Goal: Task Accomplishment & Management: Use online tool/utility

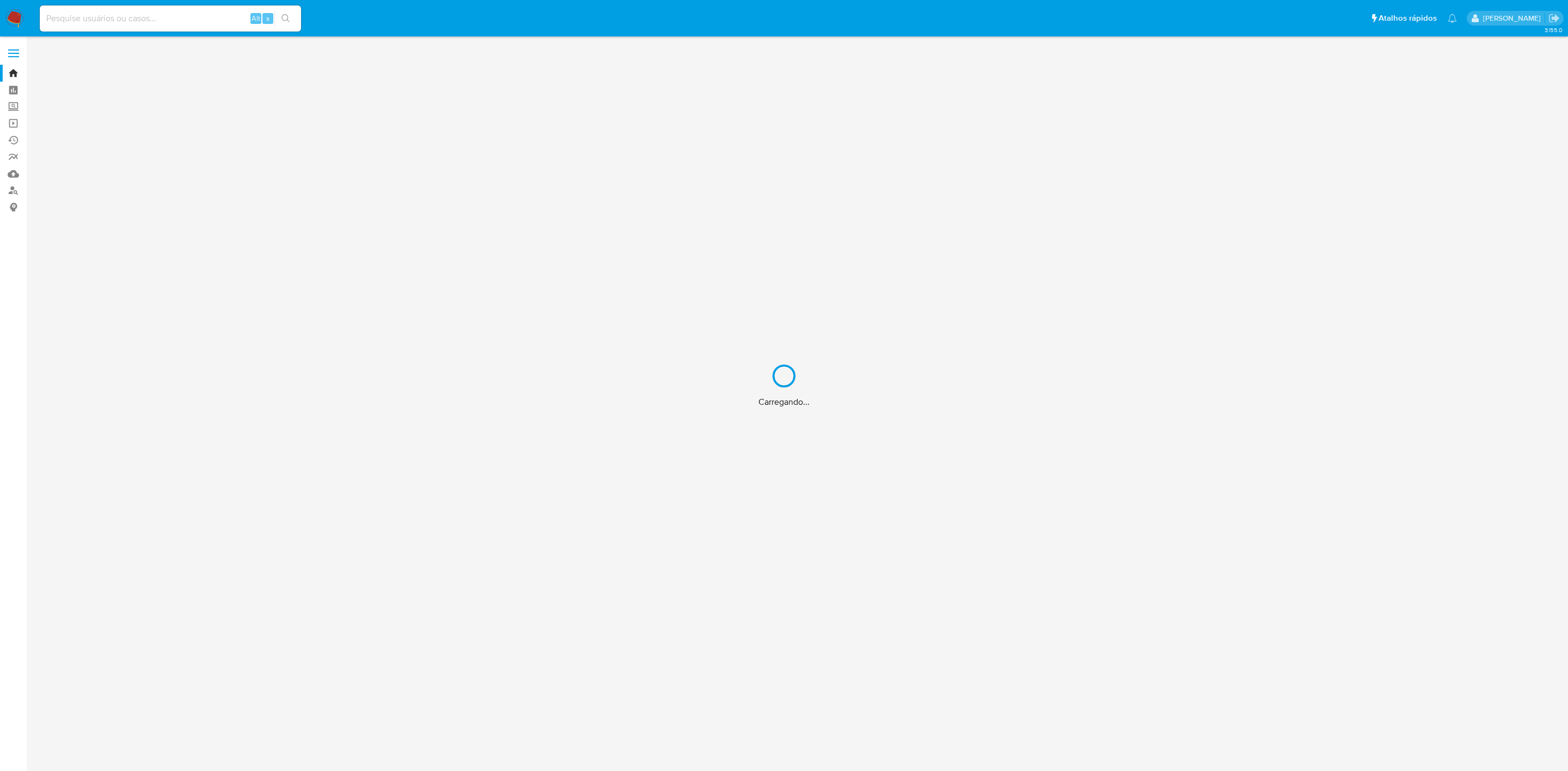
click at [134, 18] on div "Carregando..." at bounding box center [784, 385] width 1568 height 771
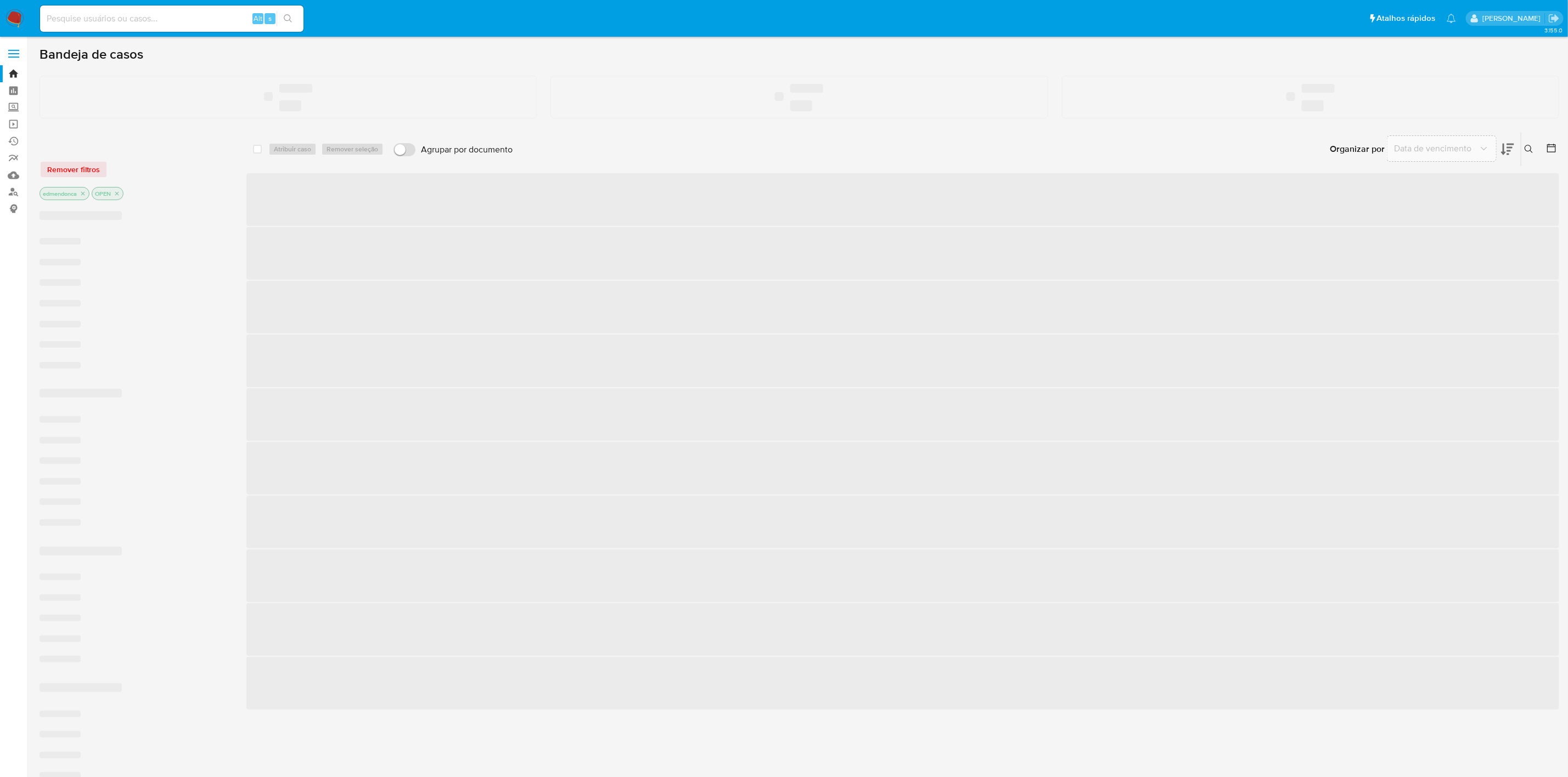
click at [112, 25] on input at bounding box center [172, 18] width 264 height 14
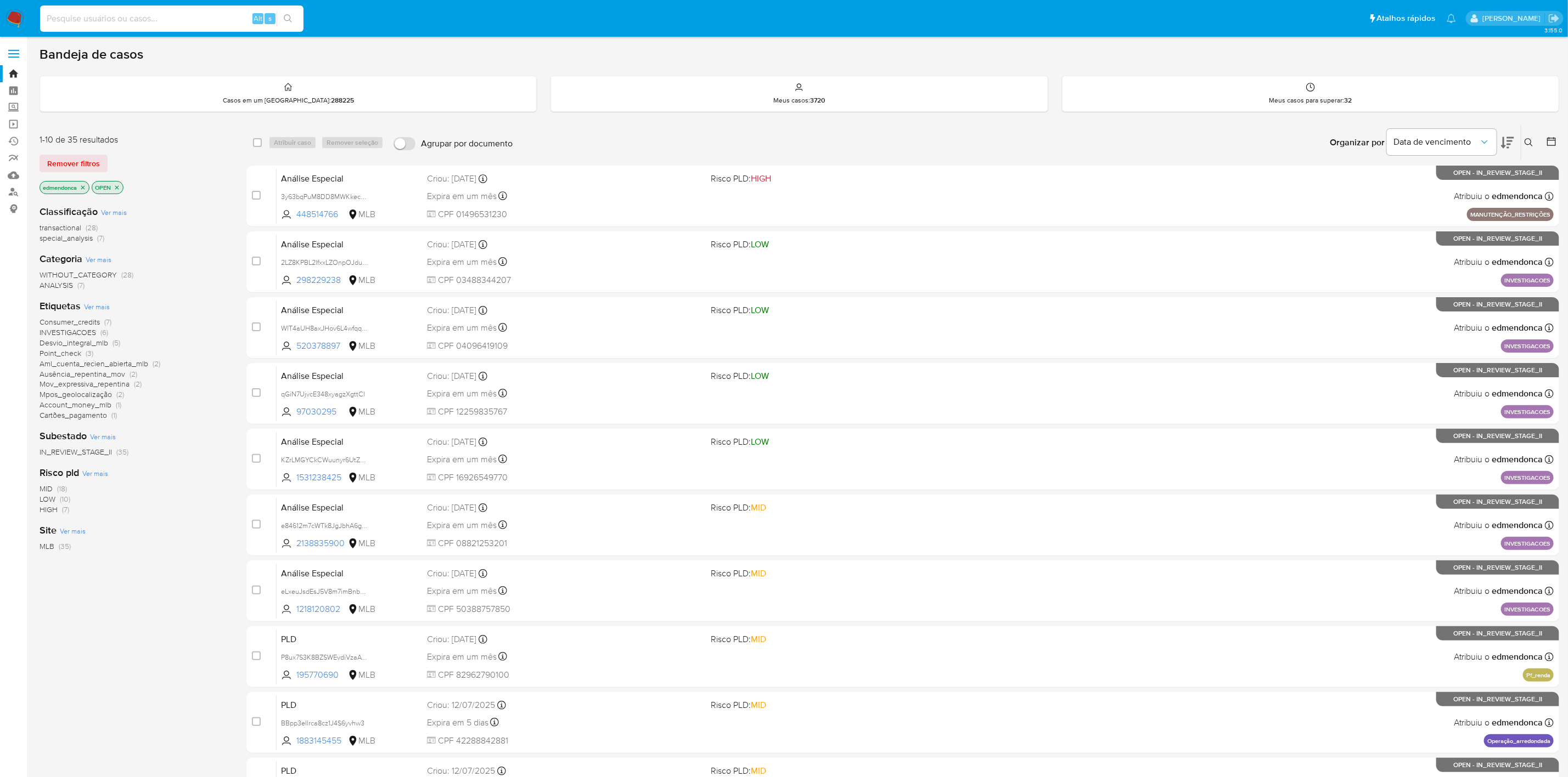
paste input "hRf2skoSp0HkoG1SnPSIIKQl"
type input "hRf2skoSp0HkoG1SnPSIIKQl"
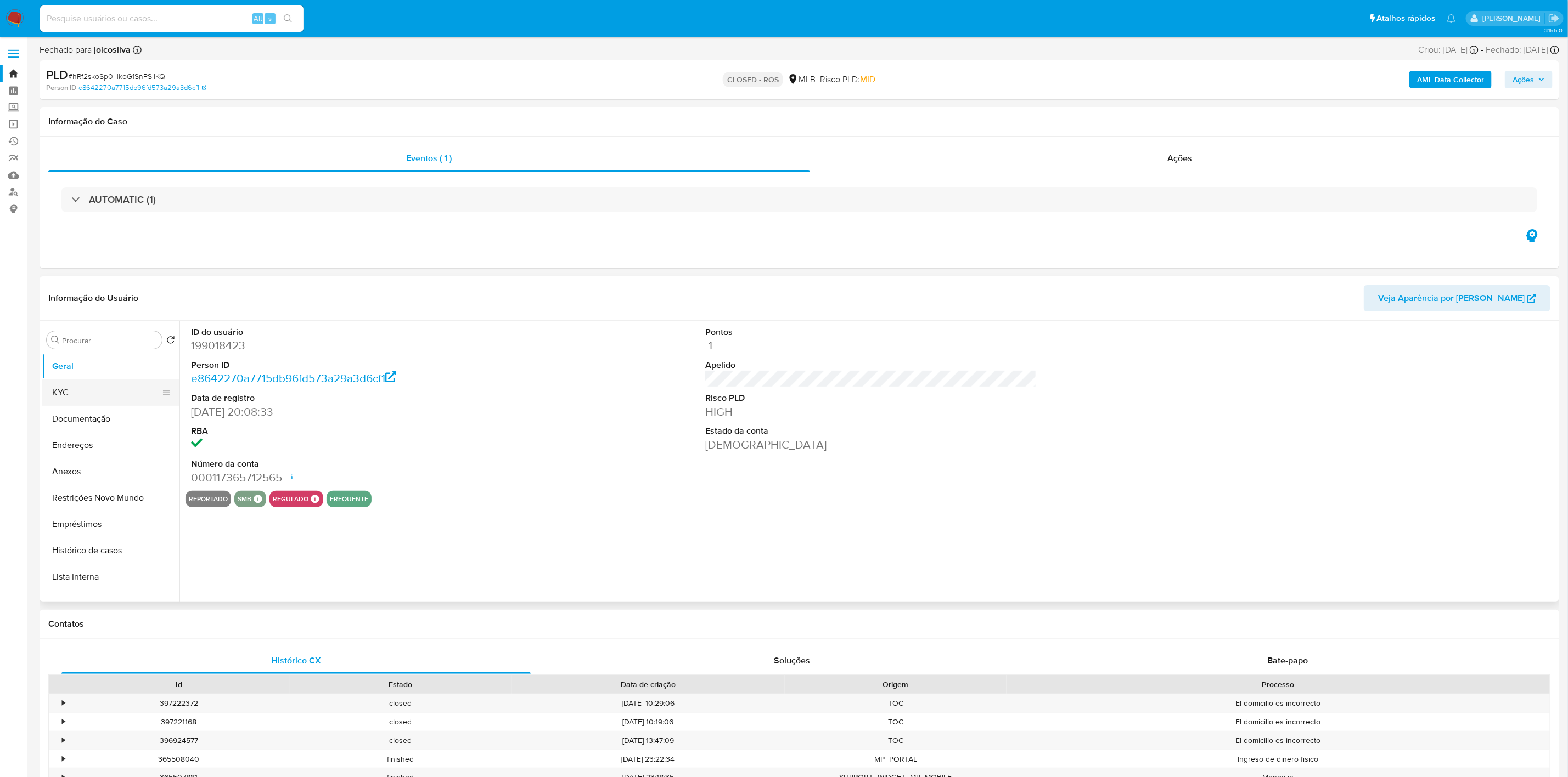
click at [91, 384] on button "KYC" at bounding box center [106, 393] width 128 height 26
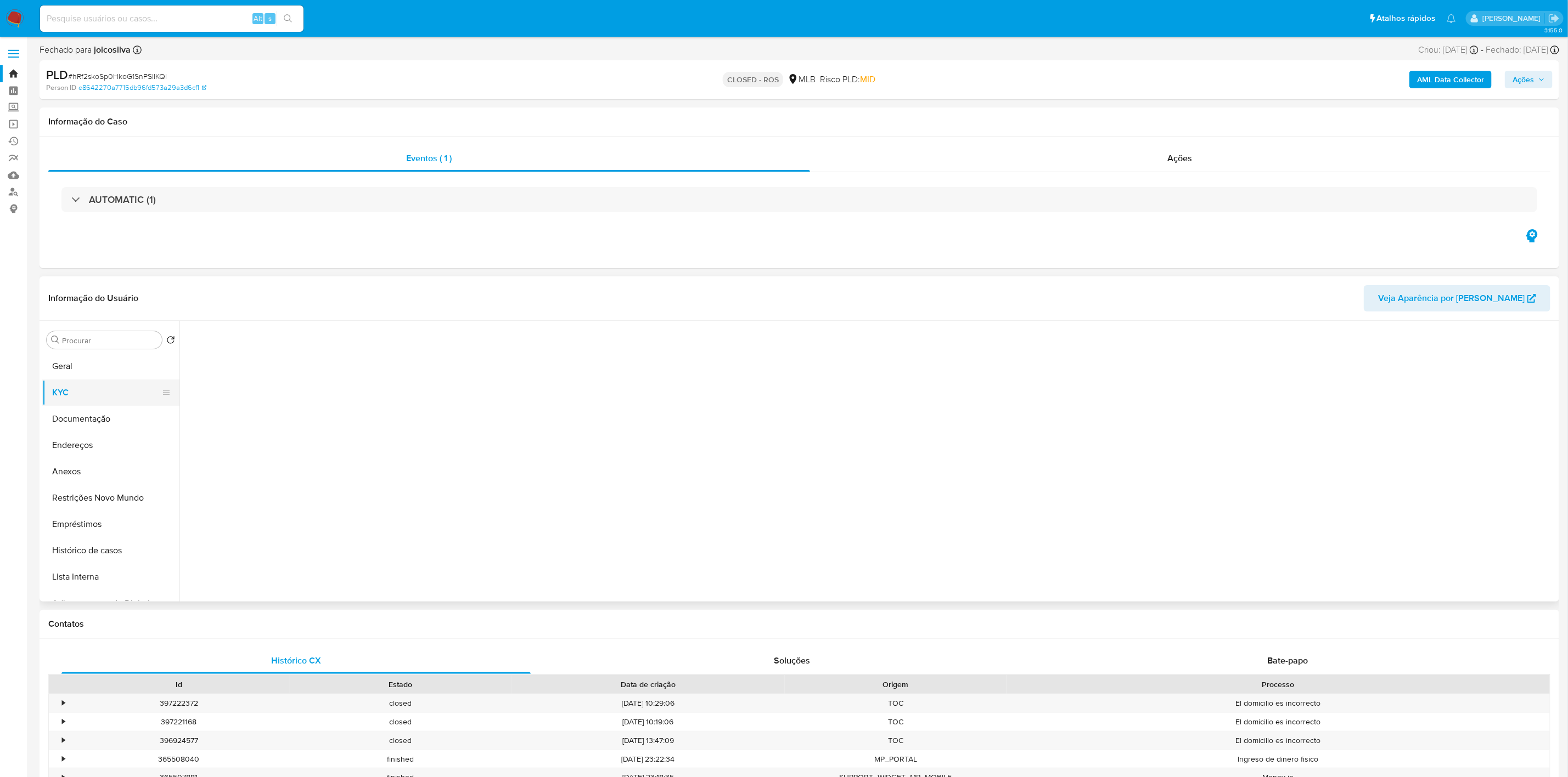
select select "10"
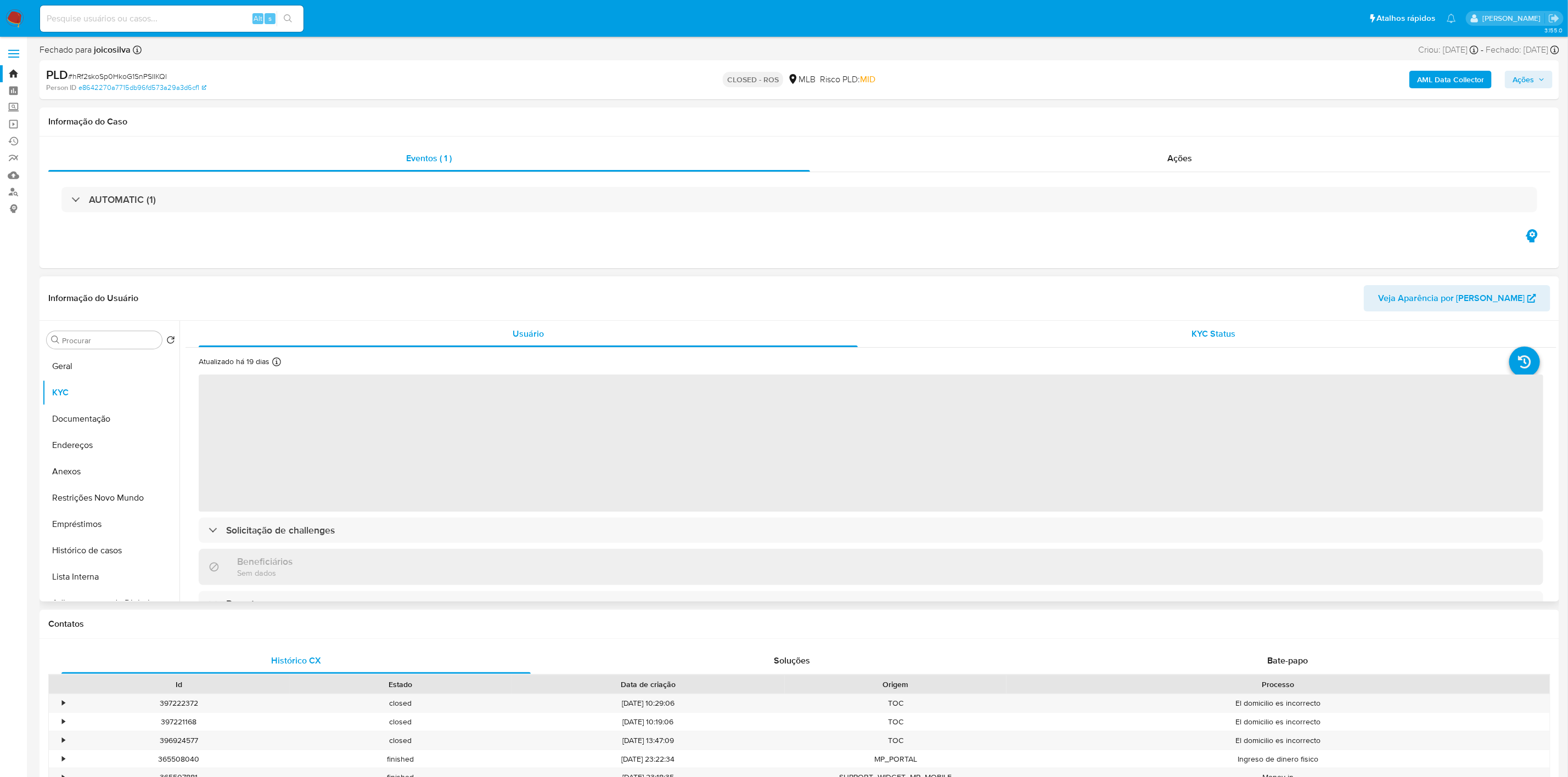
click at [1225, 330] on span "KYC Status" at bounding box center [1213, 333] width 44 height 12
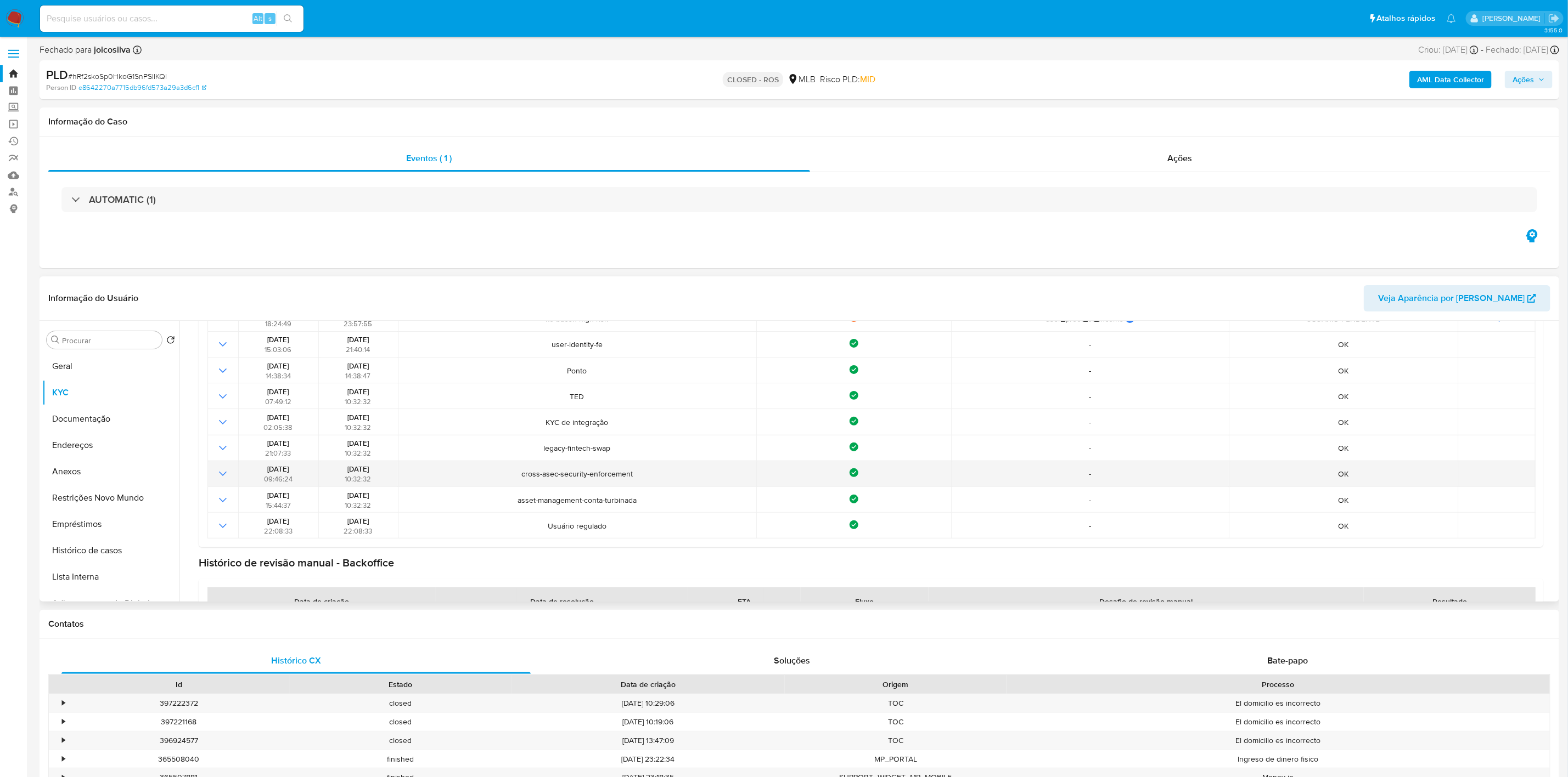
scroll to position [119, 0]
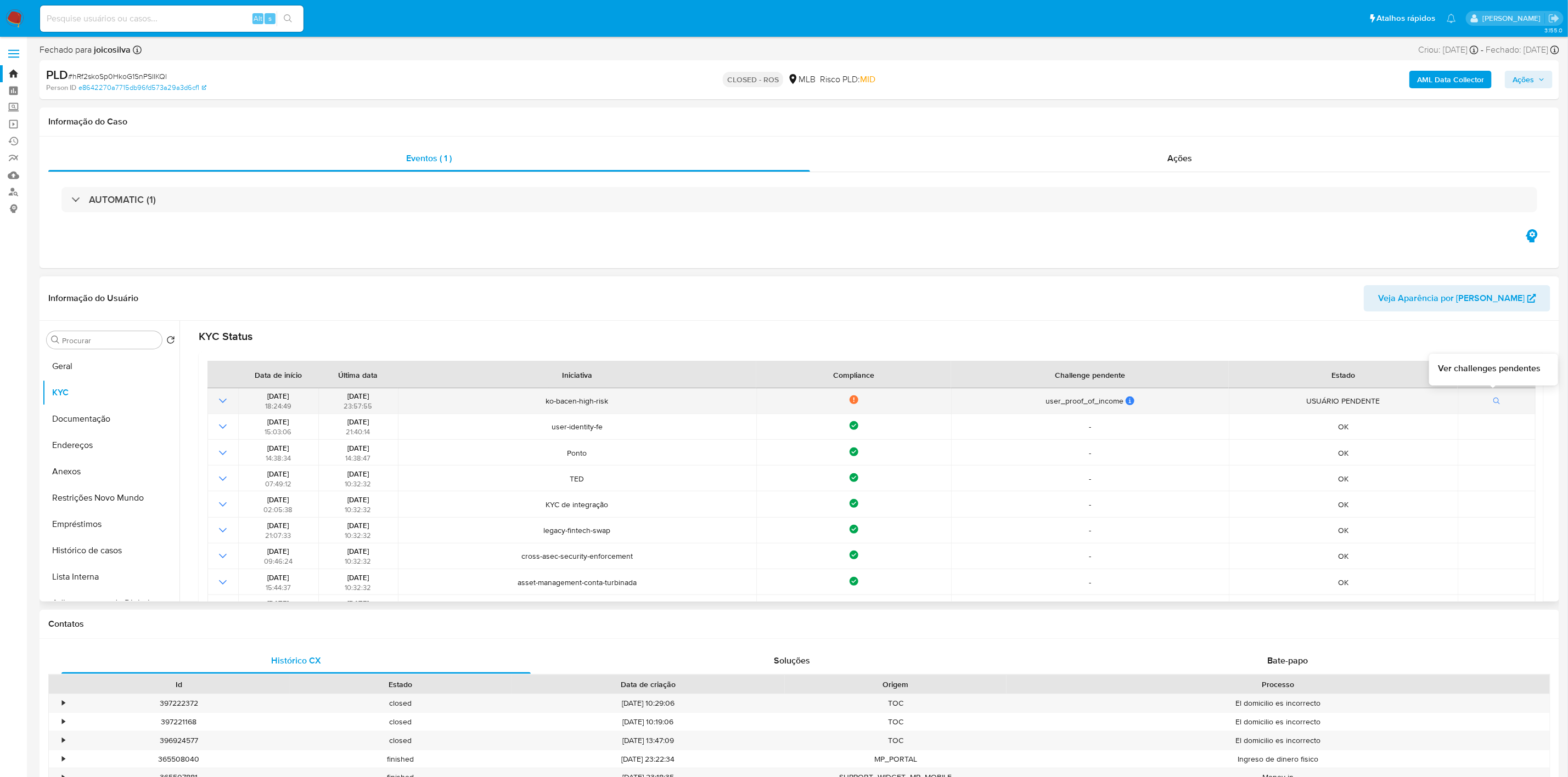
click at [1488, 399] on button "button" at bounding box center [1497, 401] width 19 height 13
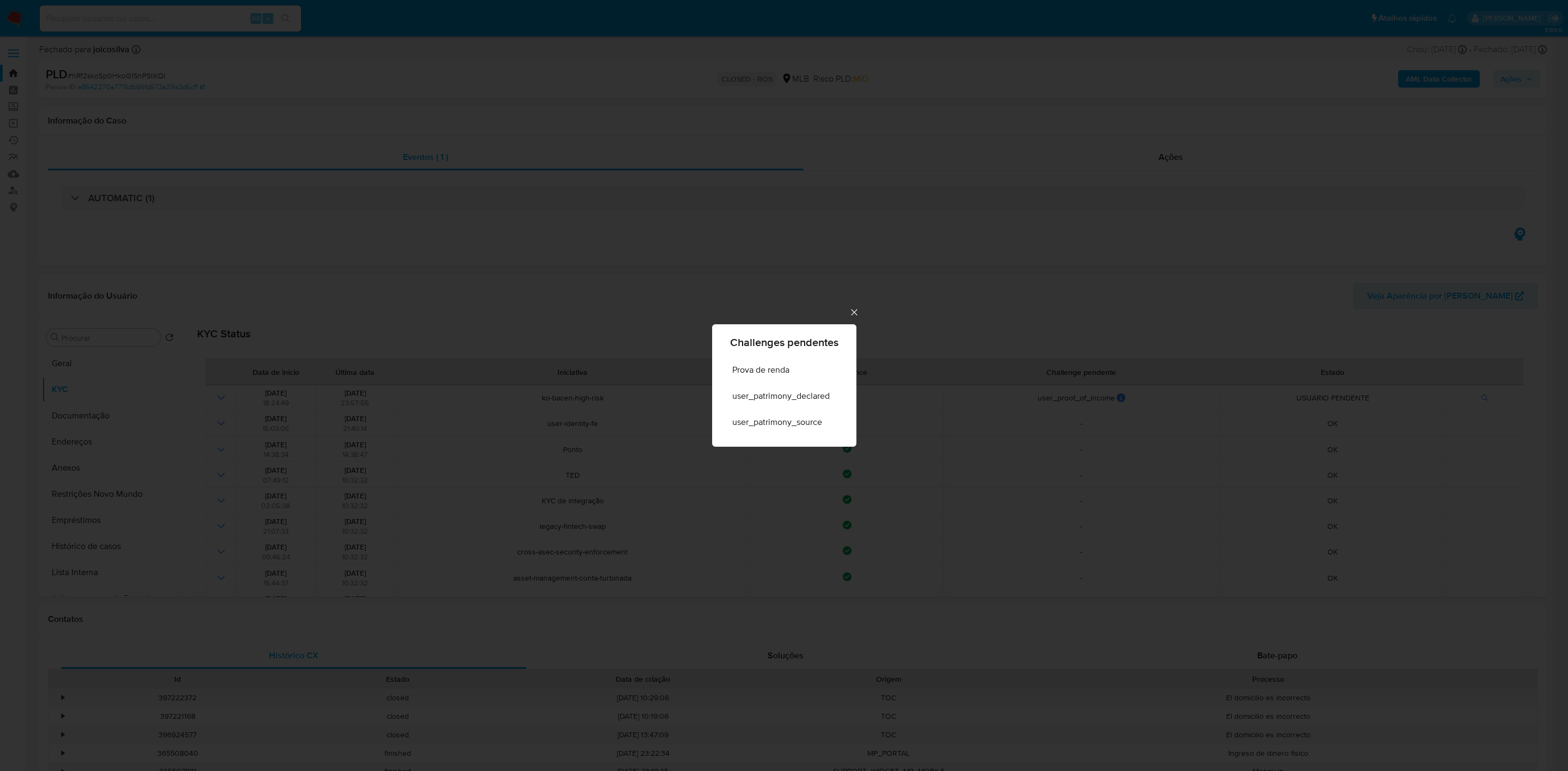
click at [853, 312] on icon "Cerrar" at bounding box center [854, 312] width 11 height 11
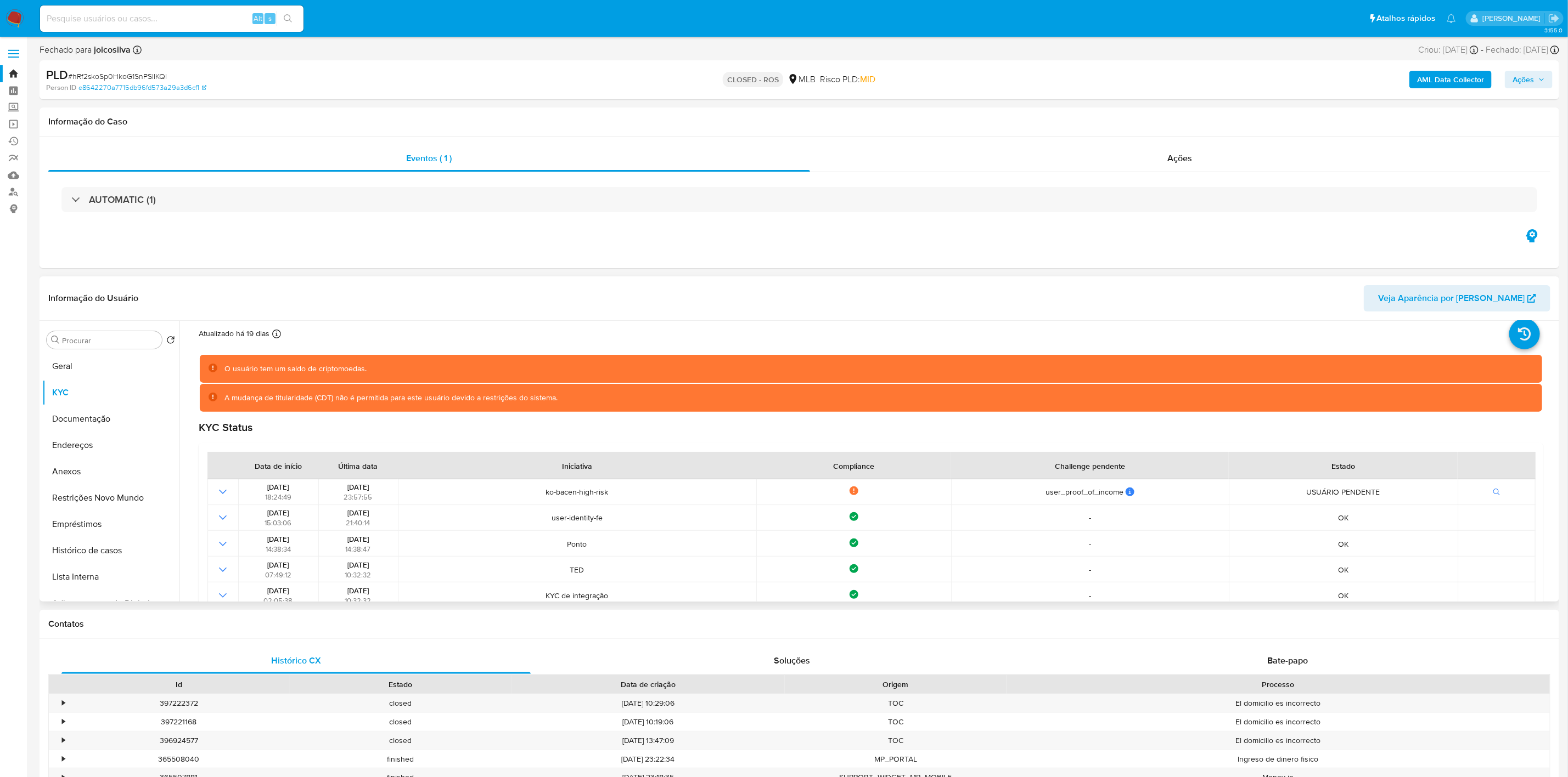
scroll to position [0, 0]
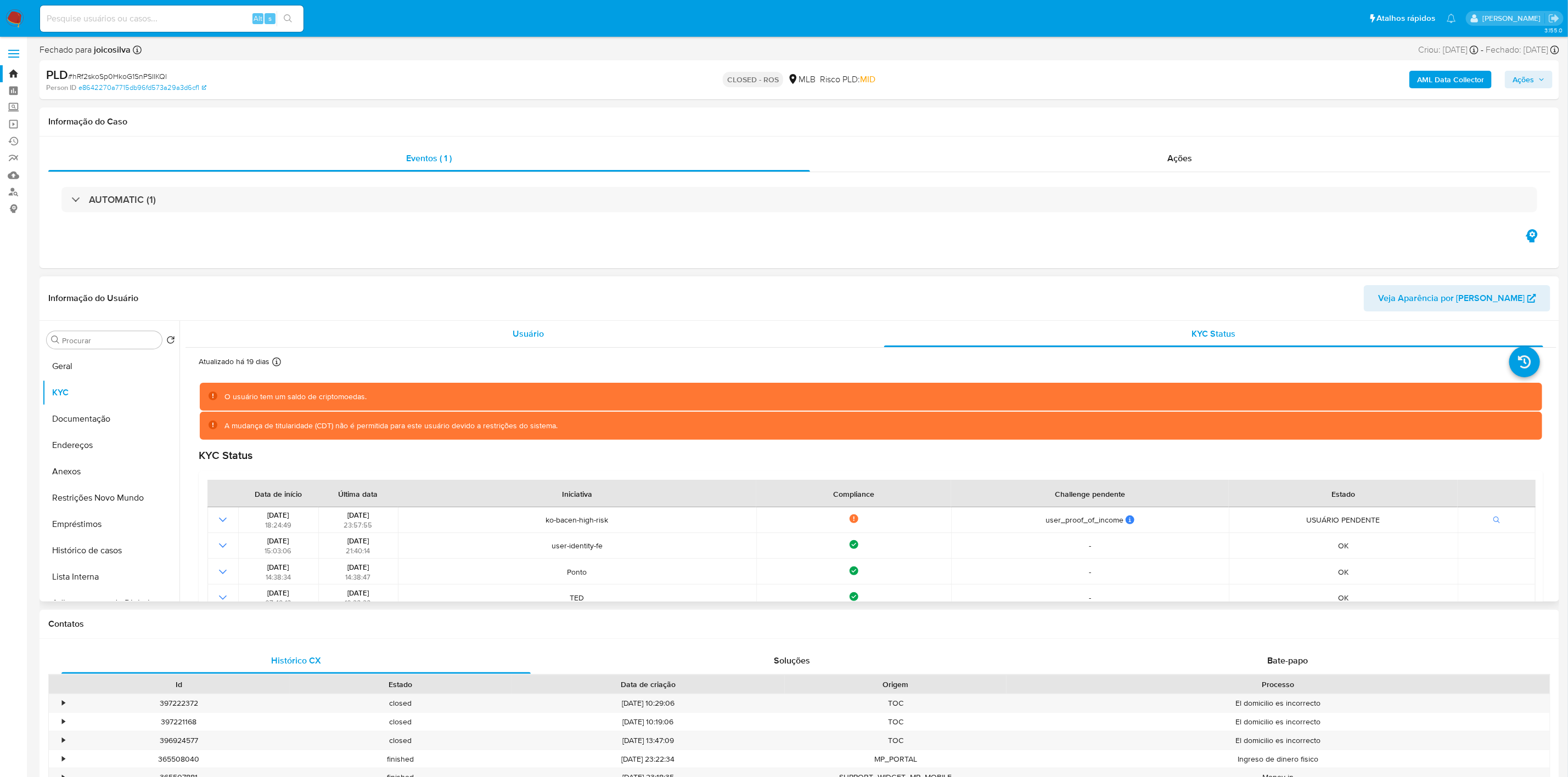
click at [509, 327] on div "Usuário" at bounding box center [528, 334] width 659 height 26
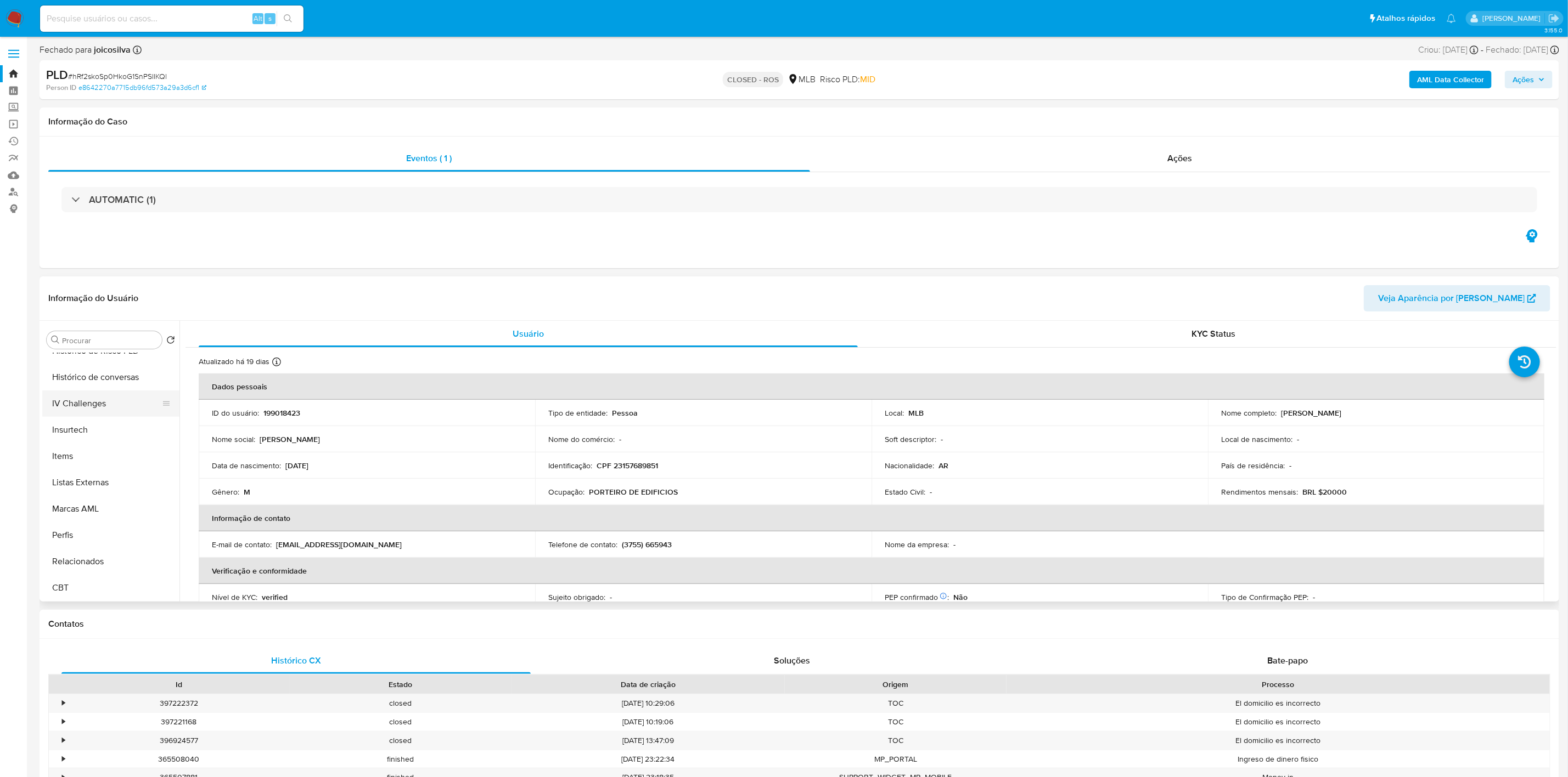
click at [93, 402] on button "IV Challenges" at bounding box center [106, 404] width 128 height 26
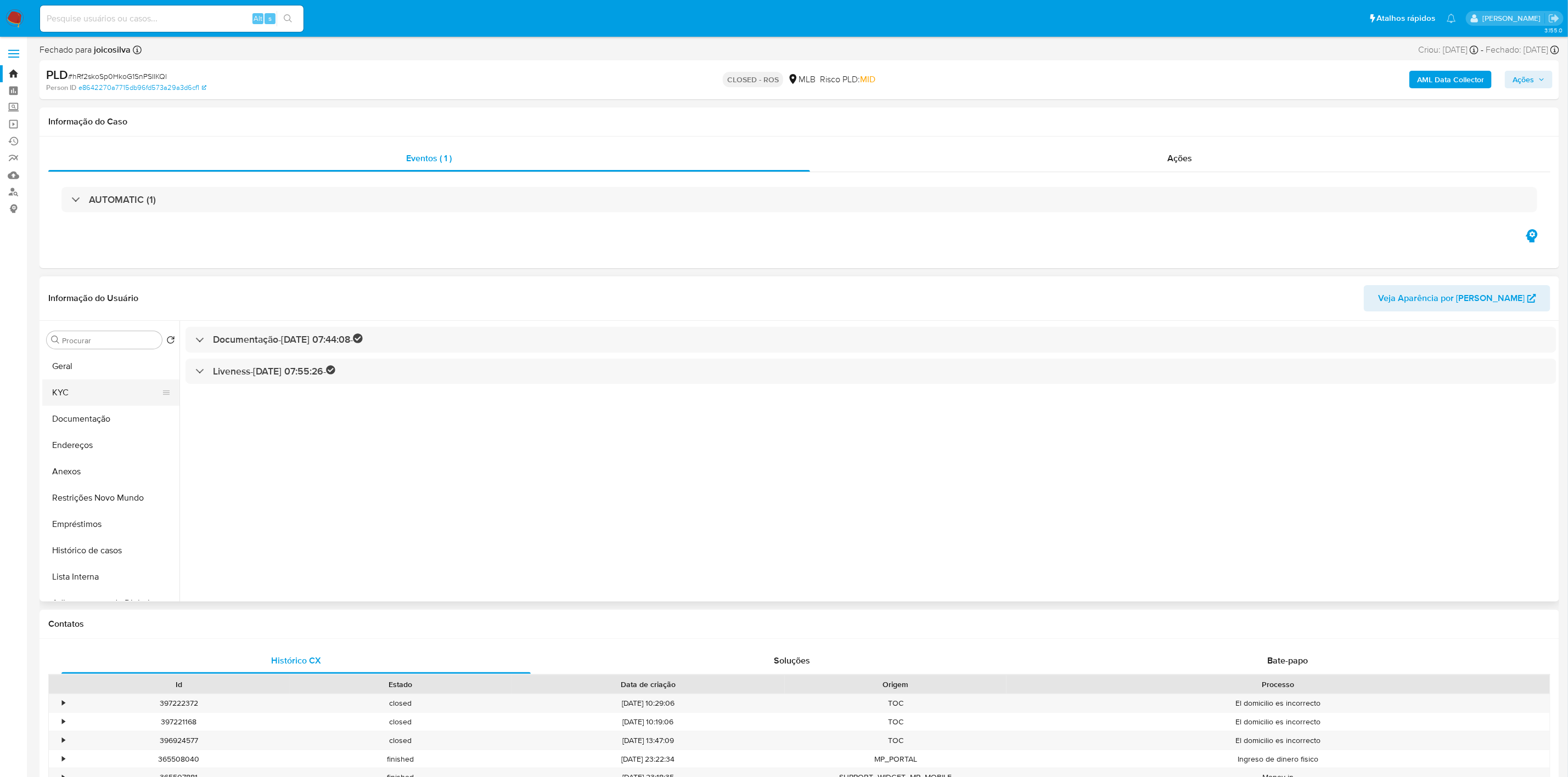
click at [86, 391] on button "KYC" at bounding box center [106, 393] width 128 height 26
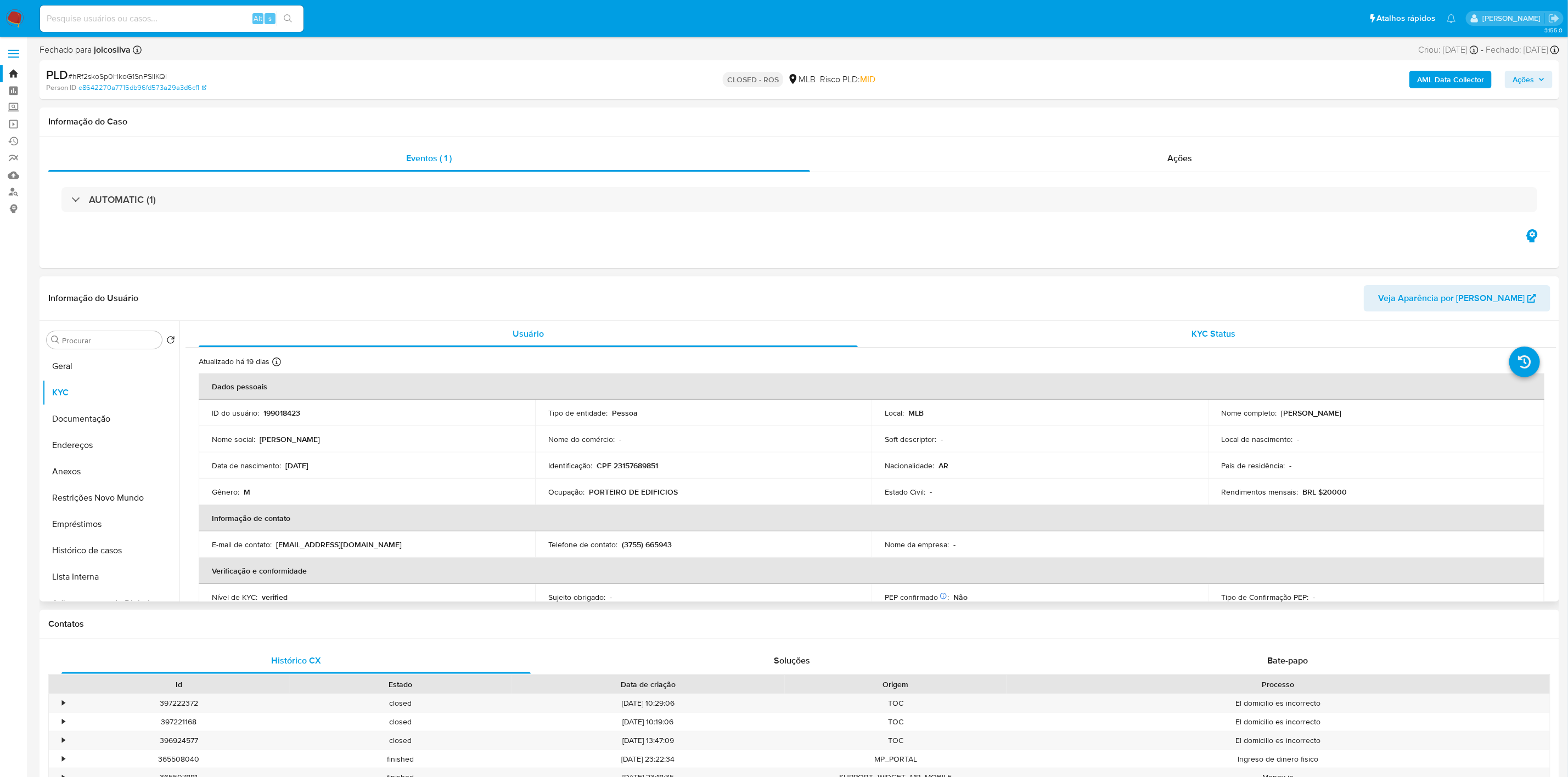
click at [1204, 336] on span "KYC Status" at bounding box center [1213, 333] width 44 height 12
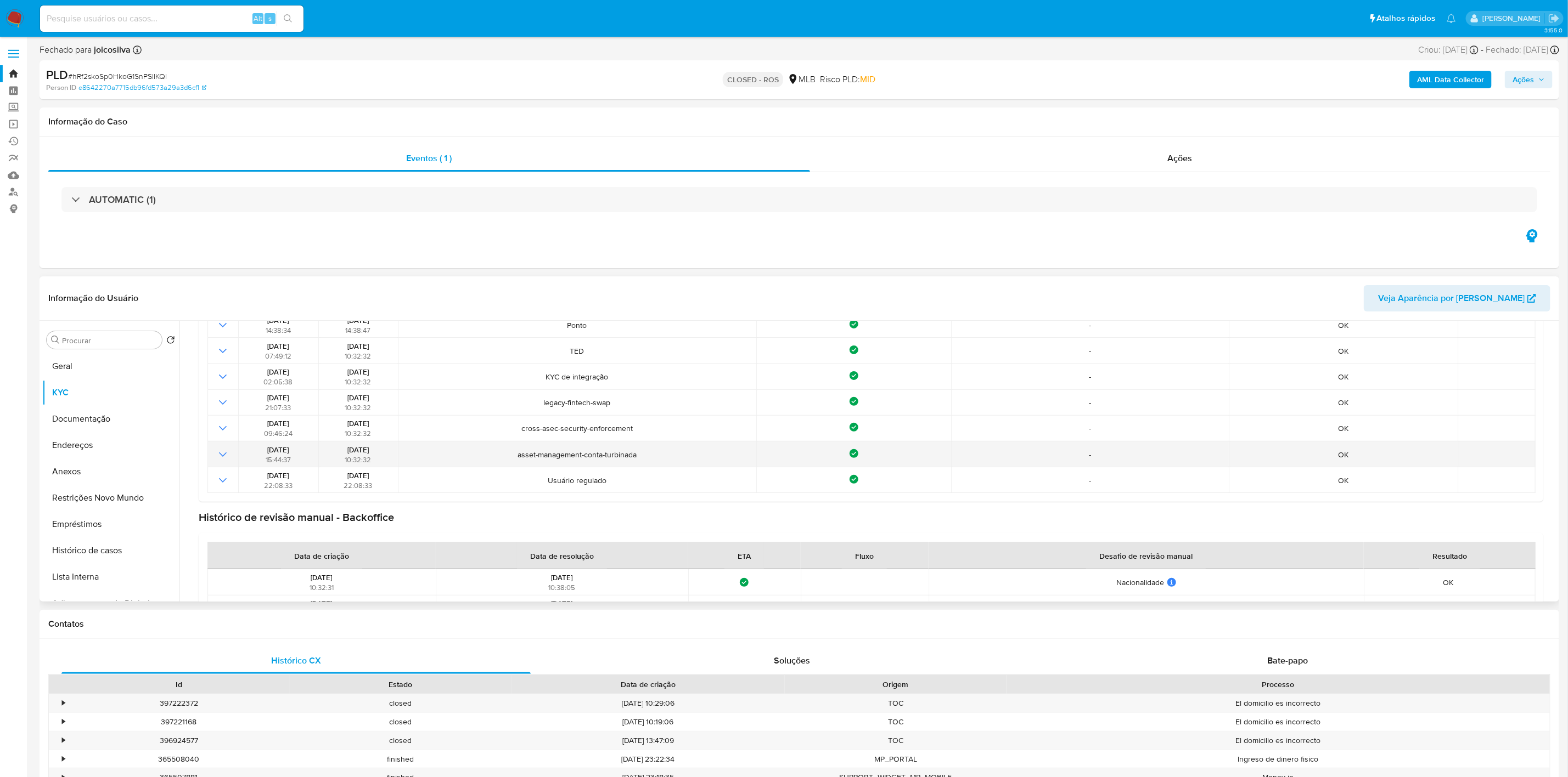
scroll to position [165, 0]
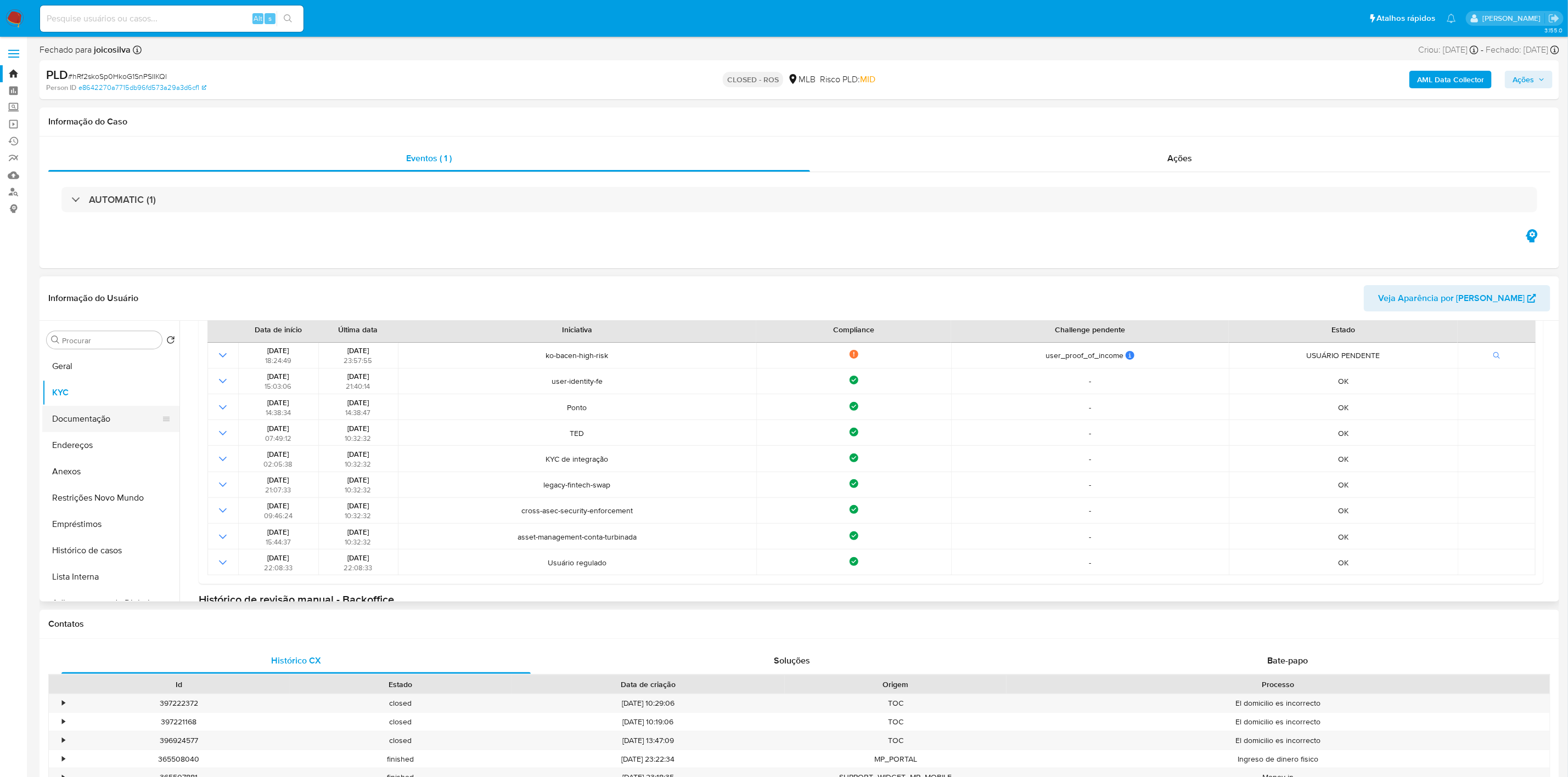
click at [65, 418] on button "Documentação" at bounding box center [106, 419] width 128 height 26
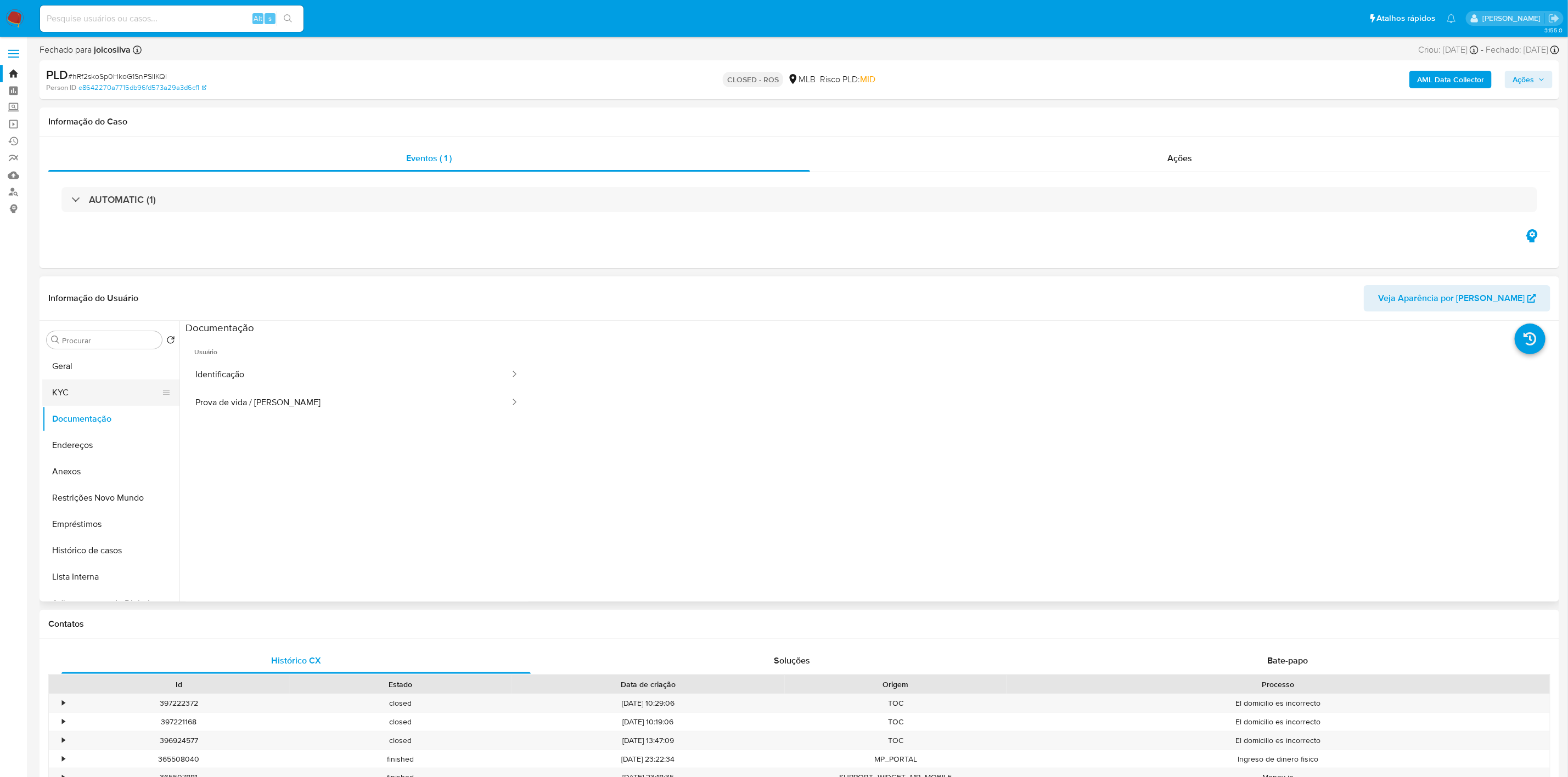
click at [84, 393] on button "KYC" at bounding box center [106, 393] width 128 height 26
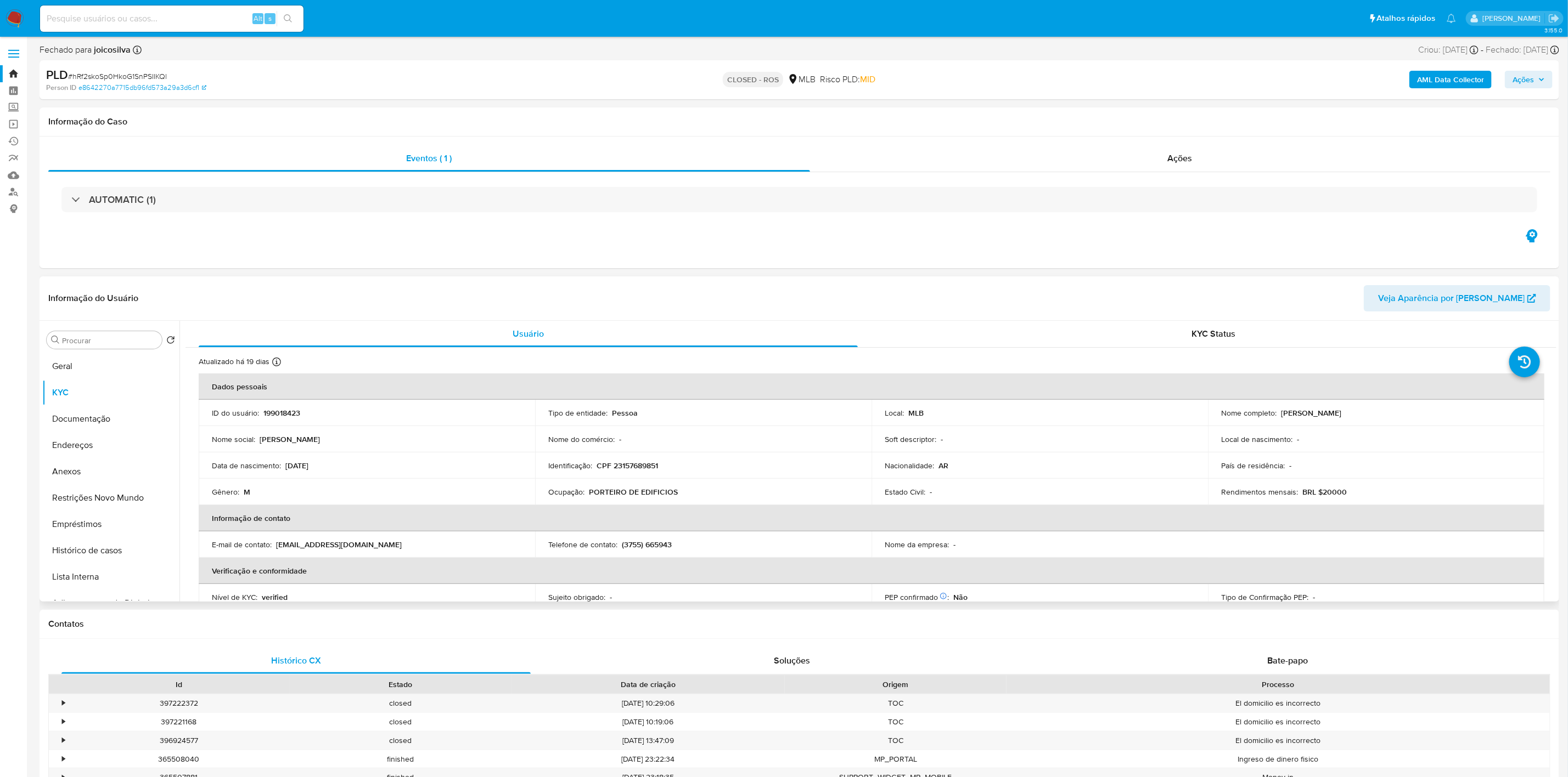
click at [1333, 491] on p "BRL $20000" at bounding box center [1324, 492] width 44 height 10
click at [1250, 328] on div "KYC Status" at bounding box center [1213, 334] width 659 height 26
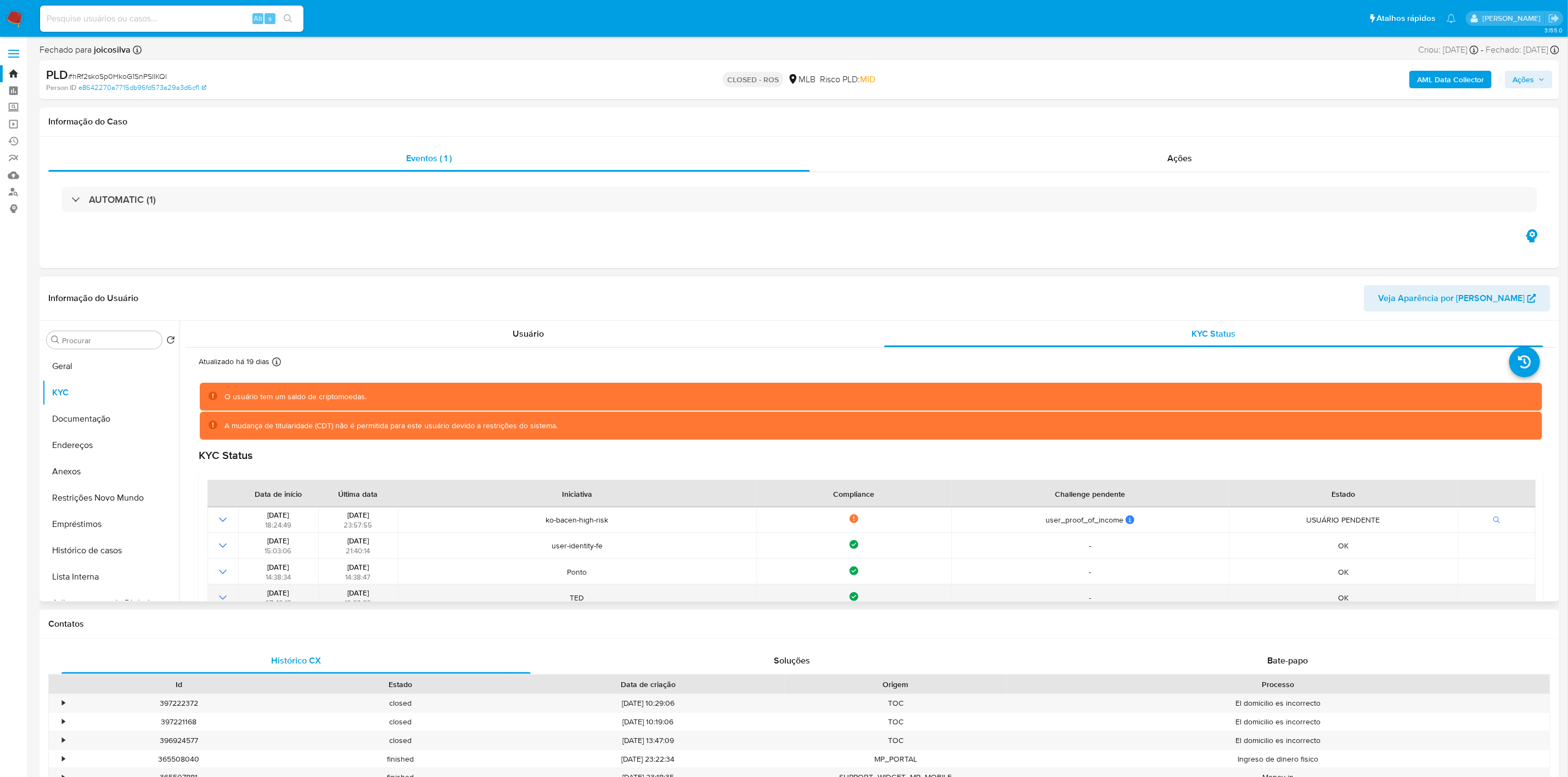
scroll to position [82, 0]
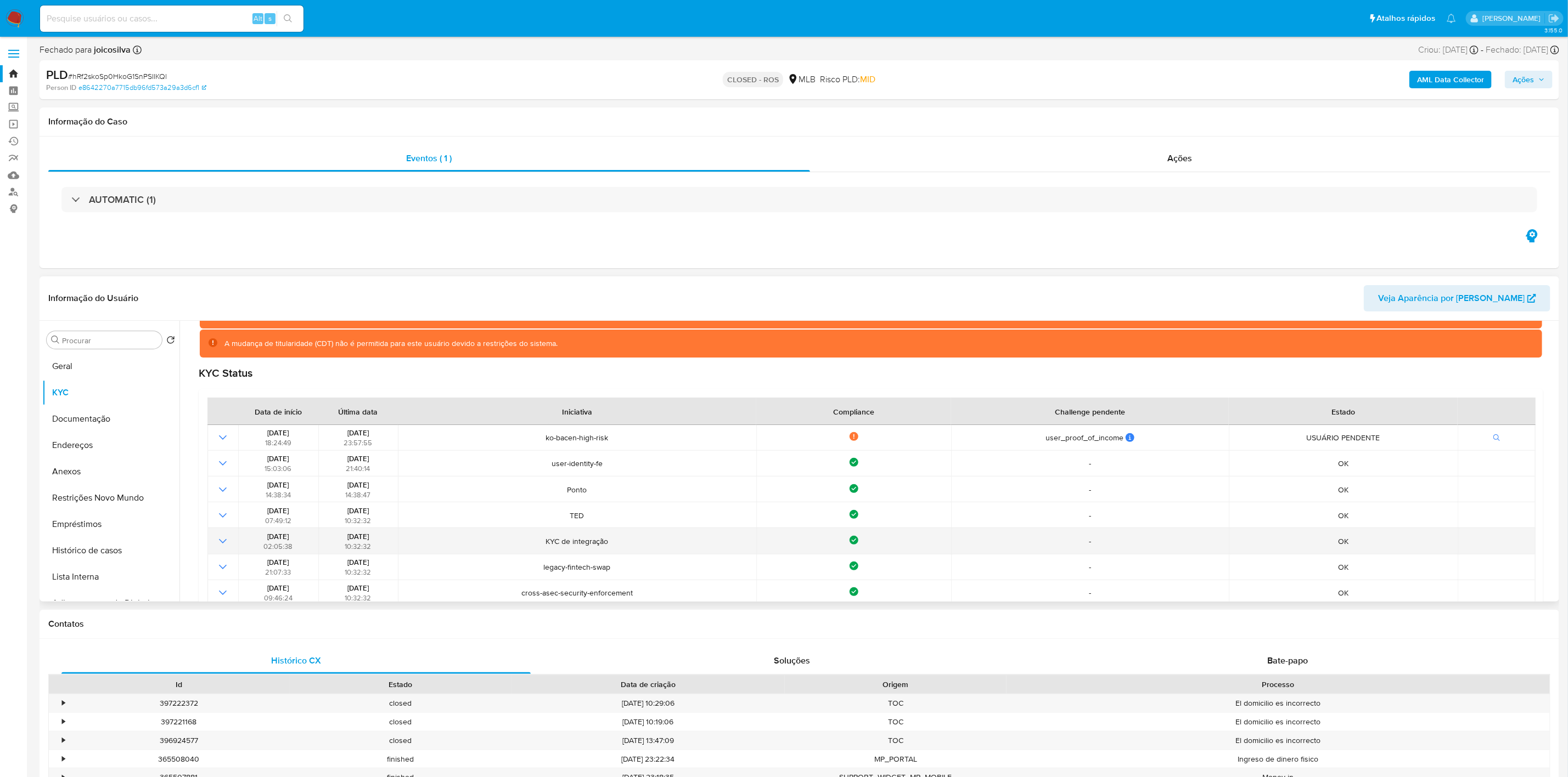
drag, startPoint x: 530, startPoint y: 535, endPoint x: 630, endPoint y: 538, distance: 100.0
click at [630, 538] on td "KYC de integração" at bounding box center [577, 541] width 358 height 25
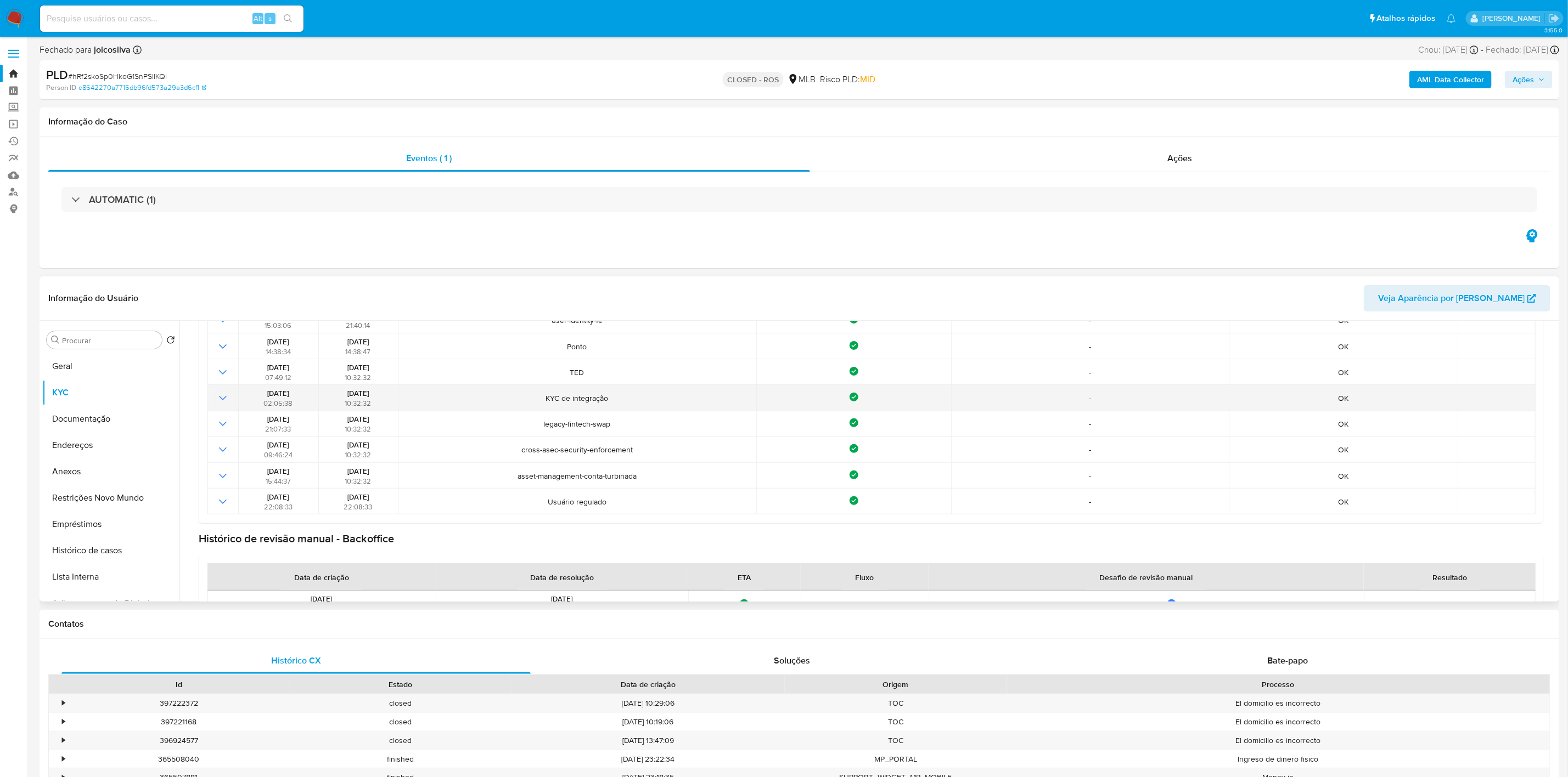
scroll to position [284, 0]
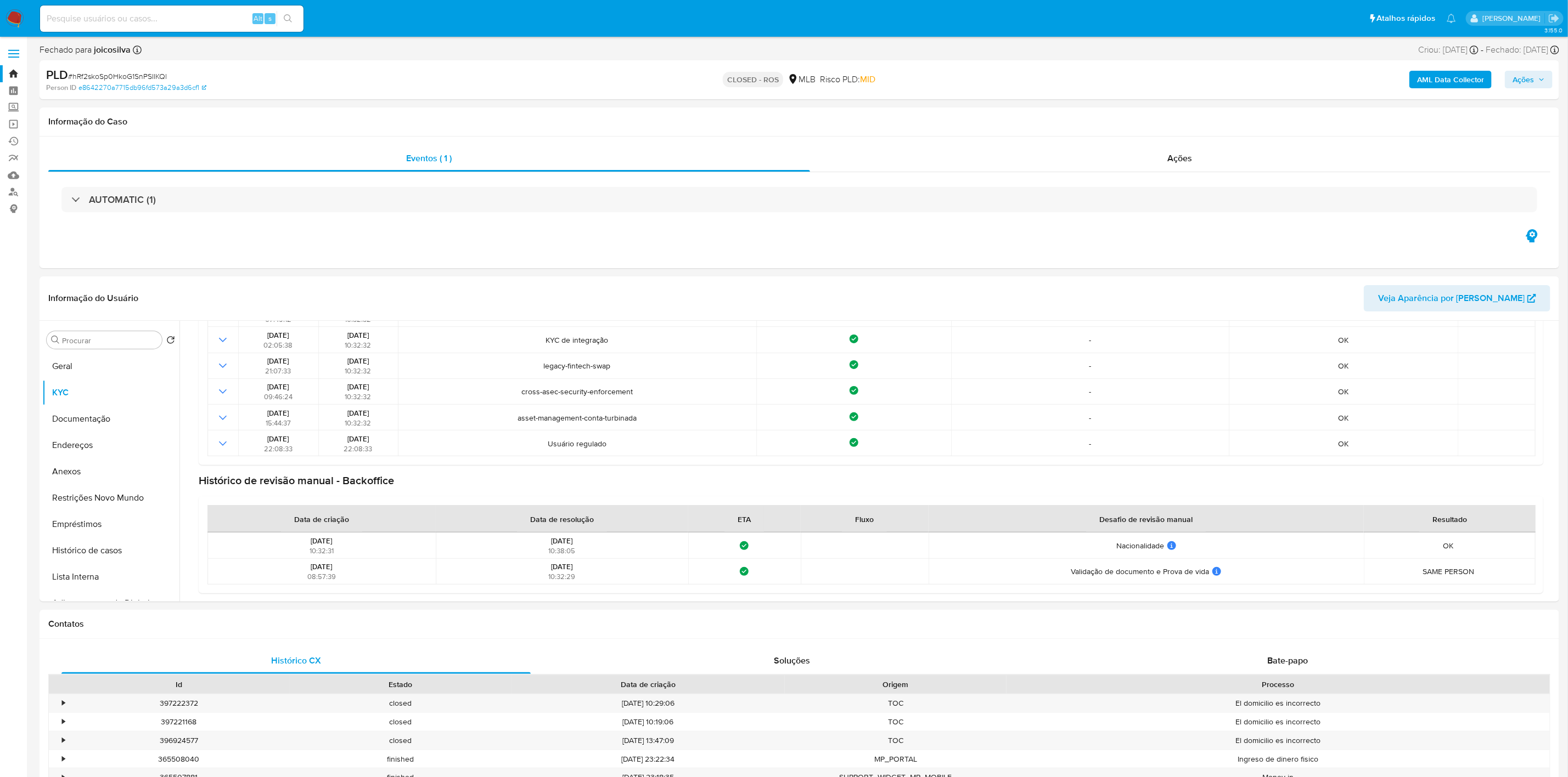
click at [165, 20] on input at bounding box center [172, 18] width 264 height 14
paste input "hRf2skoSp0HkoG1SnPSIIKQl"
drag, startPoint x: 588, startPoint y: 566, endPoint x: 524, endPoint y: 569, distance: 64.1
click at [524, 569] on div "03/09/2024 10:32:29" at bounding box center [562, 571] width 245 height 20
click at [158, 11] on input "hRf2skoSp0HkoG1SnPSIIKQl" at bounding box center [172, 18] width 264 height 14
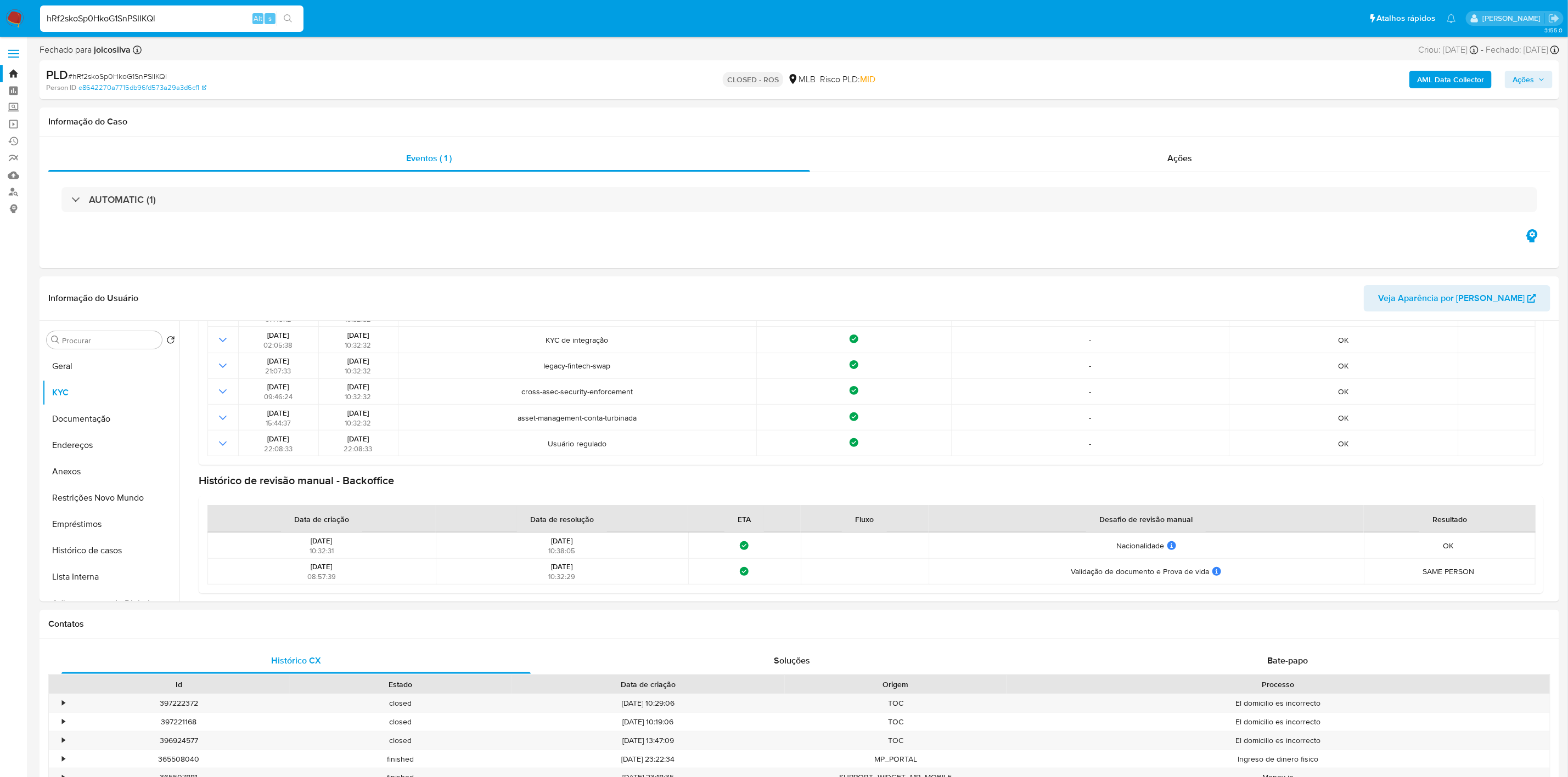
click at [158, 11] on input "hRf2skoSp0HkoG1SnPSIIKQl" at bounding box center [172, 18] width 264 height 14
paste input "gBi3Ven8oG5sqns3tEY9VrHd"
type input "gBi3Ven8oG5sqns3tEY9VrHd"
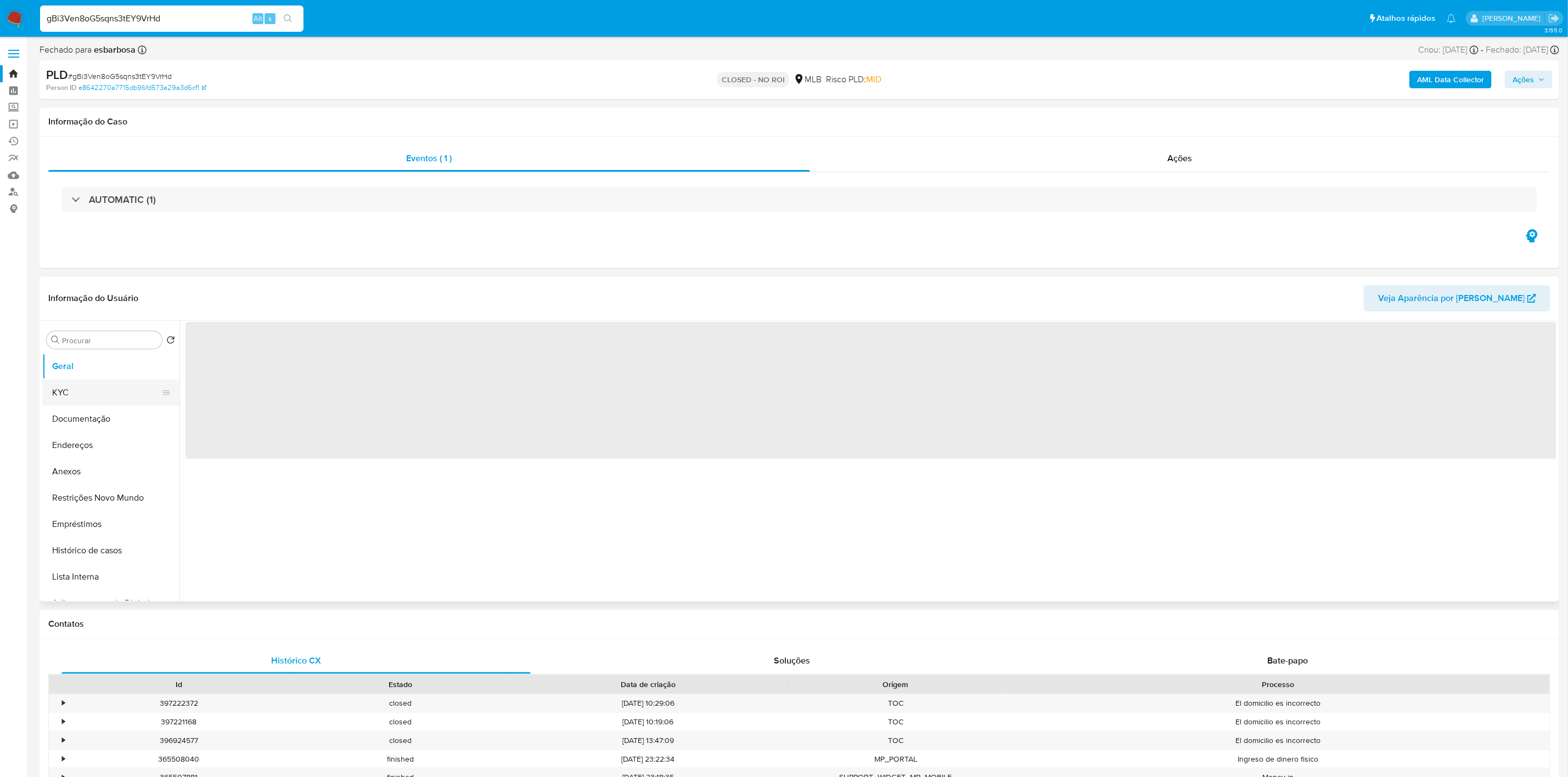
click at [75, 393] on button "KYC" at bounding box center [106, 393] width 128 height 26
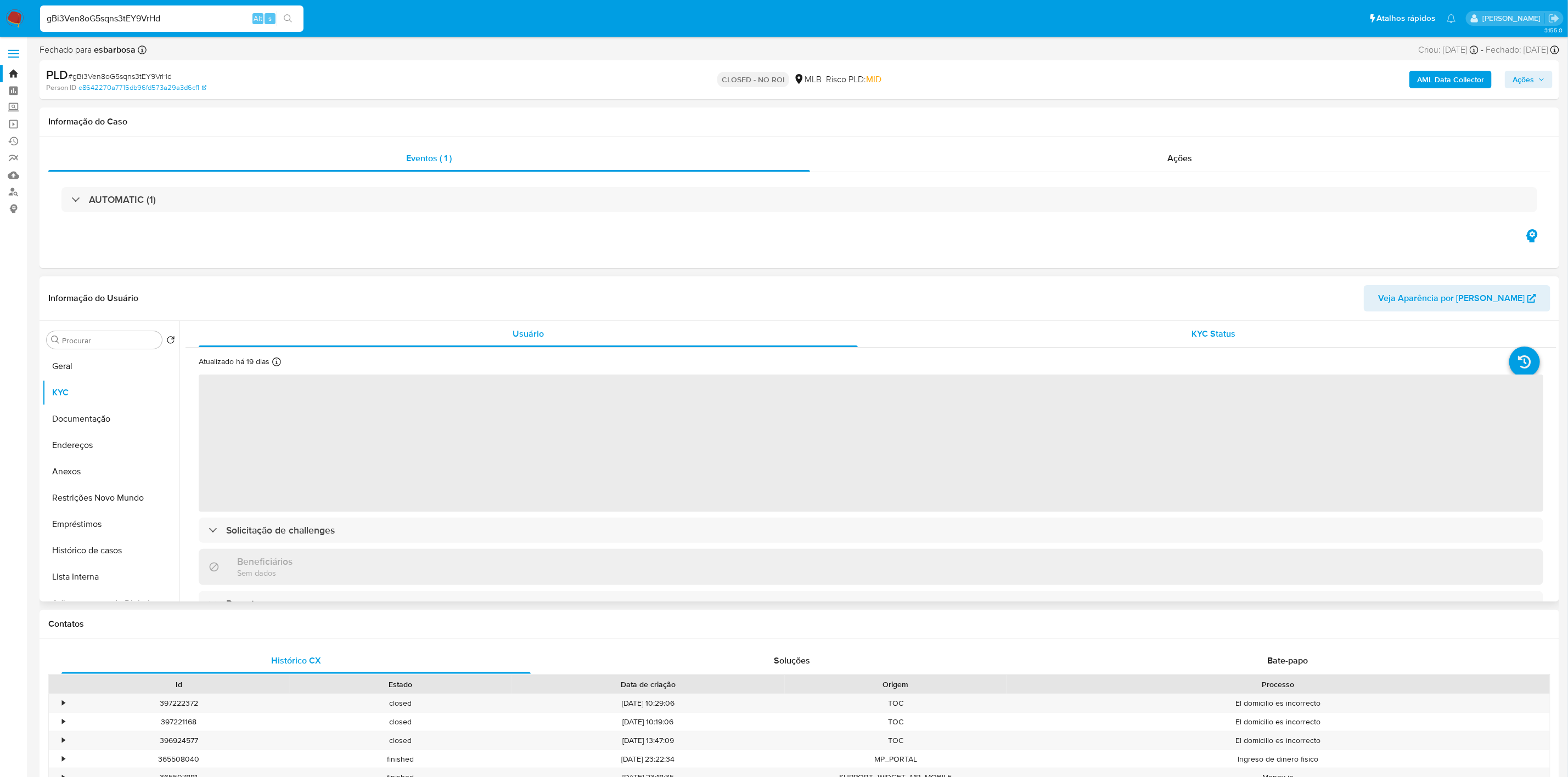
select select "10"
click at [1158, 341] on div "KYC Status" at bounding box center [1213, 334] width 659 height 26
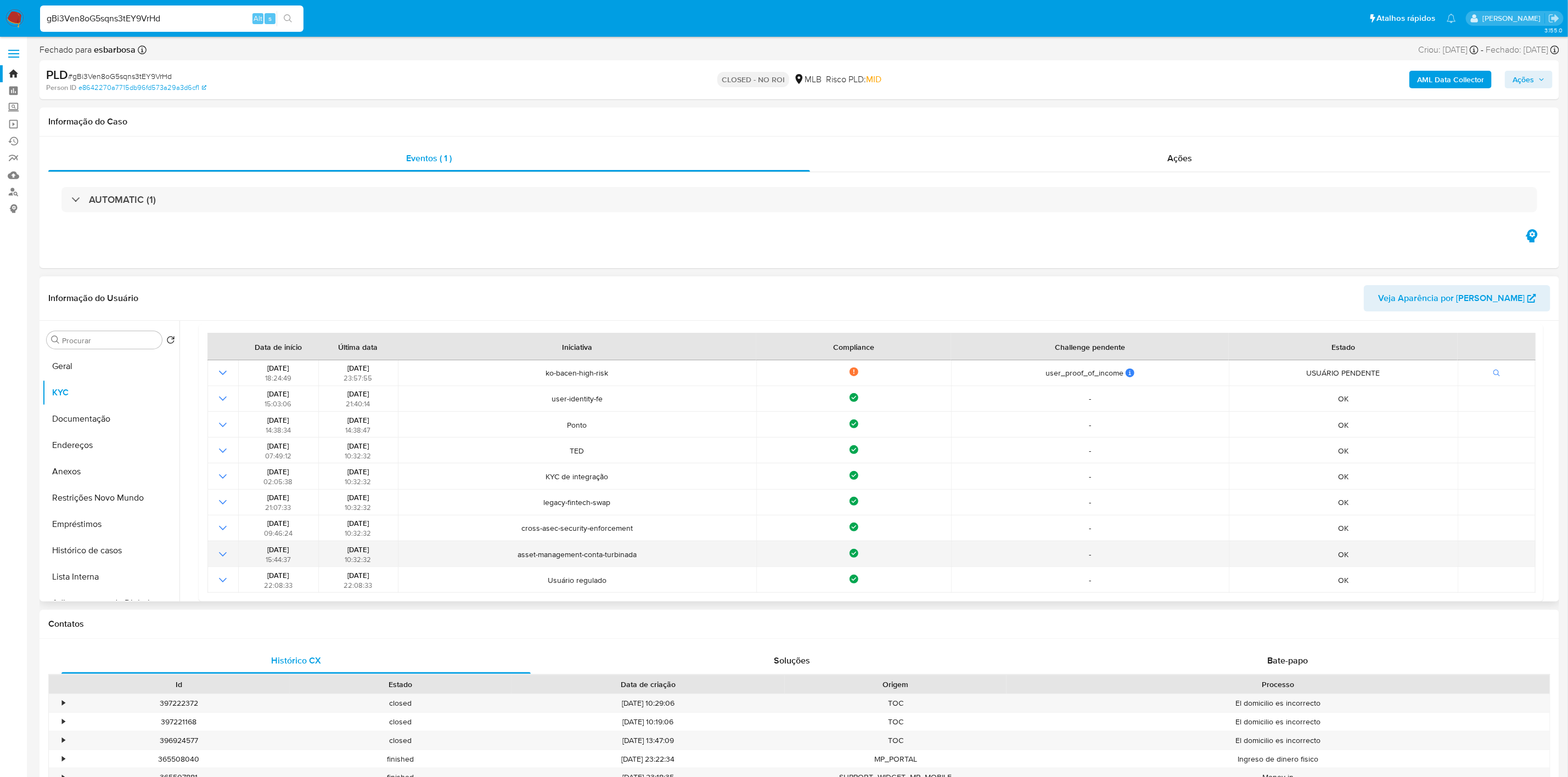
scroll to position [119, 0]
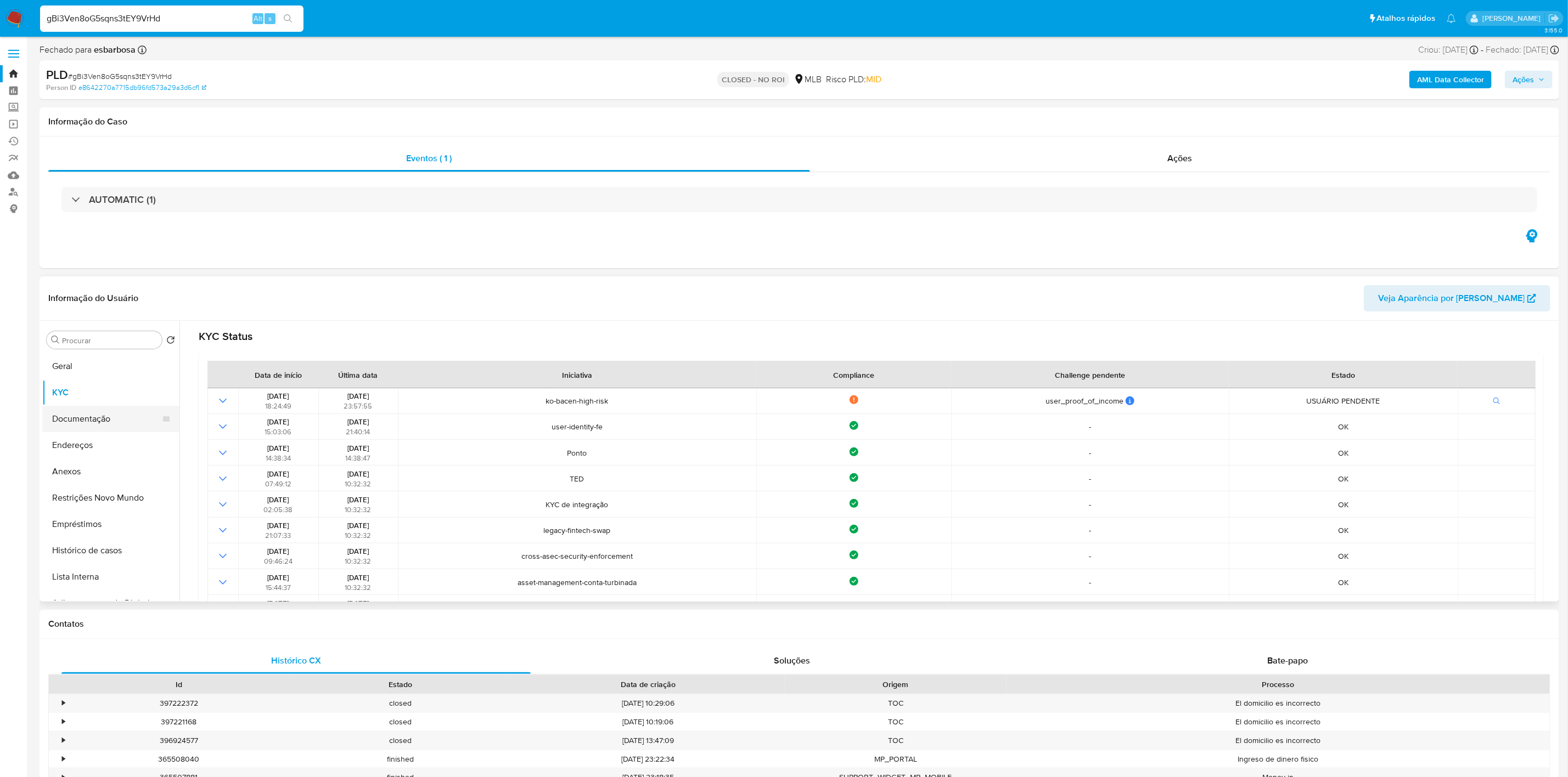
click at [58, 417] on button "Documentação" at bounding box center [106, 419] width 128 height 26
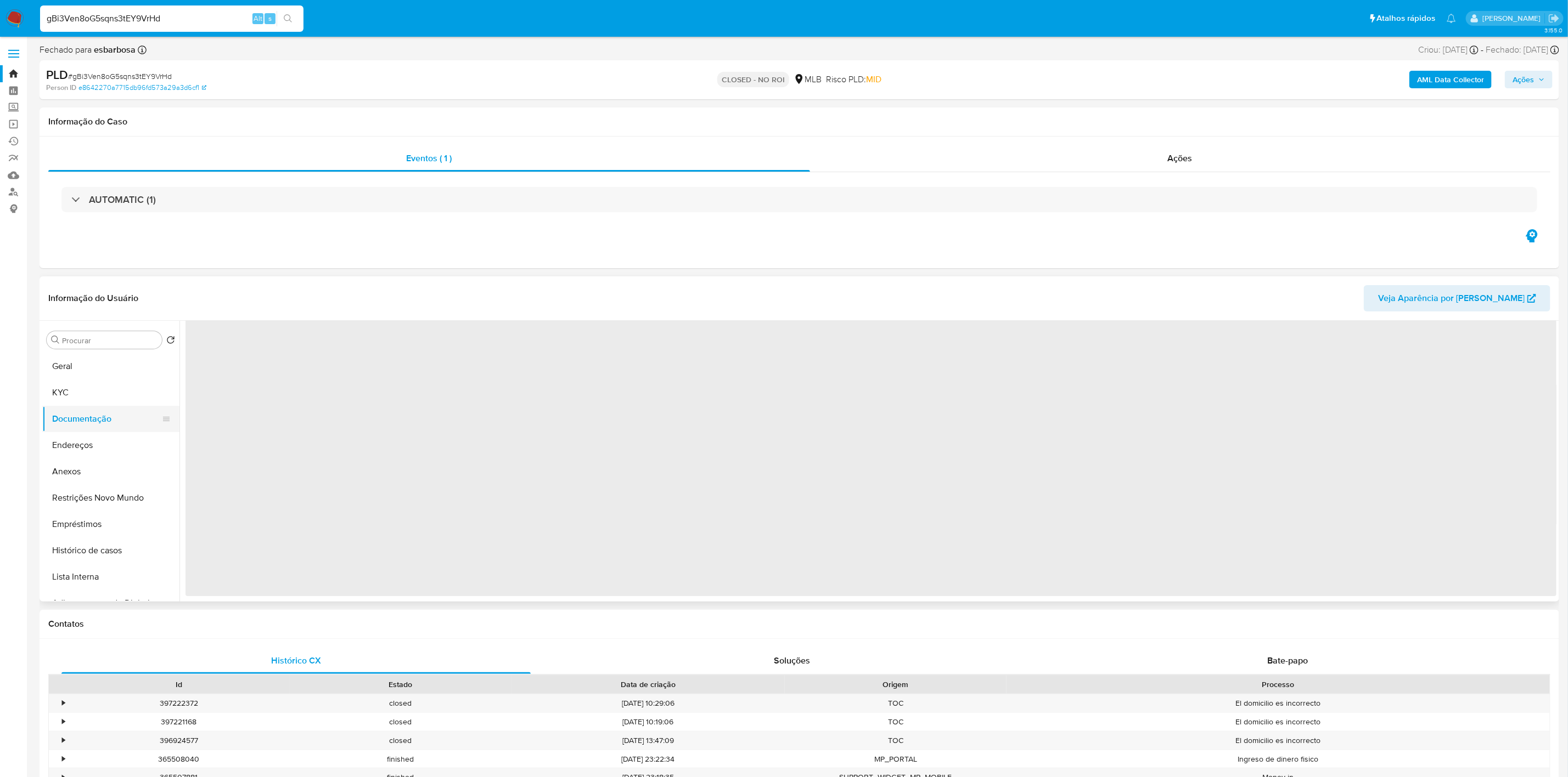
scroll to position [0, 0]
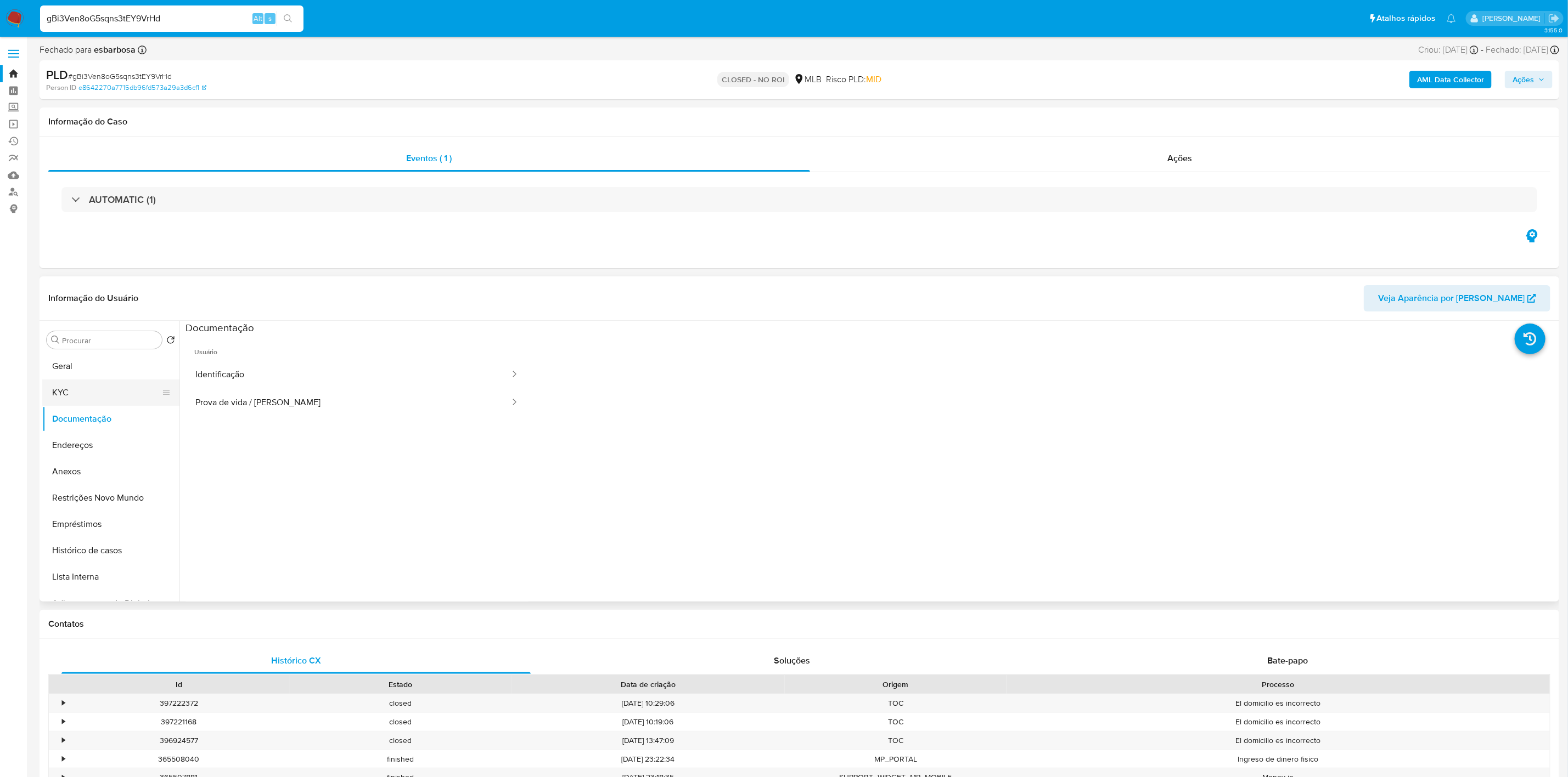
click at [71, 393] on button "KYC" at bounding box center [106, 393] width 128 height 26
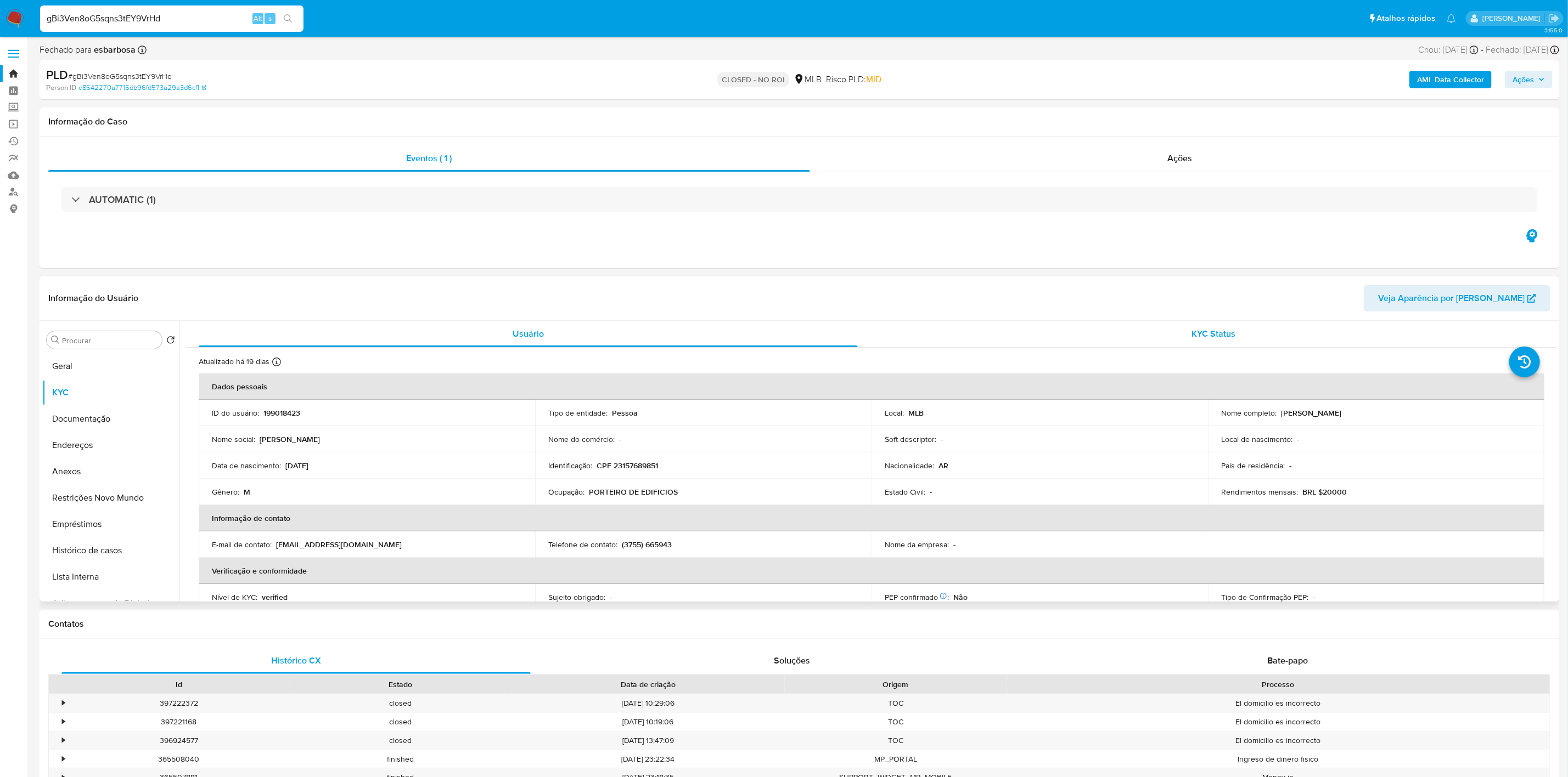
click at [1176, 323] on div "KYC Status" at bounding box center [1213, 334] width 659 height 26
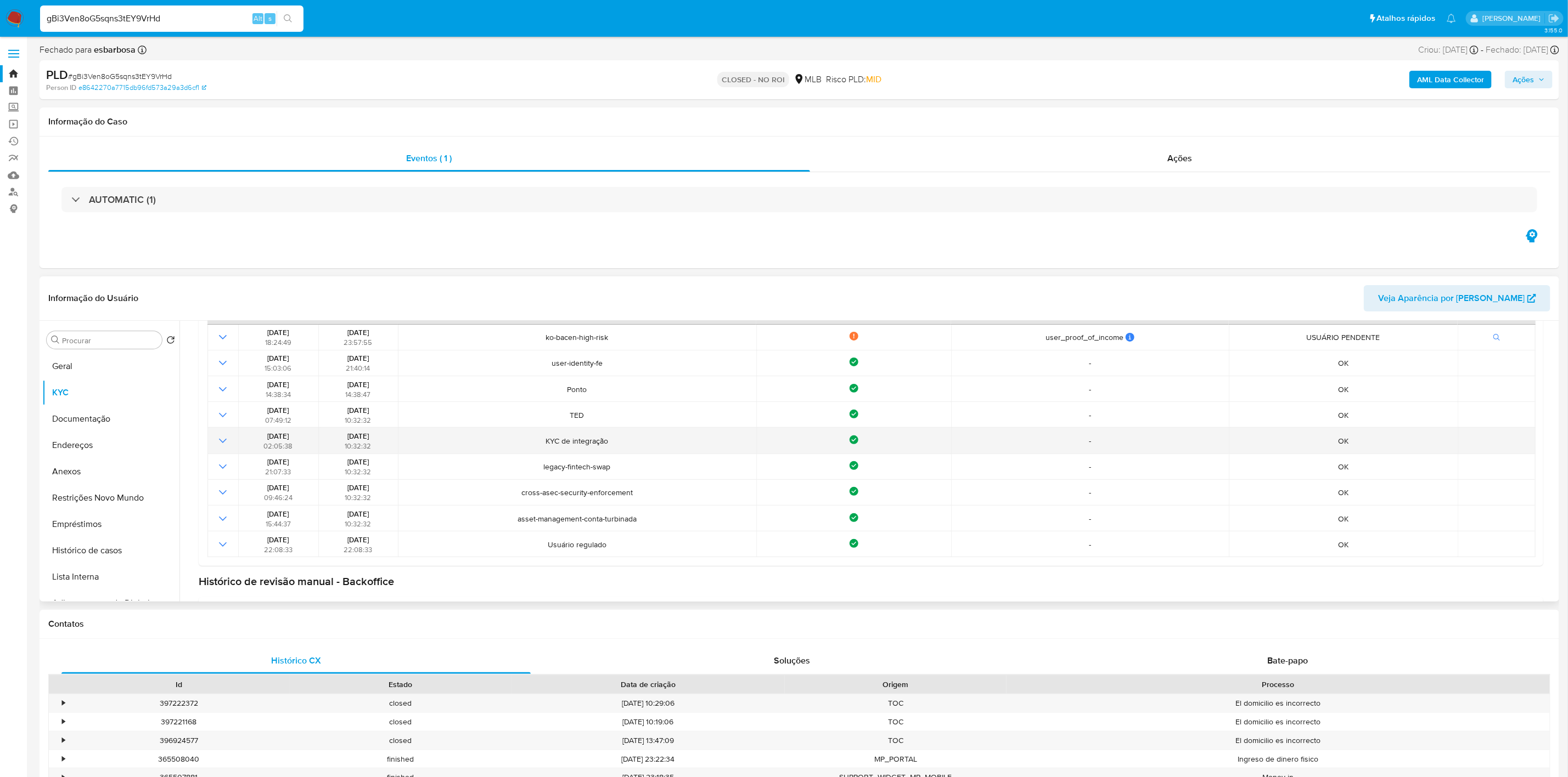
scroll to position [284, 0]
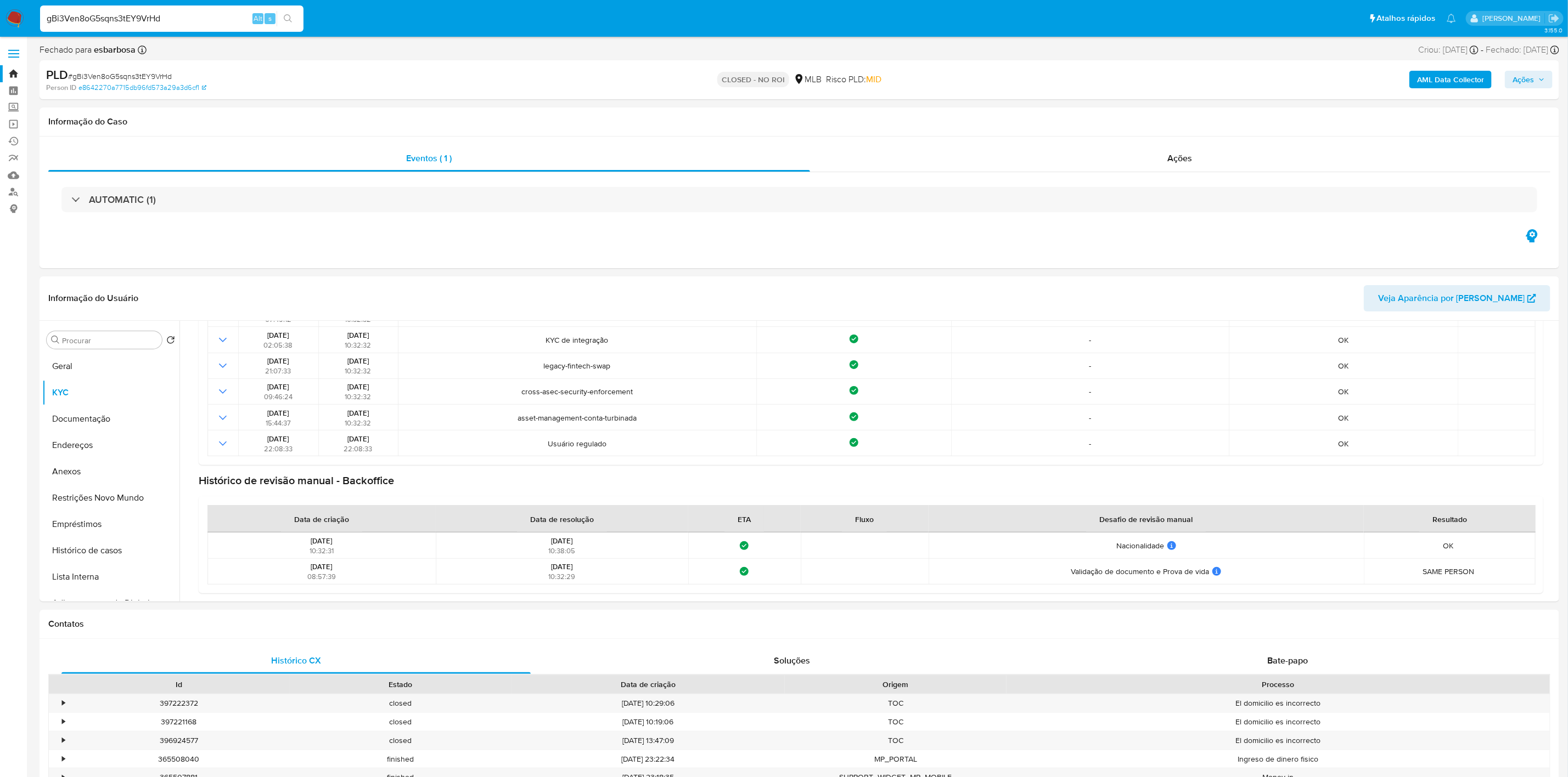
click at [170, 17] on input "gBi3Ven8oG5sqns3tEY9VrHd" at bounding box center [172, 18] width 264 height 14
paste input "4Q4dCx2TGzCJD9Be4JFhZXXf"
type input "4Q4dCx2TGzCJD9Be4JFhZXXf"
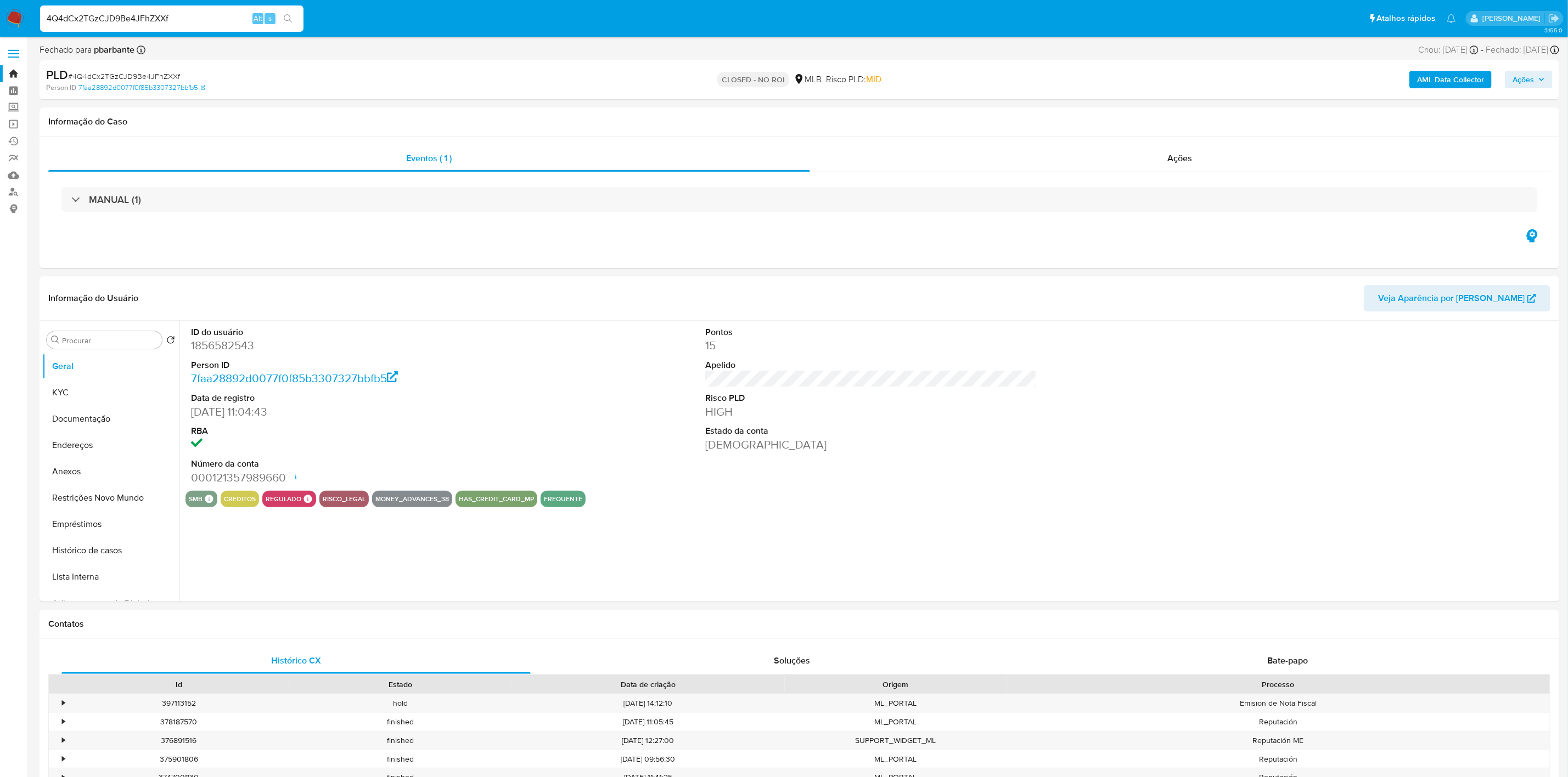
select select "10"
click at [163, 18] on input "4Q4dCx2TGzCJD9Be4JFhZXXf" at bounding box center [172, 18] width 264 height 14
click at [203, 22] on input "4Q4dCx2TGzCJD9Be4JFhZXXf" at bounding box center [172, 18] width 264 height 14
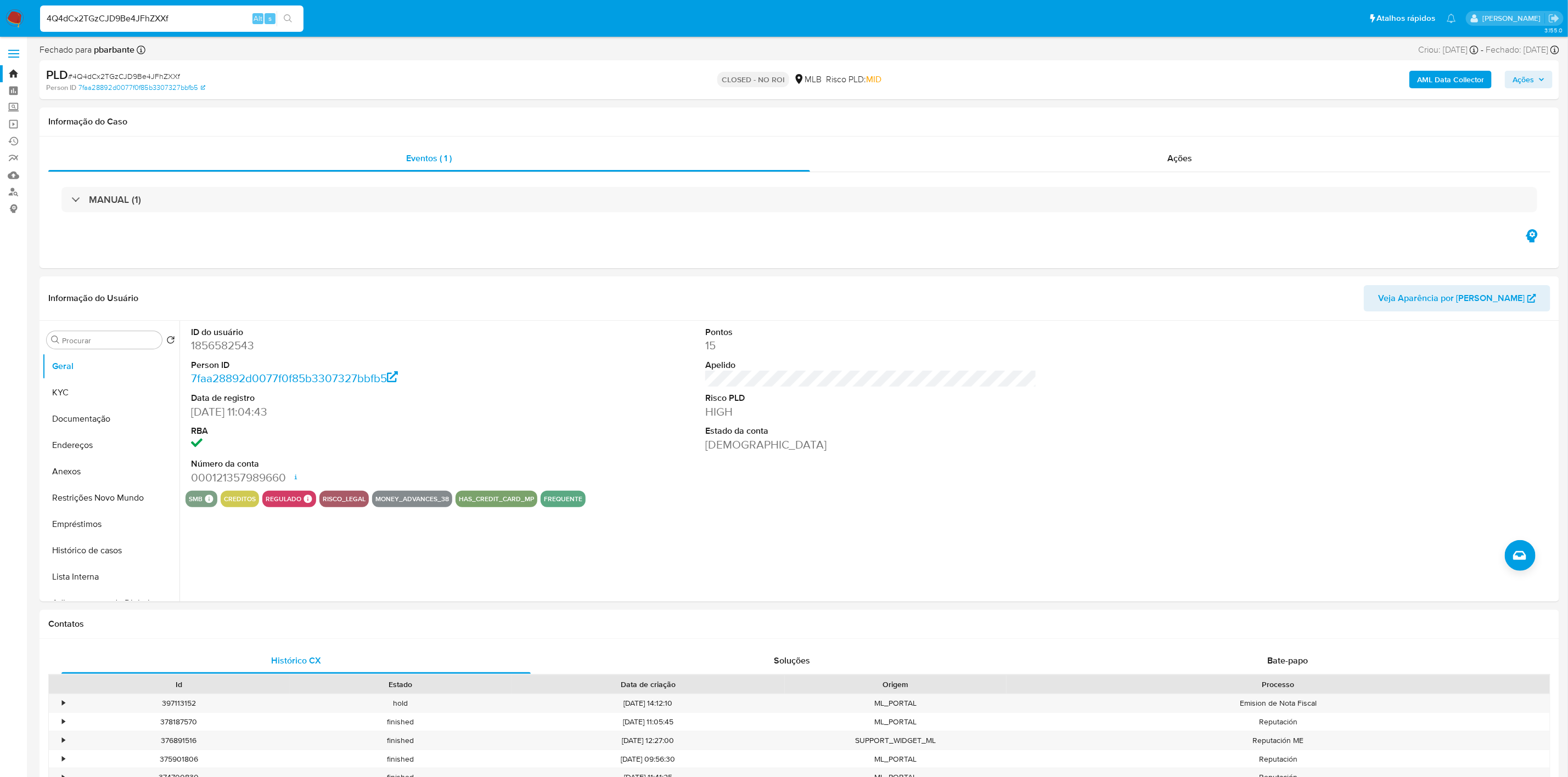
paste input "87ZQNCXLNWu7jKSnMywyHl5r"
type input "87ZQNCXLNWu7jKSnMywyHl5r"
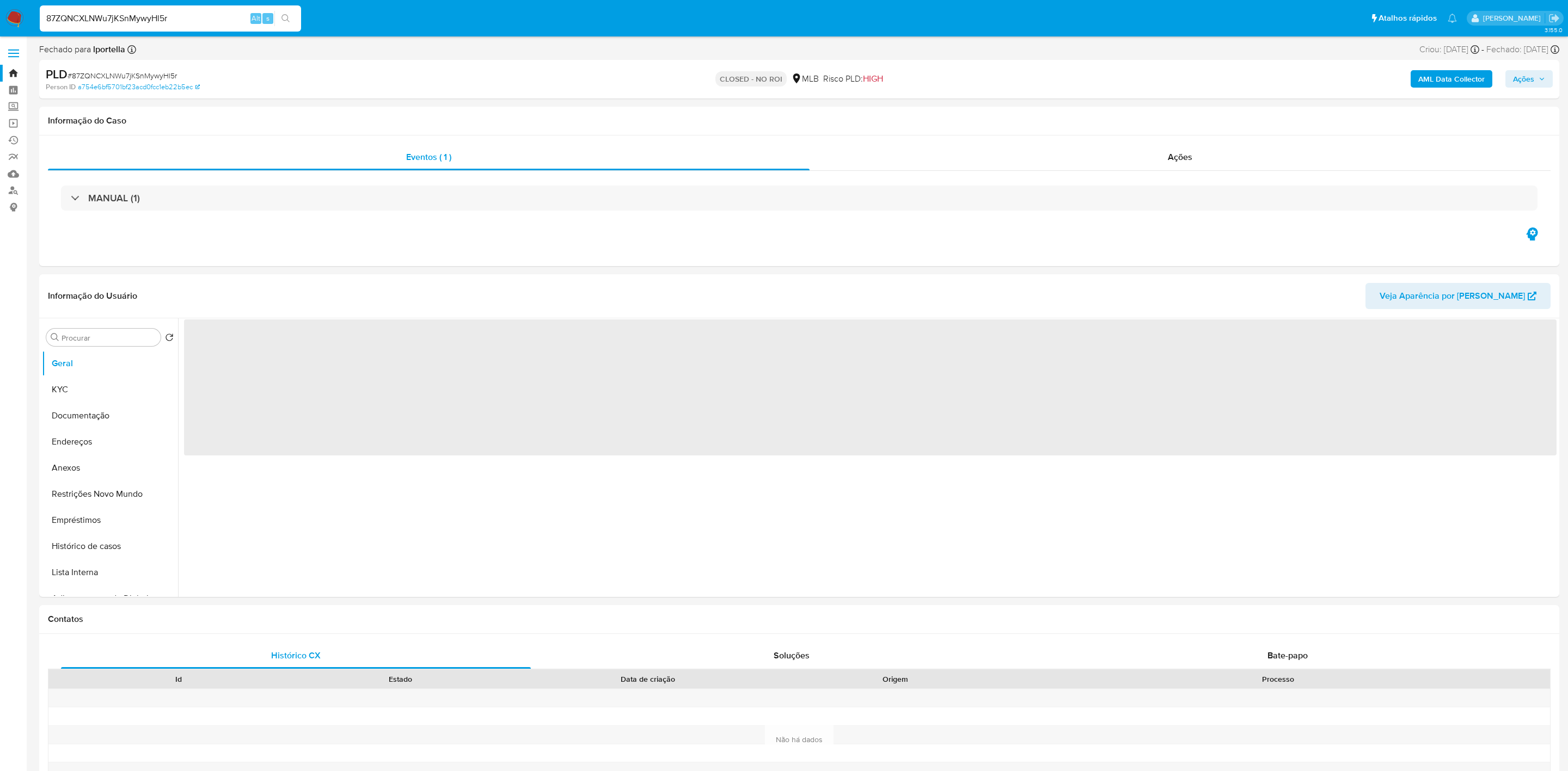
select select "10"
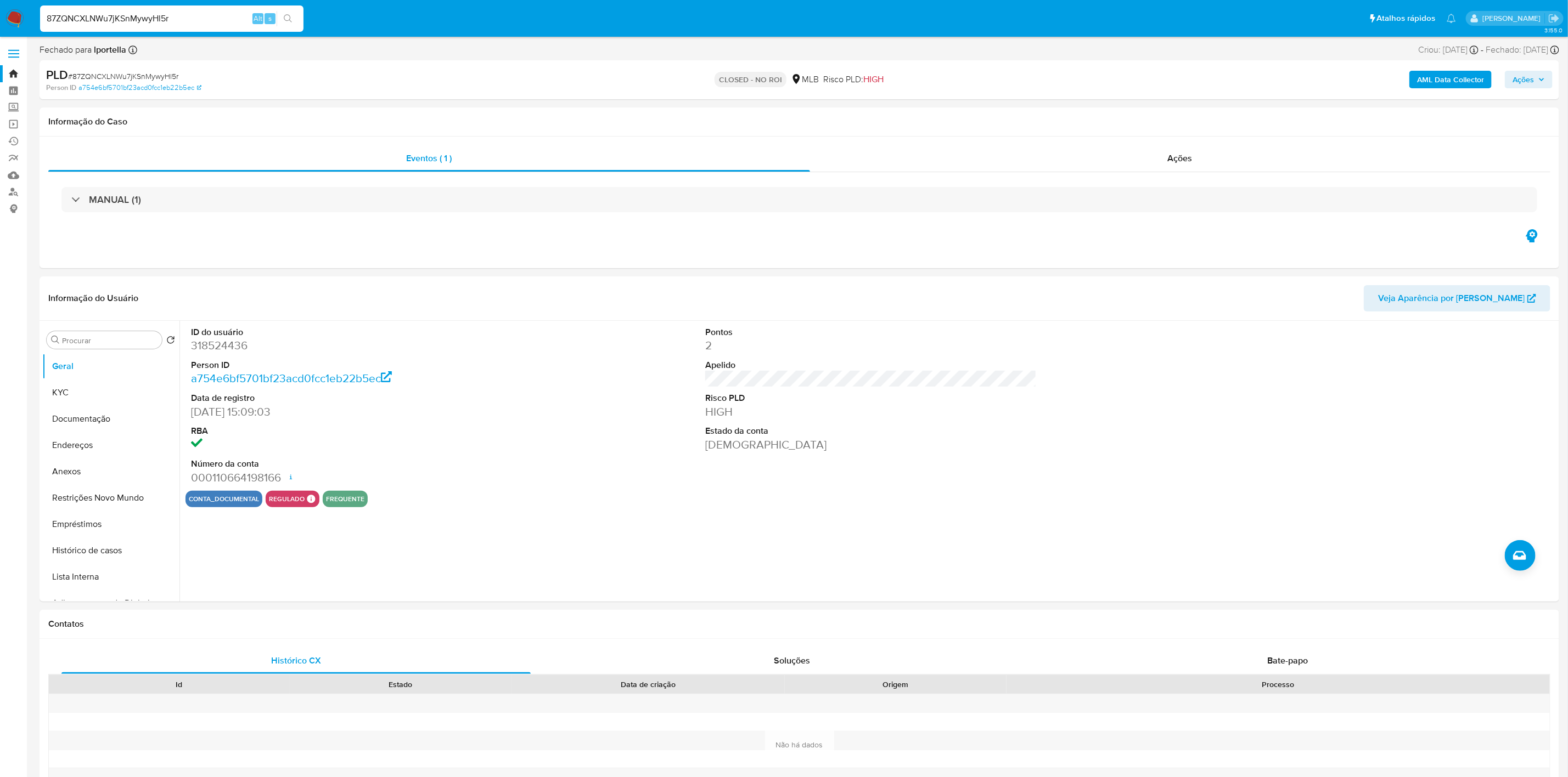
click at [206, 16] on input "87ZQNCXLNWu7jKSnMywyHl5r" at bounding box center [172, 18] width 264 height 14
paste input "eAcQeOBpGtHlt865IlkECEco"
type input "eAcQeOBpGtHlt865IlkECEco"
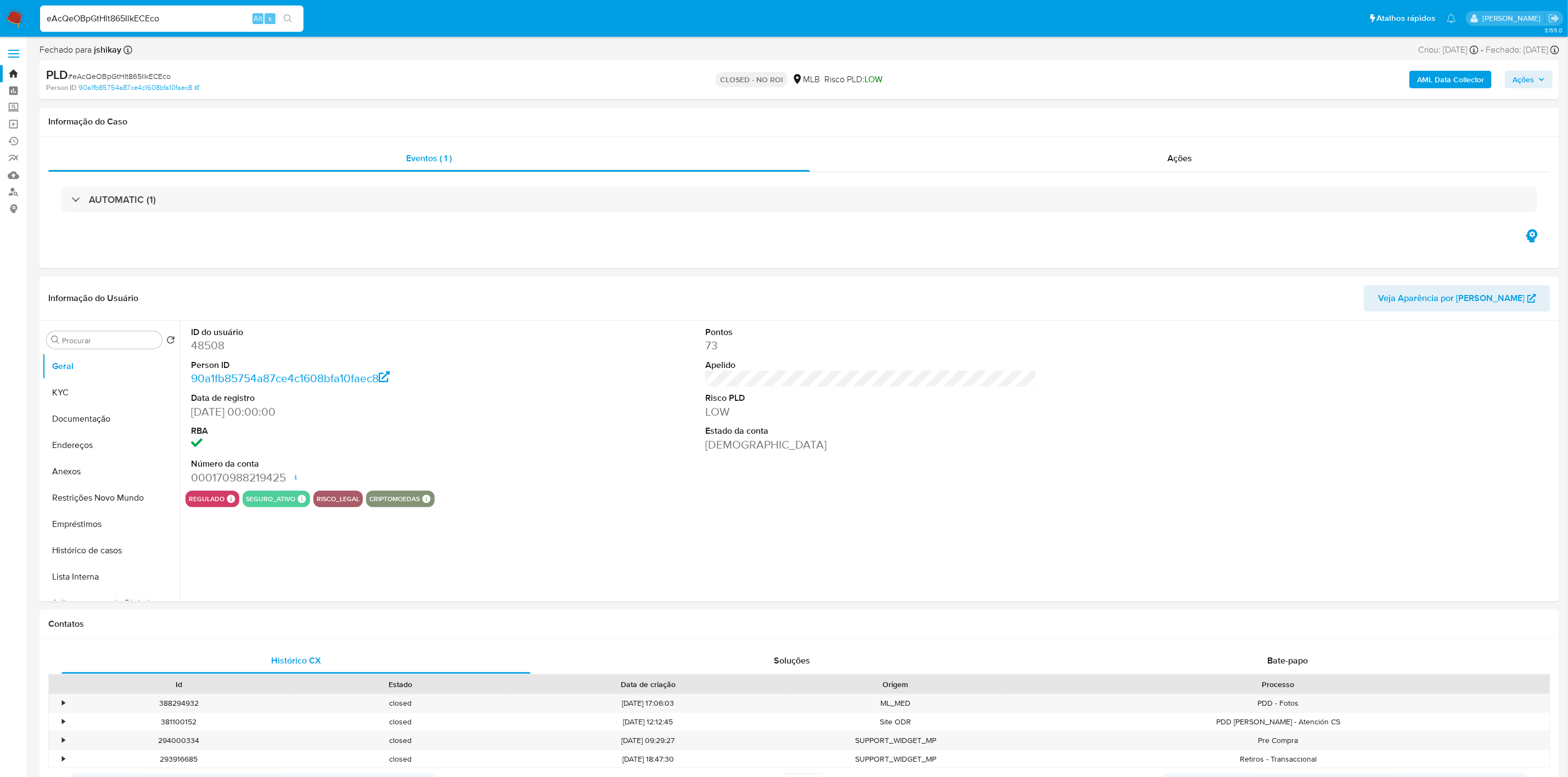
select select "10"
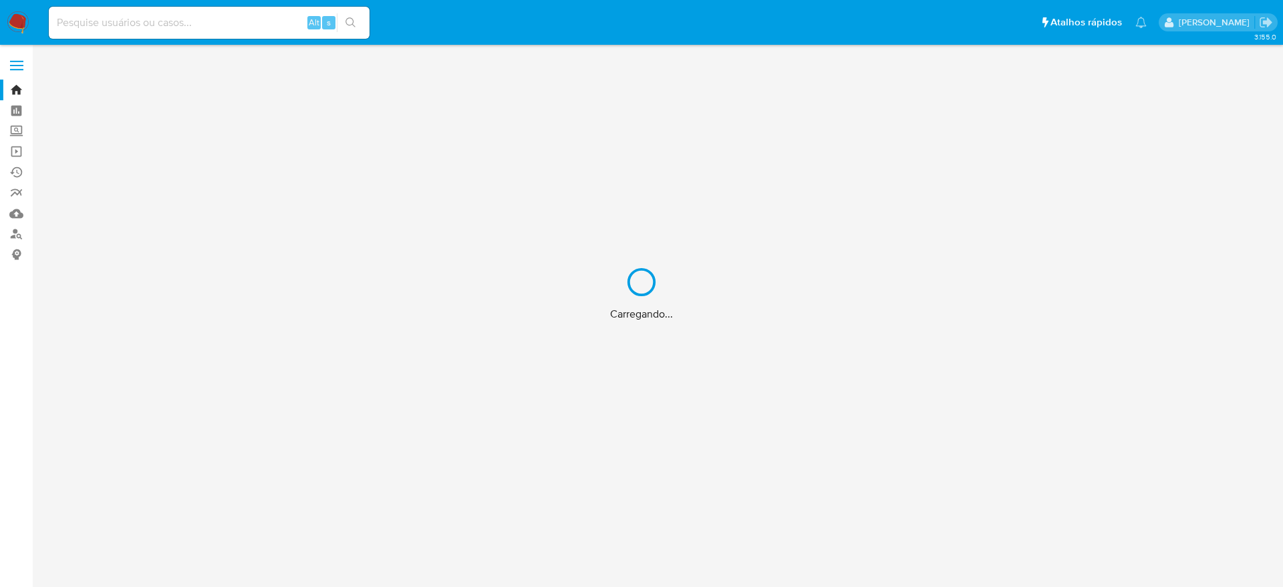
click at [223, 27] on div "Carregando..." at bounding box center [641, 293] width 1283 height 587
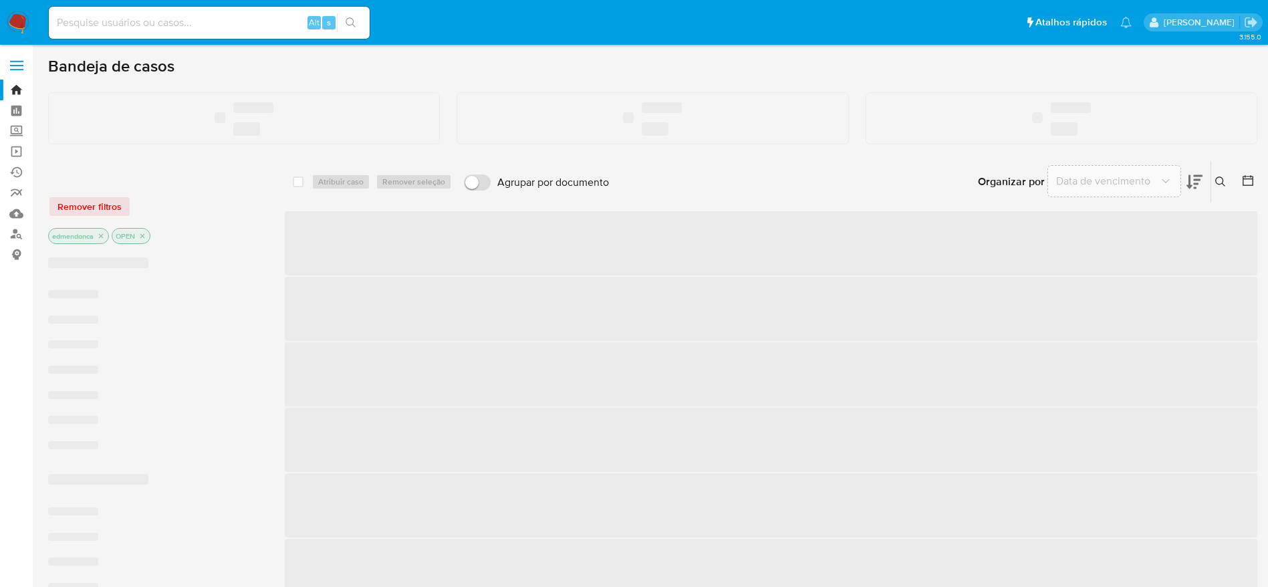
click at [223, 27] on input at bounding box center [209, 22] width 321 height 17
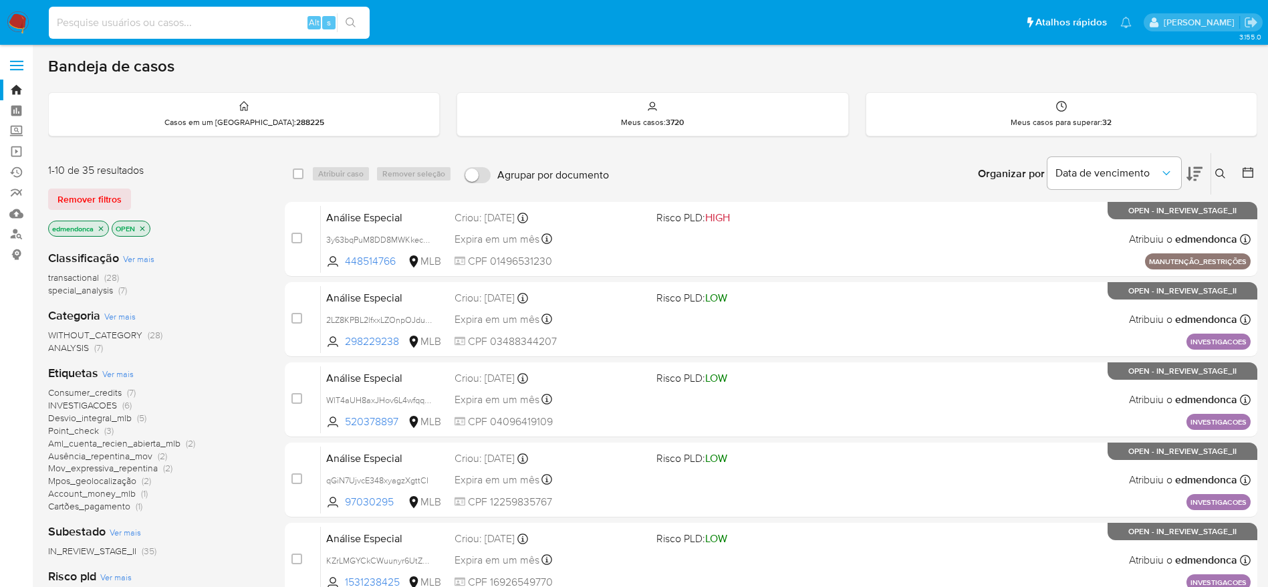
paste input "deu4iGopz8q0cr0LyPlAvBYL"
type input "deu4iGopz8q0cr0LyPlAvBYL"
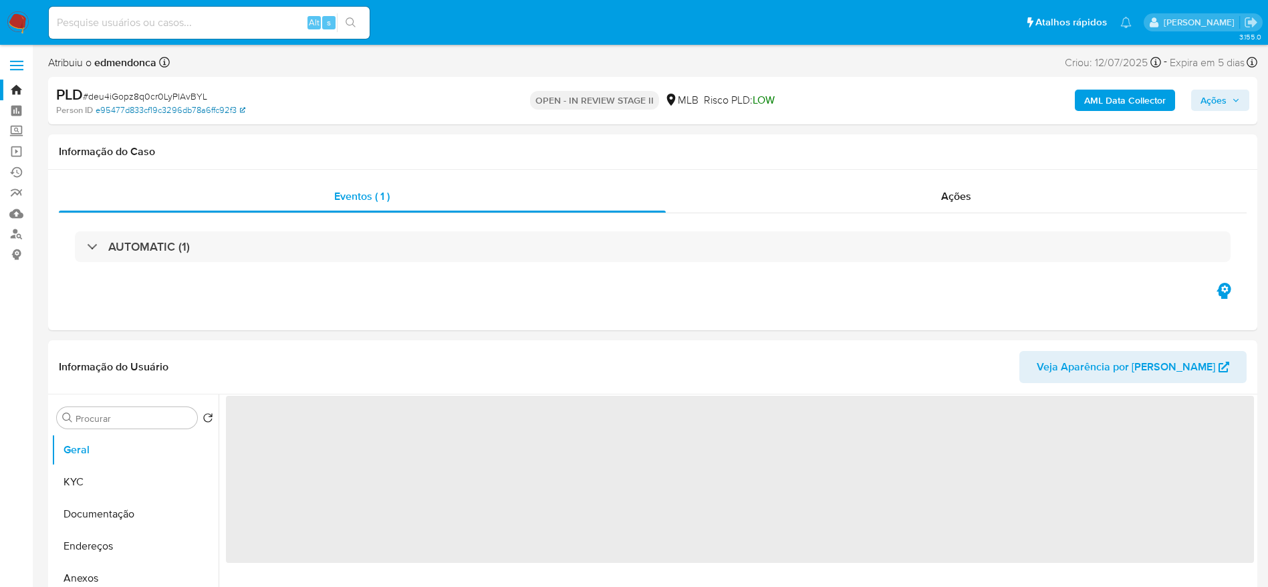
click at [163, 114] on link "e95477d833cf19c3296db78a6ffc92f3" at bounding box center [171, 110] width 150 height 12
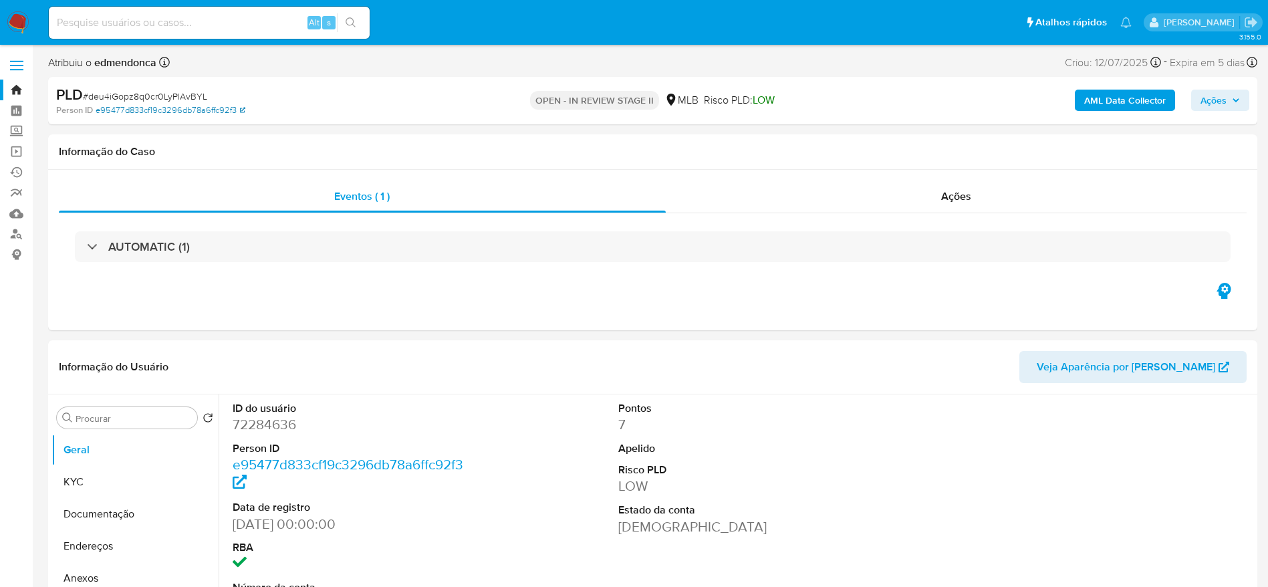
select select "10"
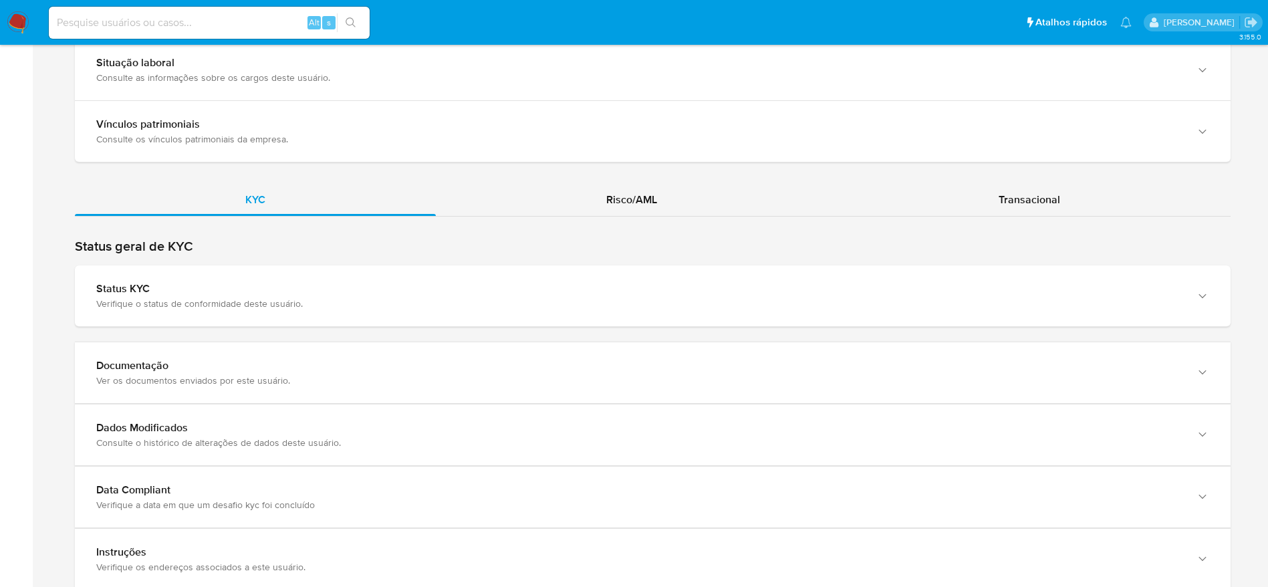
scroll to position [1103, 0]
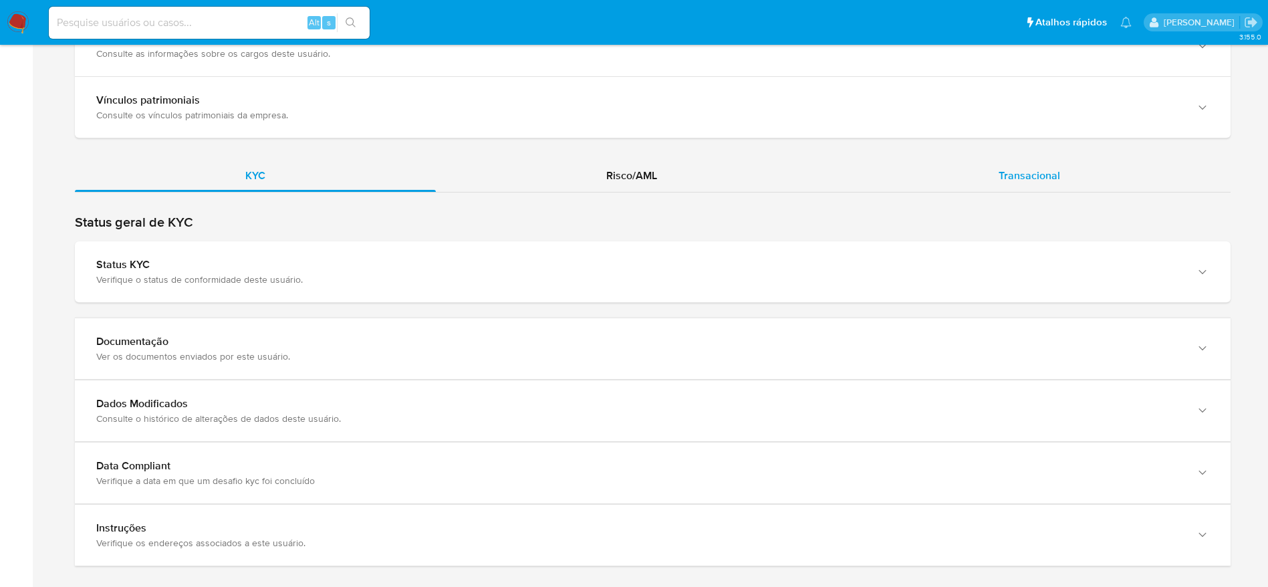
click at [1003, 175] on span "Transacional" at bounding box center [1029, 175] width 61 height 15
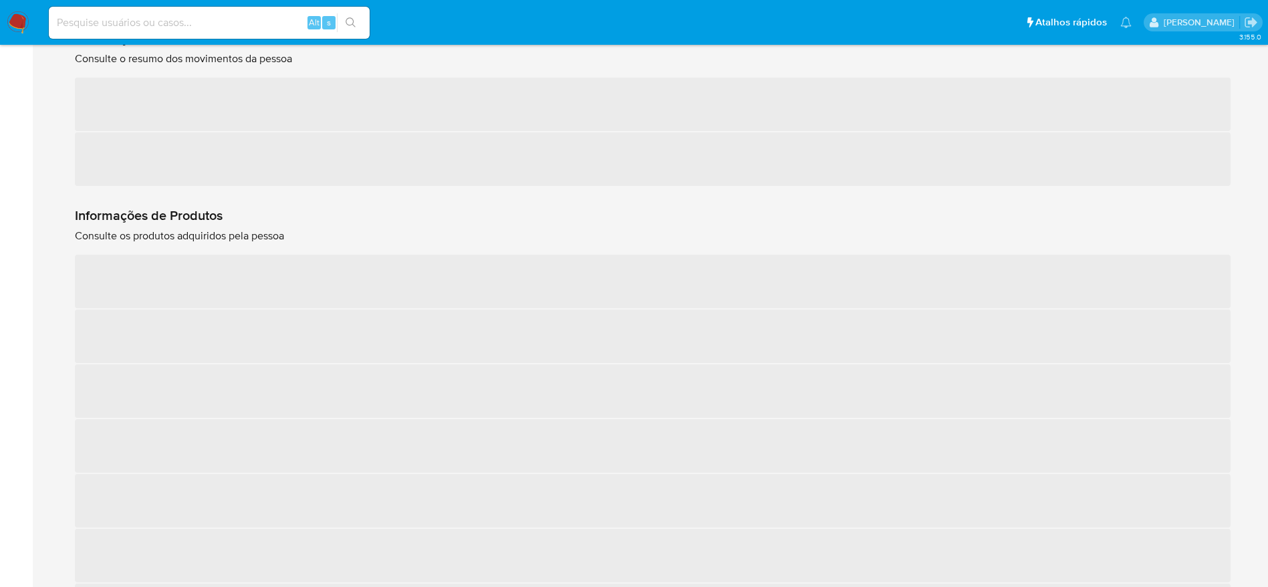
scroll to position [1404, 0]
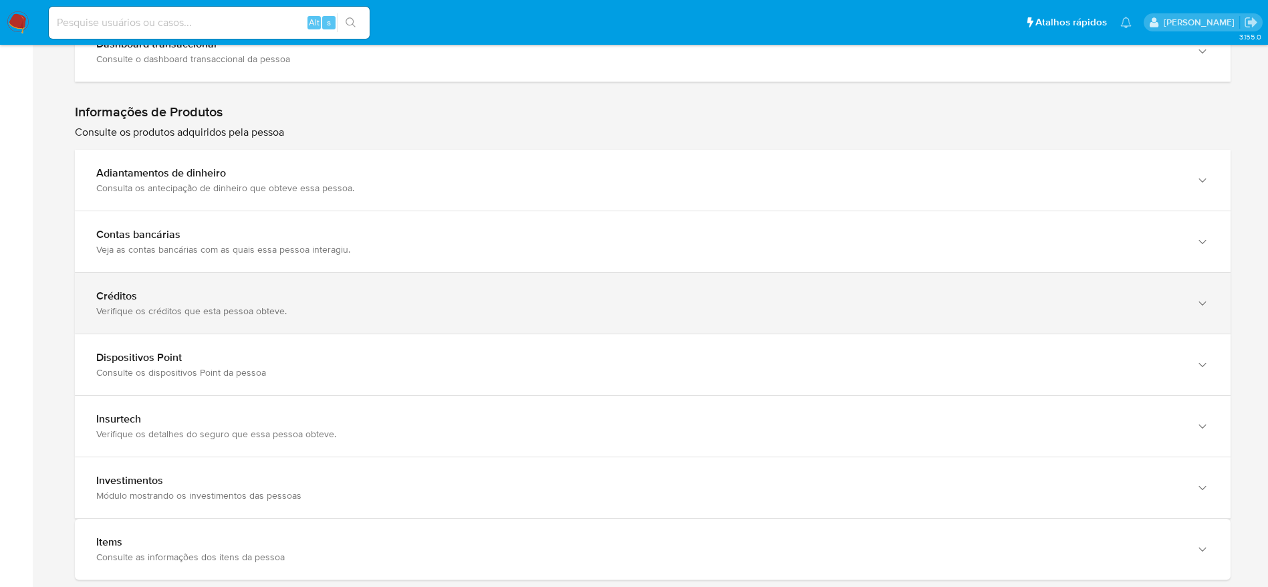
click at [131, 309] on div "Verifique os créditos que esta pessoa obteve." at bounding box center [639, 311] width 1086 height 12
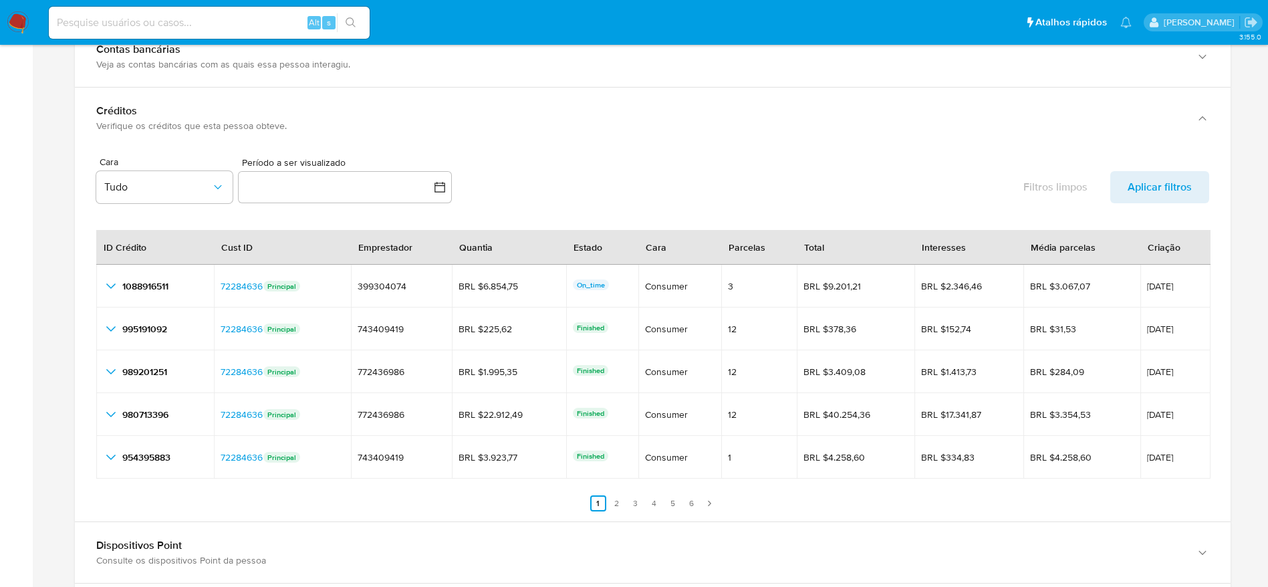
scroll to position [1704, 0]
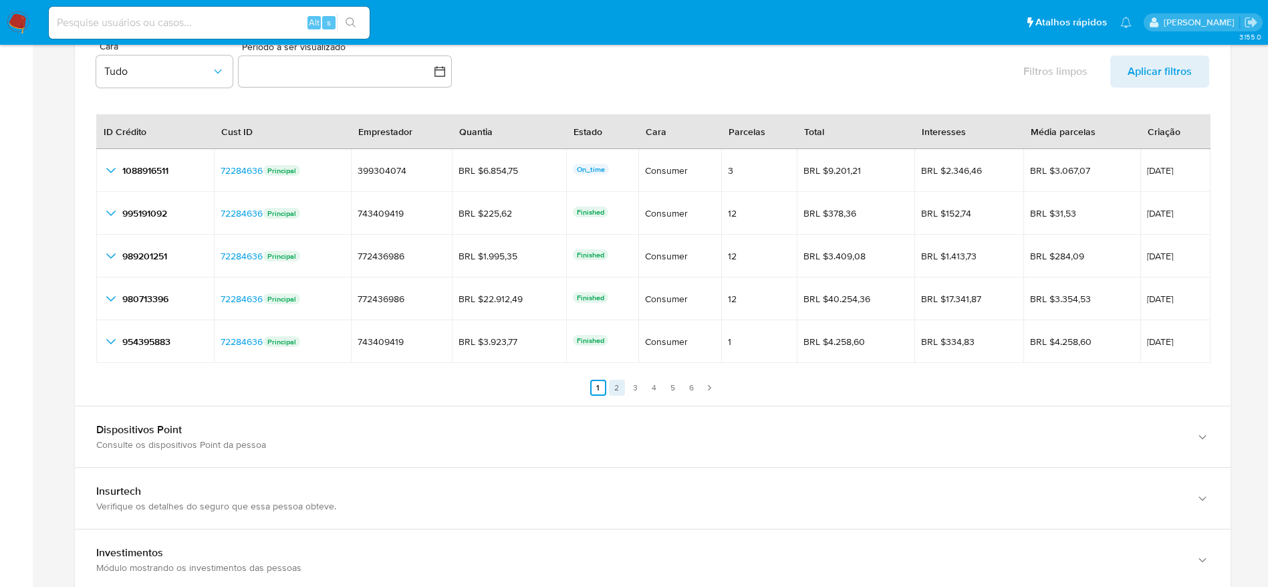
click at [621, 387] on link "2" at bounding box center [617, 388] width 16 height 16
click at [606, 388] on link "1" at bounding box center [606, 388] width 16 height 16
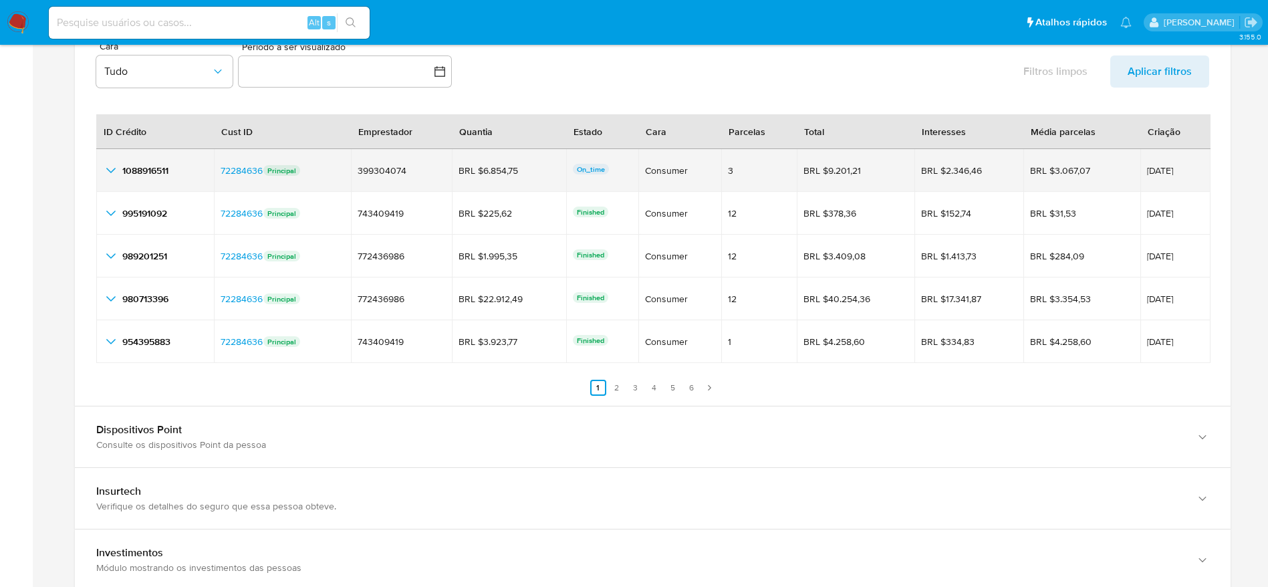
click at [118, 170] on icon "button_show_hidden_detail_by_id_0" at bounding box center [111, 170] width 16 height 16
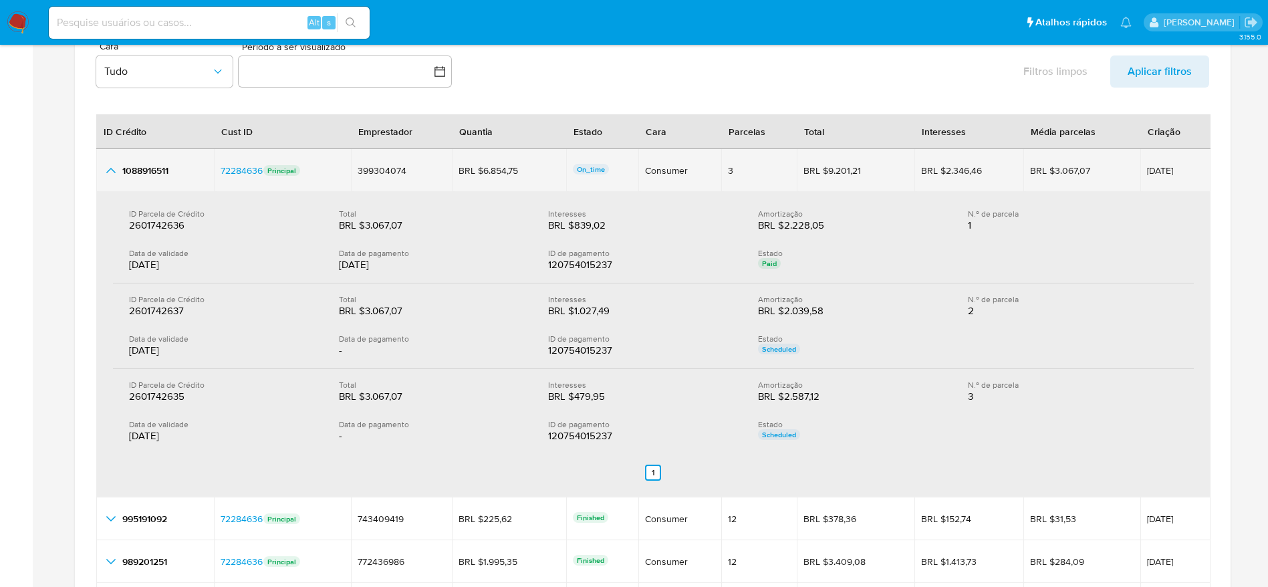
click at [109, 170] on icon "button_show_hidden_detail_by_id_0" at bounding box center [110, 170] width 9 height 5
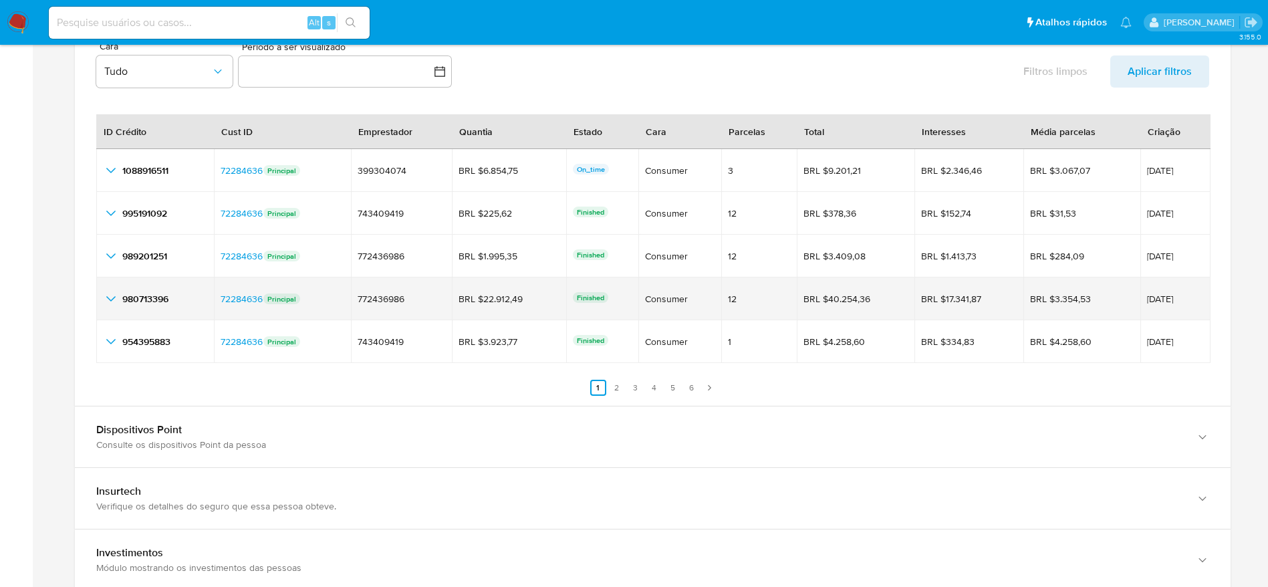
click at [107, 295] on icon "button_show_hidden_detail_by_id_3" at bounding box center [111, 299] width 16 height 16
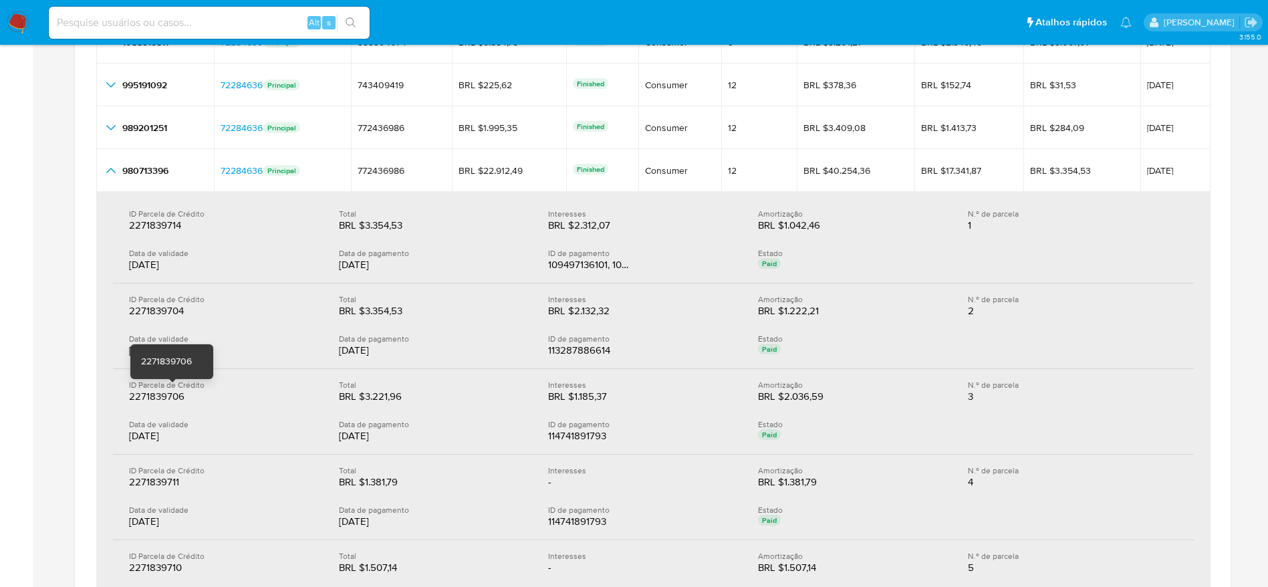
scroll to position [1905, 0]
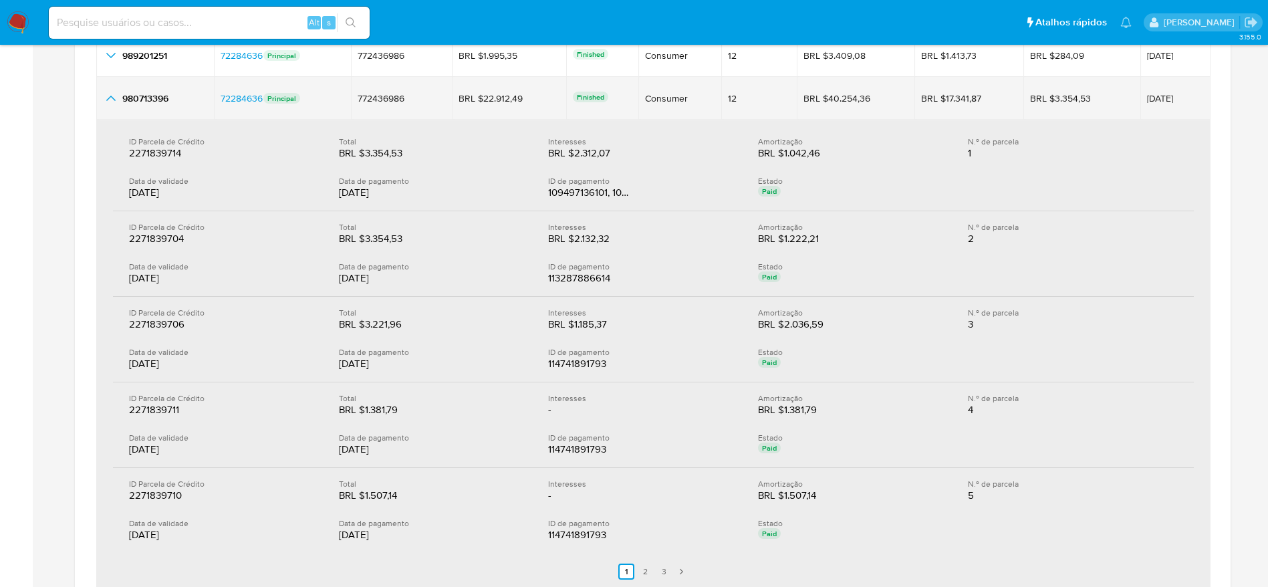
click at [109, 108] on td "980713396 980713396" at bounding box center [155, 98] width 118 height 43
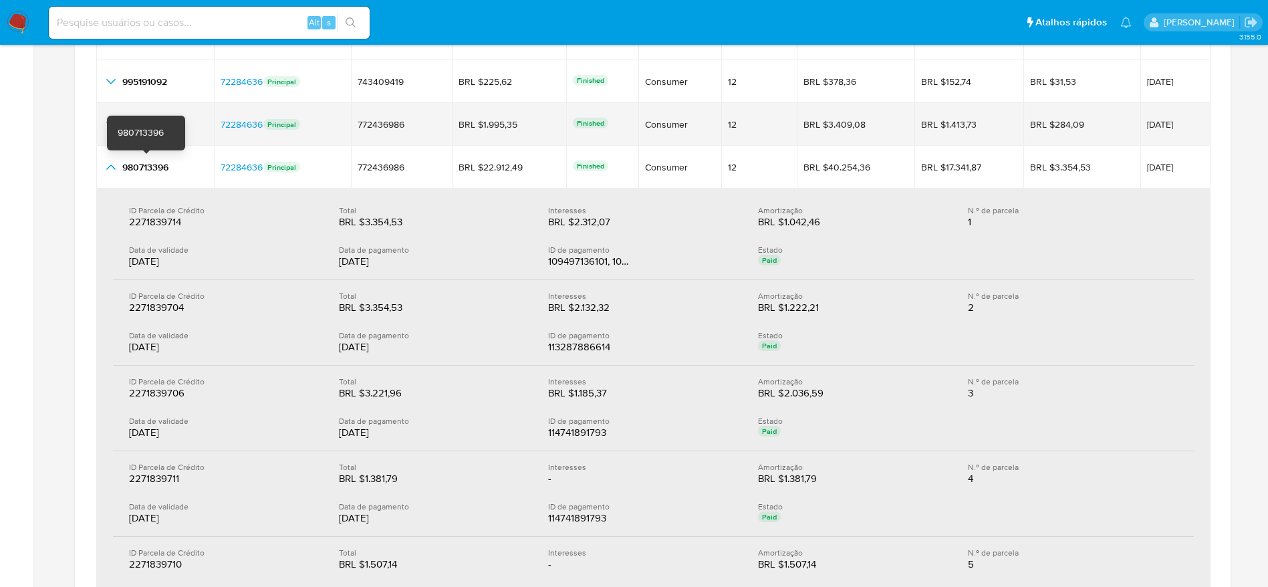
scroll to position [1805, 0]
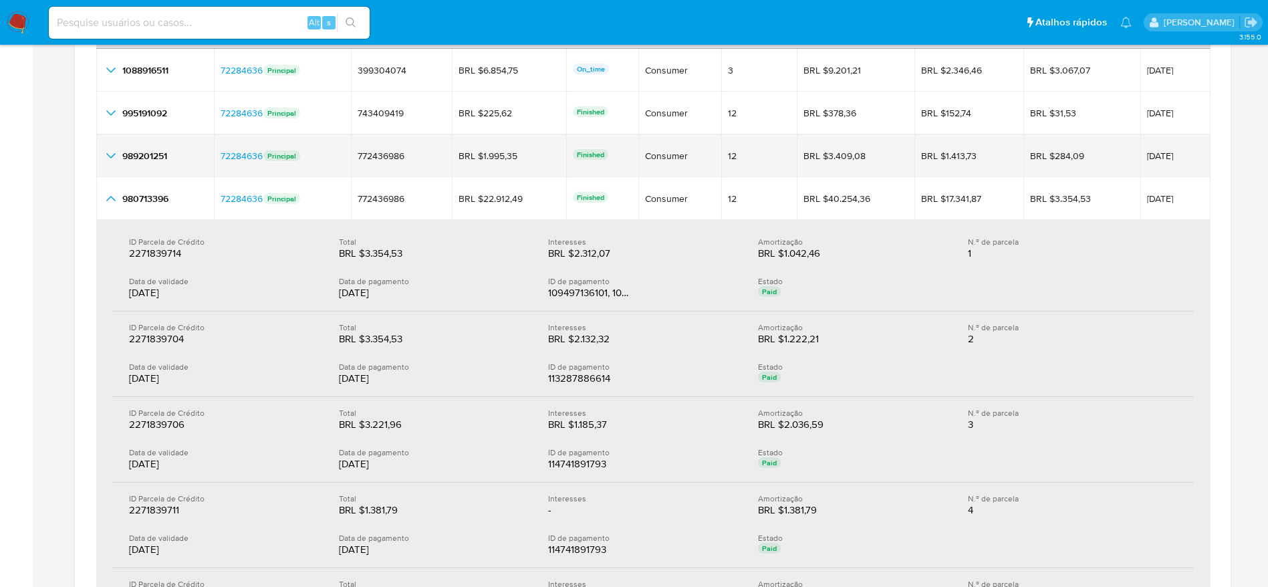
click at [110, 150] on icon "button_show_hidden_detail_by_id_2" at bounding box center [111, 156] width 16 height 16
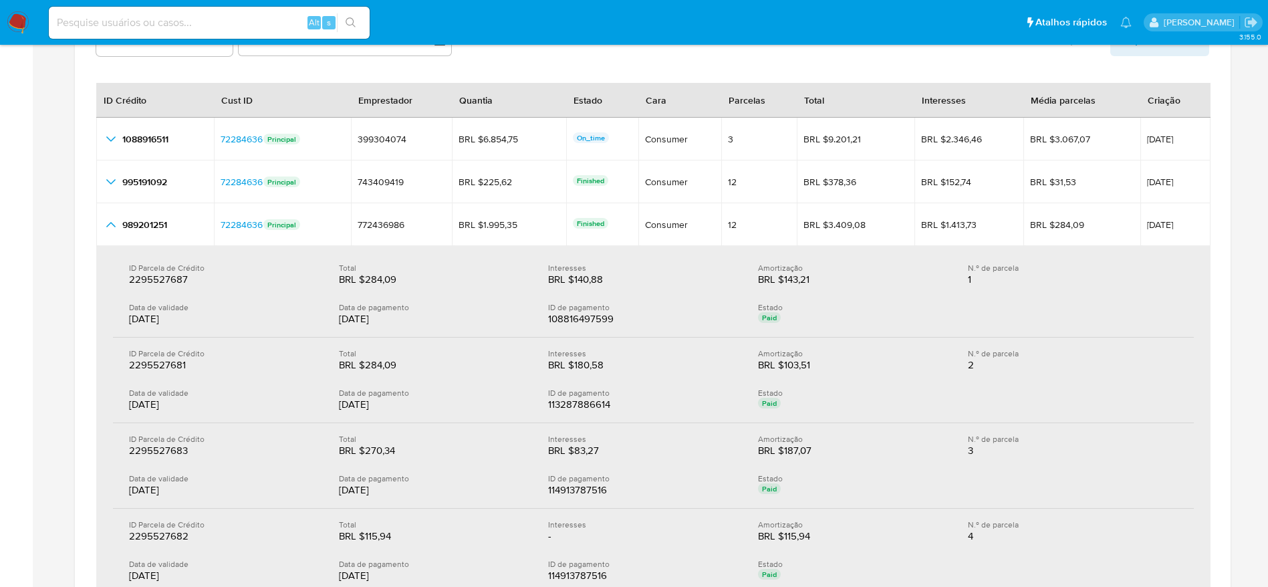
scroll to position [1704, 0]
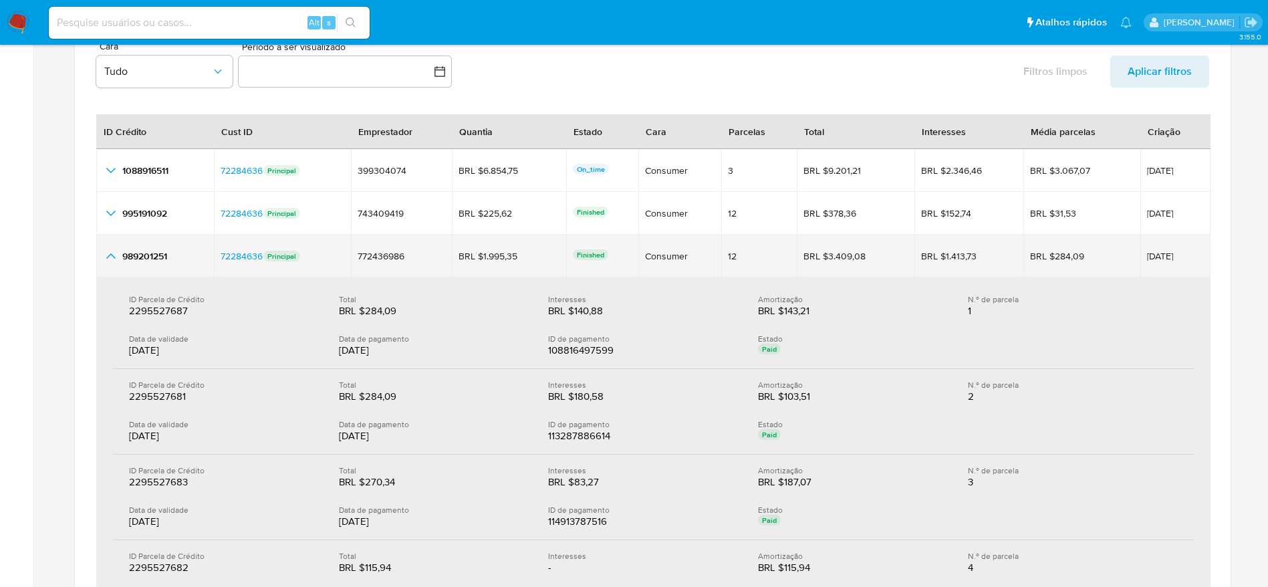
click at [107, 254] on icon "button_show_hidden_detail_by_id_2" at bounding box center [111, 256] width 16 height 16
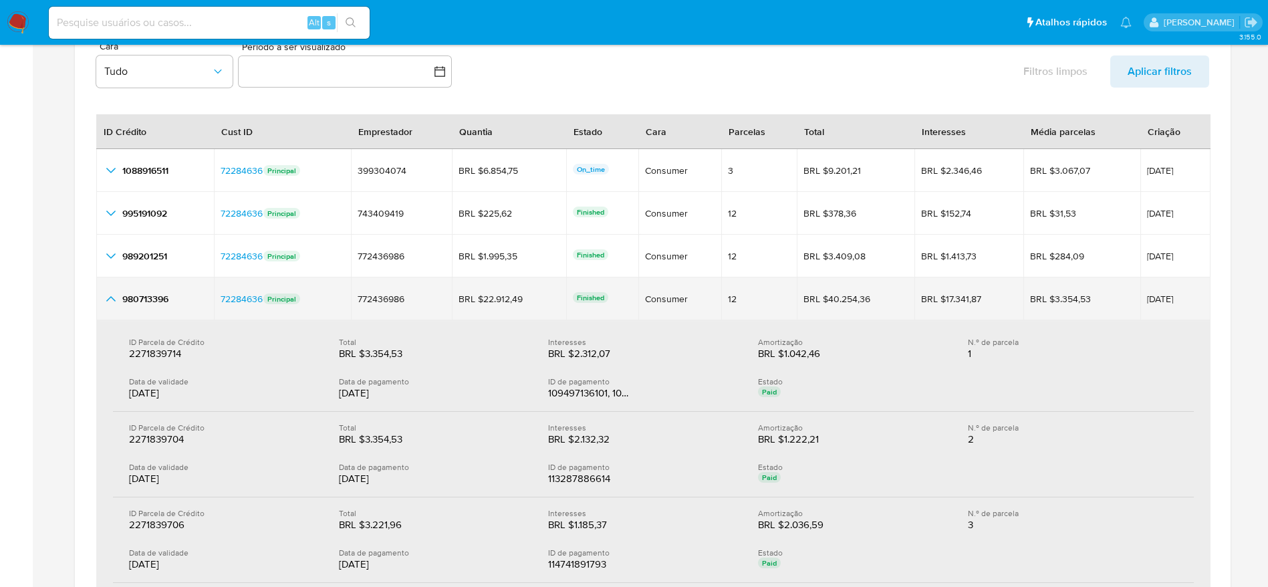
click at [109, 295] on icon "button_show_hidden_detail_by_id_3" at bounding box center [111, 299] width 16 height 16
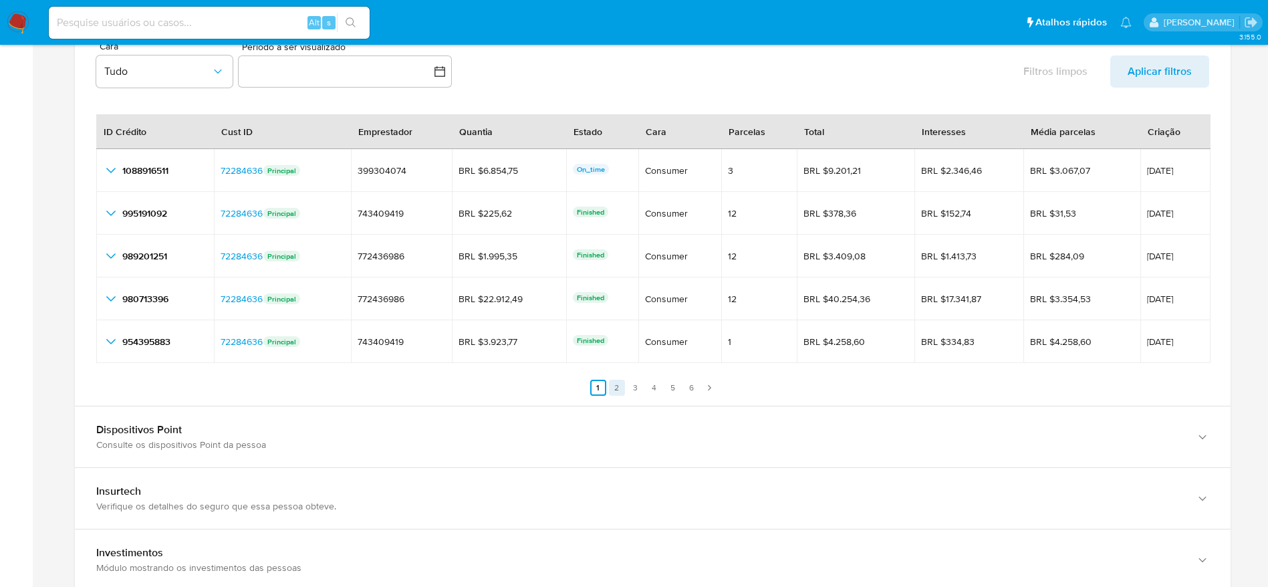
click at [610, 388] on link "2" at bounding box center [617, 388] width 16 height 16
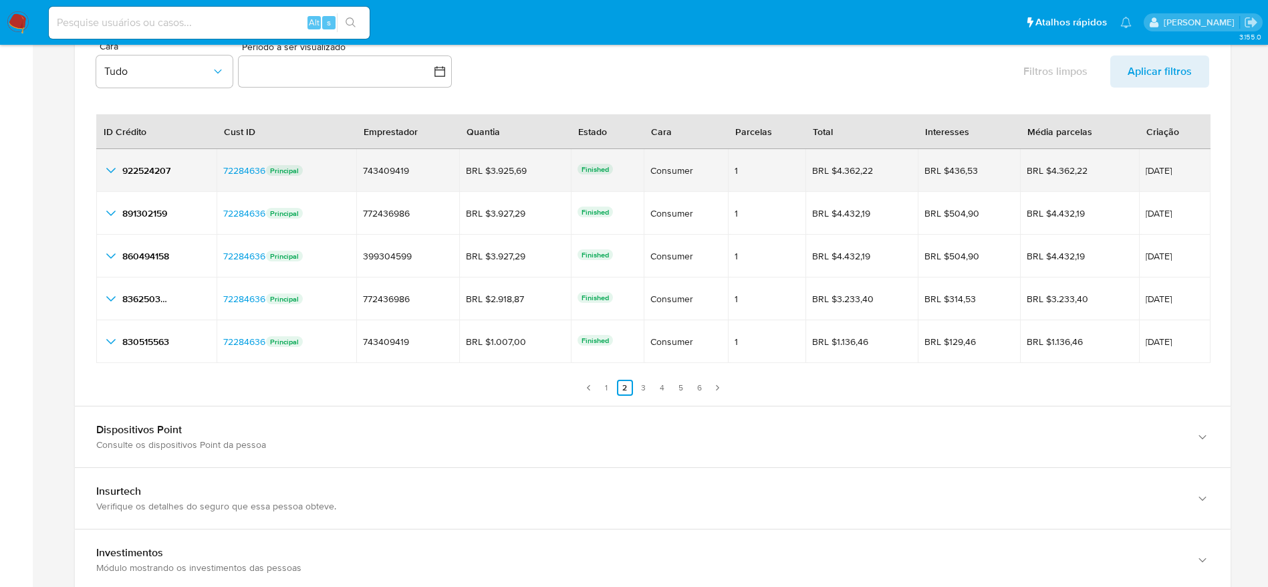
click at [113, 173] on icon "button_show_hidden_detail_by_id_0" at bounding box center [111, 170] width 16 height 16
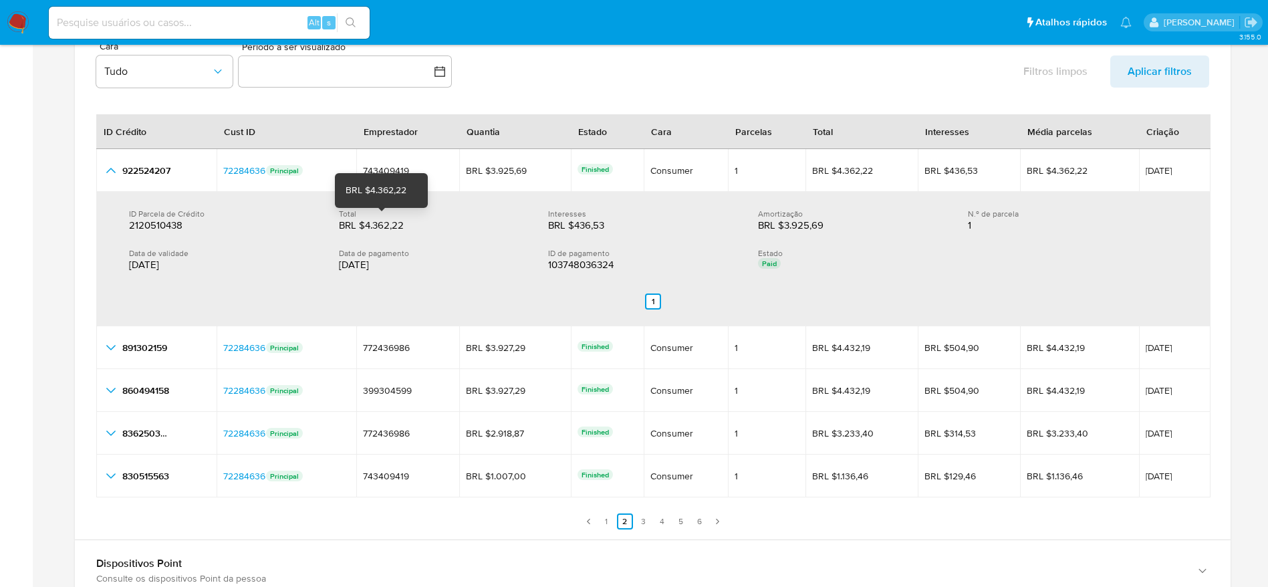
drag, startPoint x: 346, startPoint y: 223, endPoint x: 424, endPoint y: 231, distance: 78.7
click at [424, 231] on div "BRL $4.362,22 BRL $4.362,22" at bounding box center [433, 225] width 188 height 13
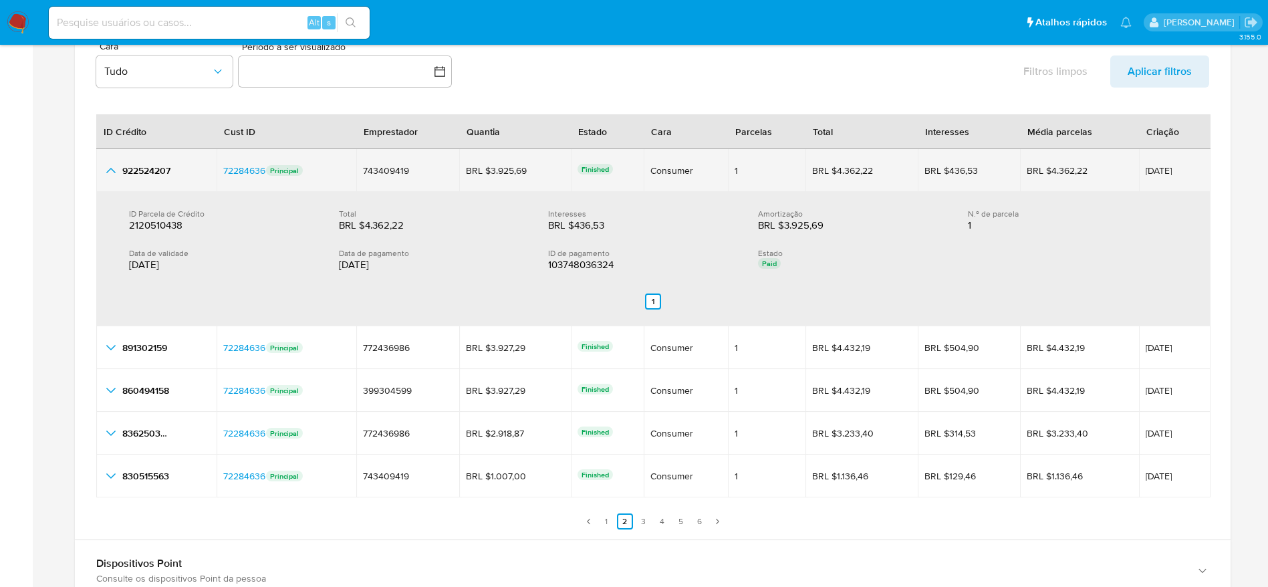
click at [105, 166] on icon "button_show_hidden_detail_by_id_0" at bounding box center [111, 170] width 16 height 16
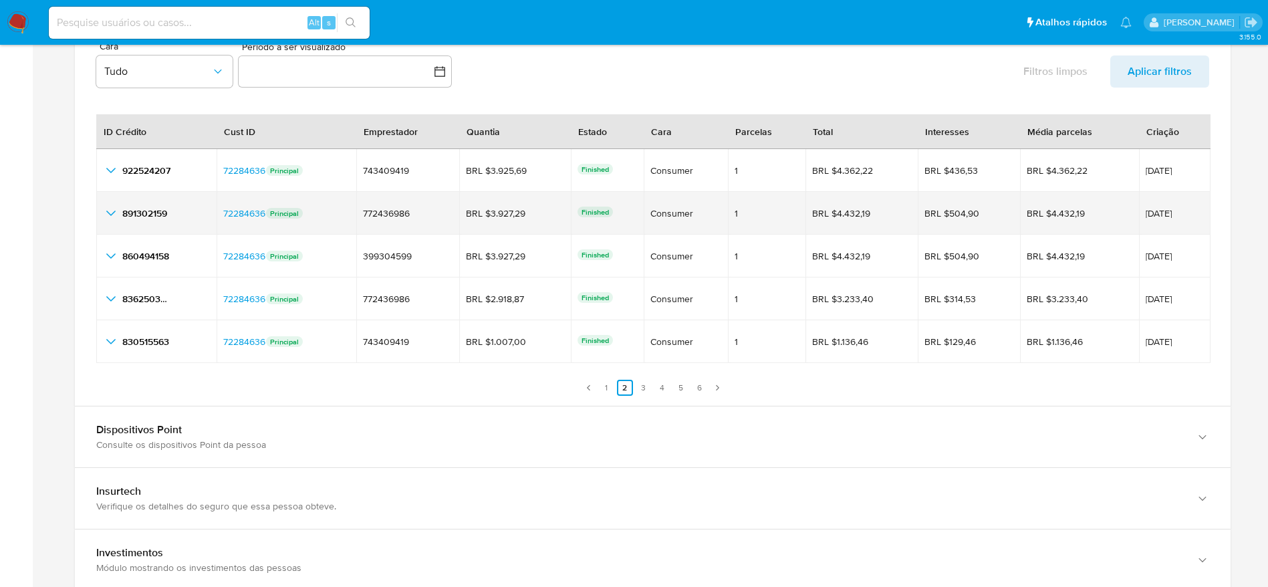
click at [109, 211] on icon "button_show_hidden_detail_by_id_1" at bounding box center [111, 213] width 16 height 16
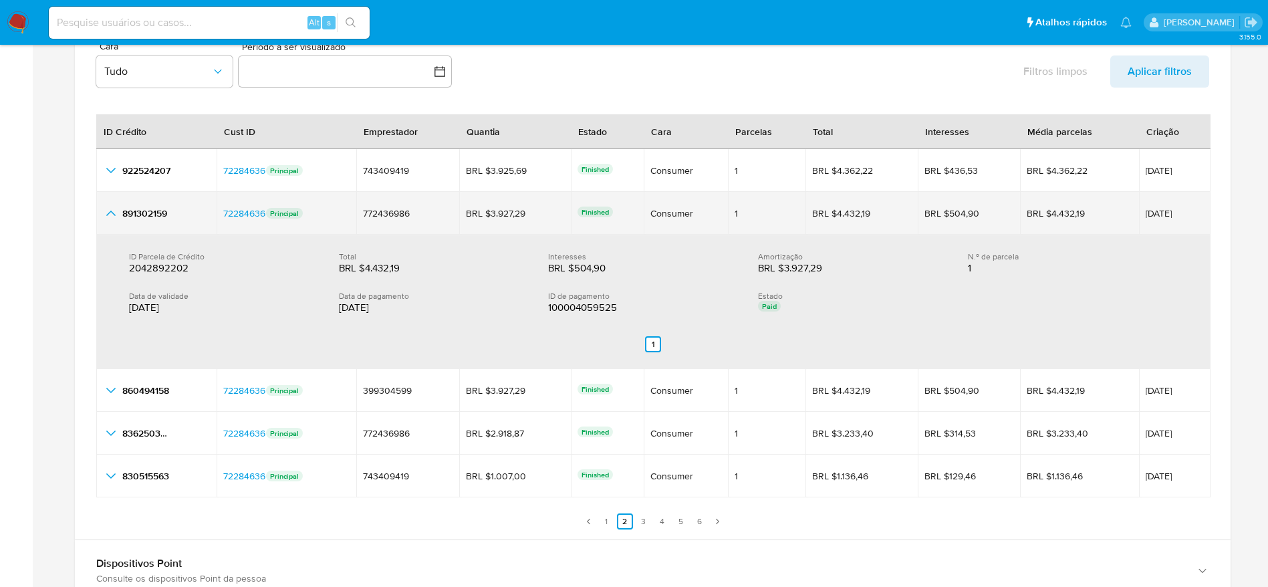
click at [109, 211] on icon "button_show_hidden_detail_by_id_1" at bounding box center [111, 213] width 16 height 16
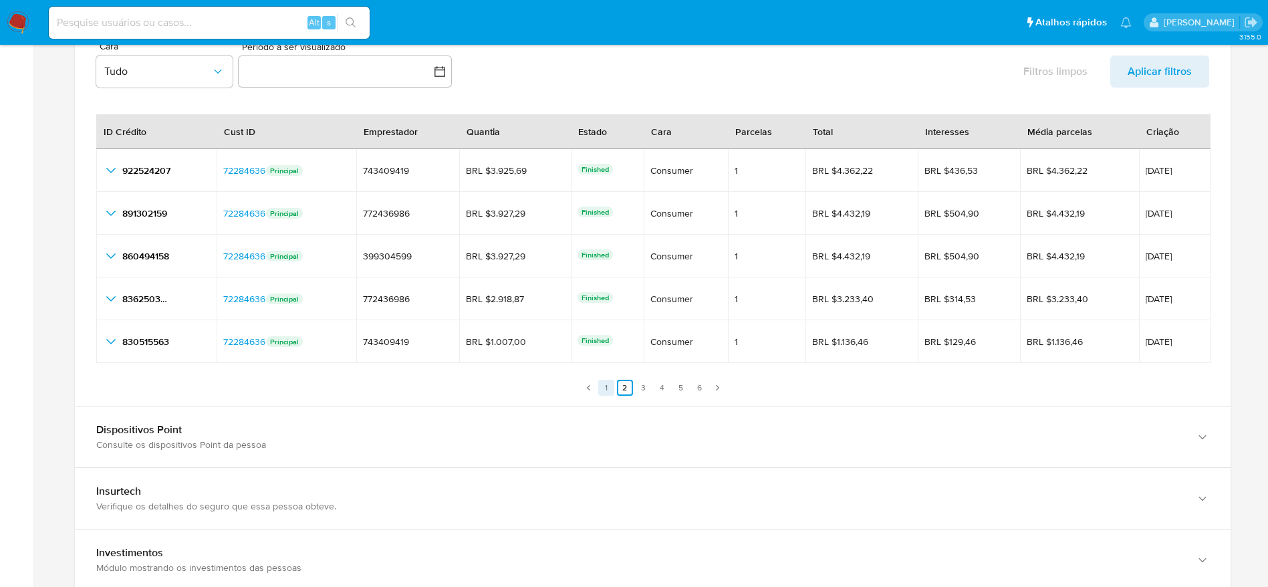
click at [607, 390] on link "1" at bounding box center [606, 388] width 16 height 16
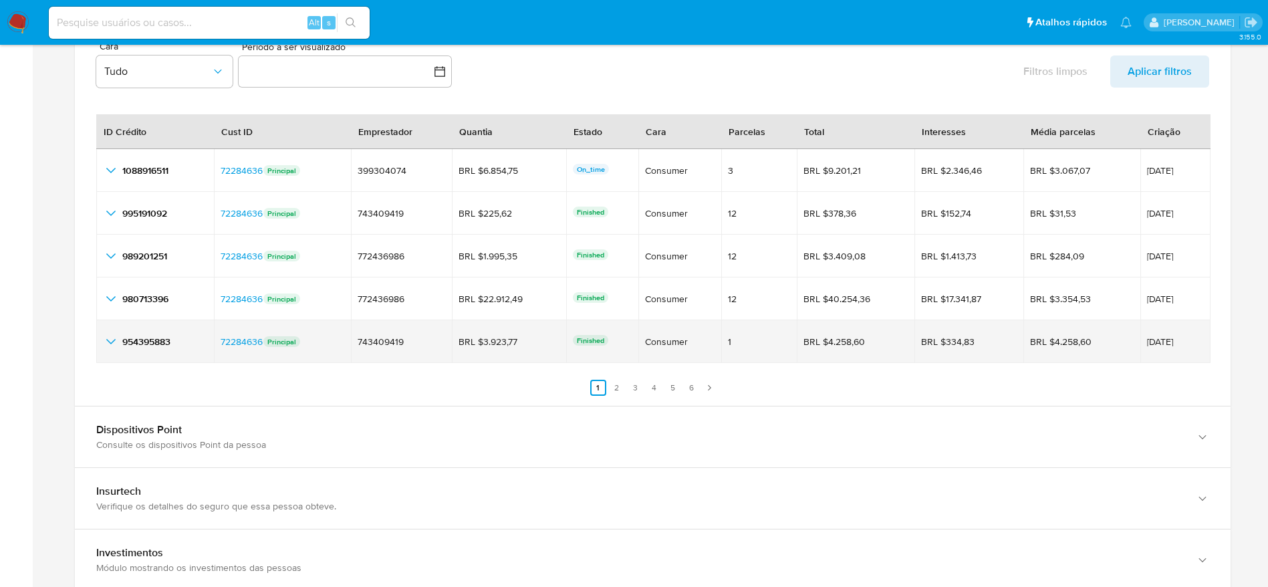
click at [110, 336] on icon "button_show_hidden_detail_by_id_4" at bounding box center [111, 342] width 16 height 16
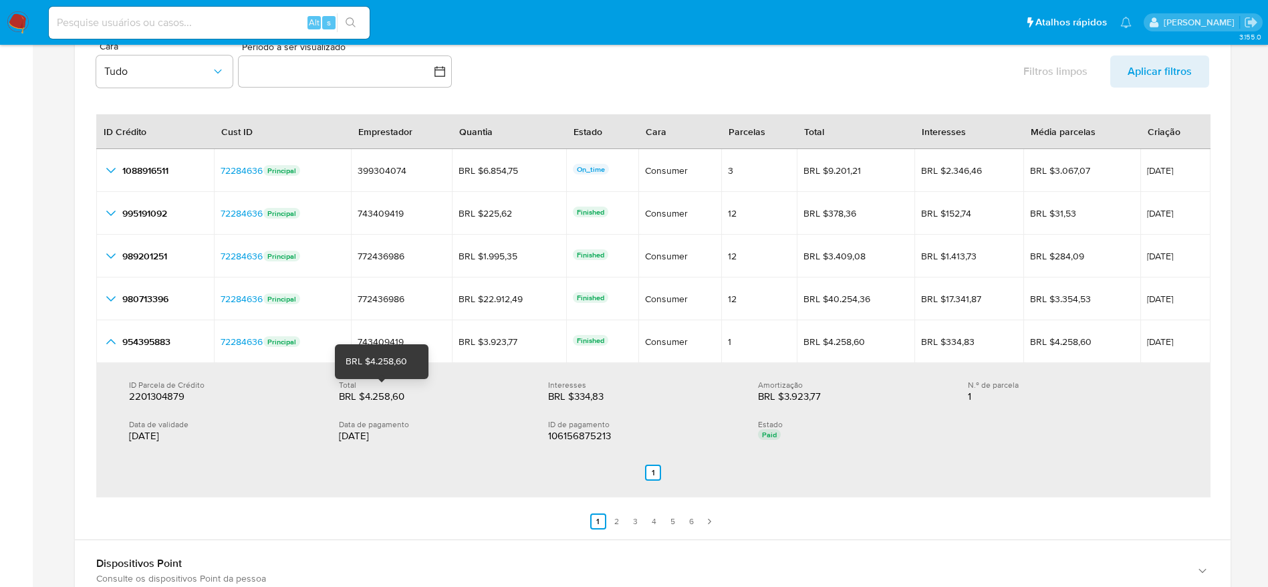
drag, startPoint x: 352, startPoint y: 396, endPoint x: 421, endPoint y: 386, distance: 70.1
click at [421, 386] on div "Total BRL $4.258,60 BRL $4.258,60" at bounding box center [444, 391] width 210 height 23
click at [422, 391] on div "BRL $4.258,60" at bounding box center [382, 396] width 86 height 13
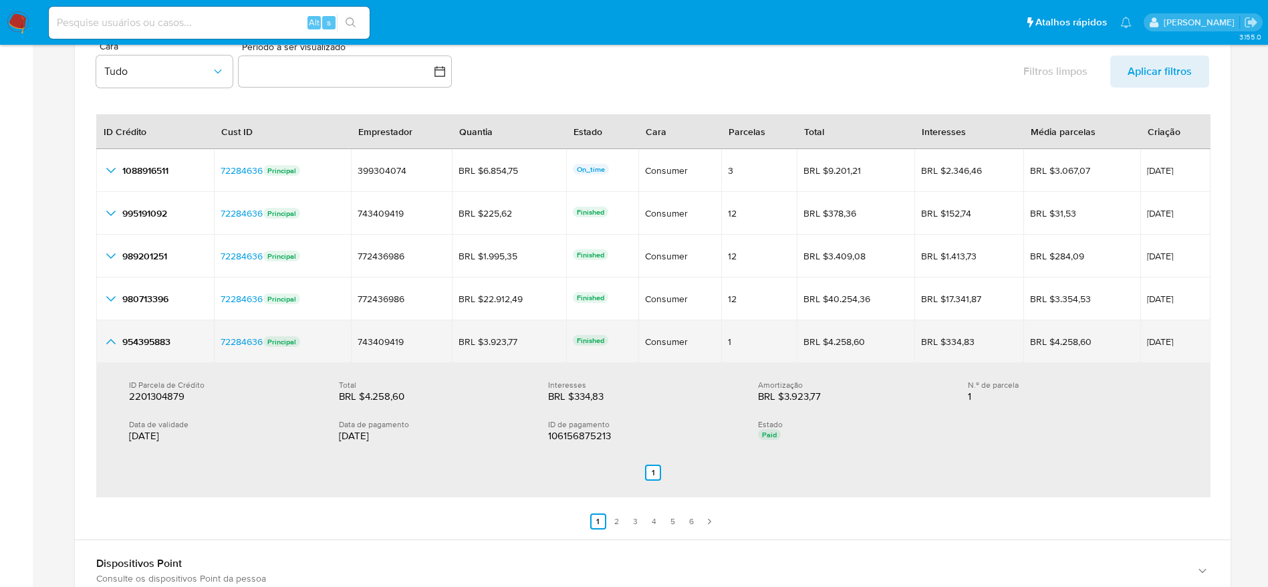
click at [106, 344] on icon "button_show_hidden_detail_by_id_4" at bounding box center [111, 342] width 16 height 16
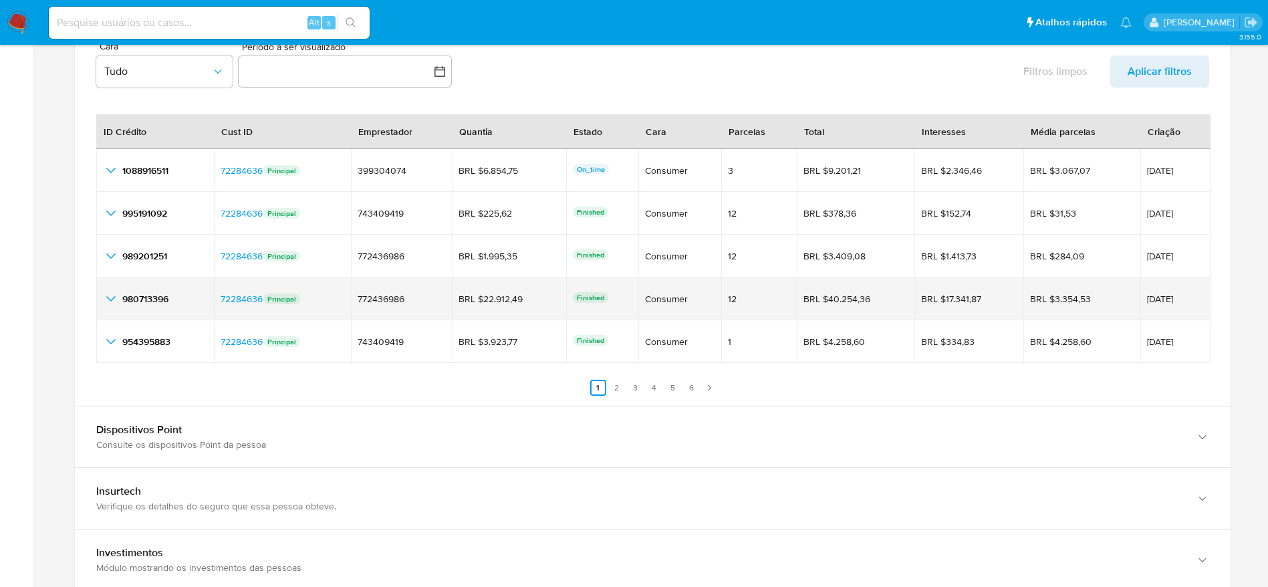
click at [110, 297] on icon "button_show_hidden_detail_by_id_3" at bounding box center [111, 299] width 16 height 16
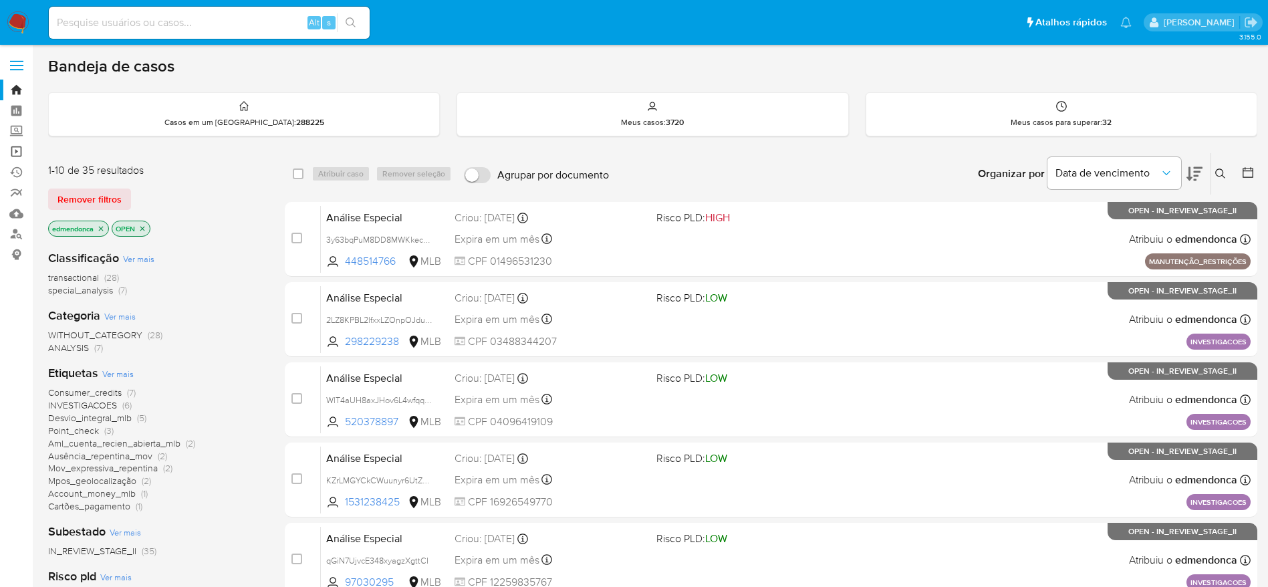
click at [21, 152] on link "Operações em massa" at bounding box center [79, 151] width 159 height 21
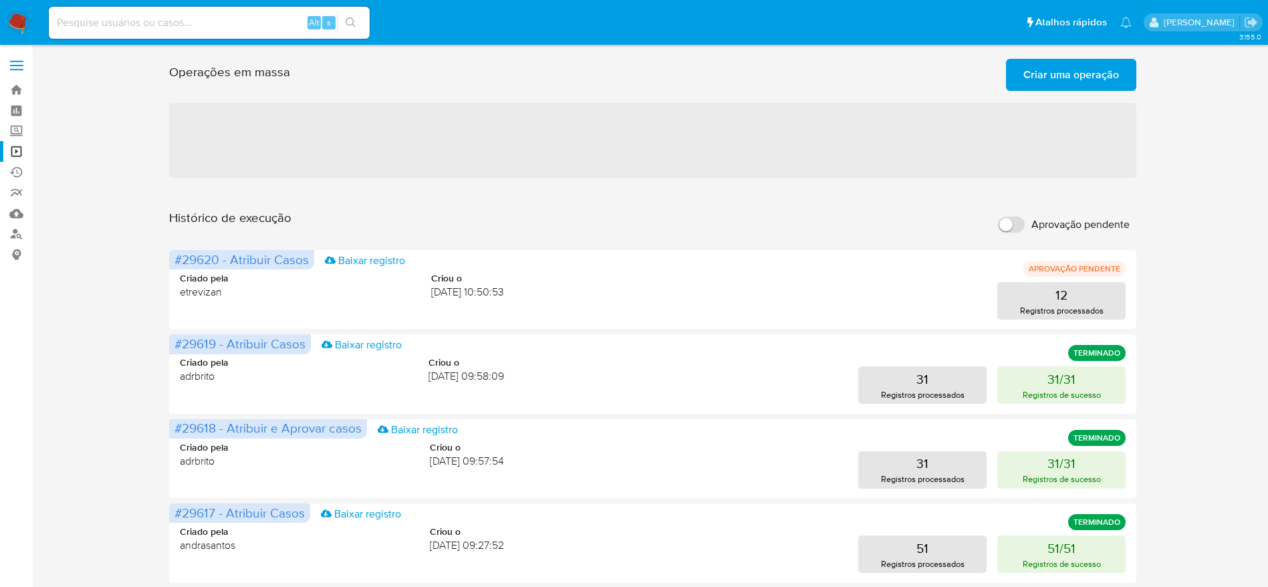
click at [1072, 80] on span "Criar uma operação" at bounding box center [1071, 74] width 96 height 29
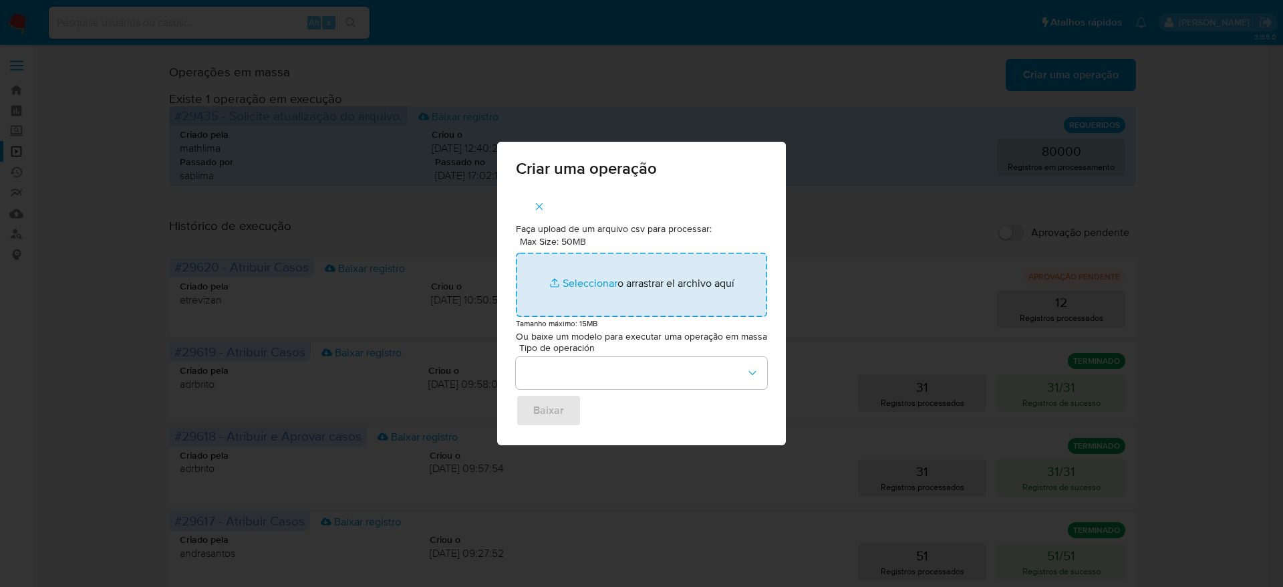
click at [668, 279] on input "Max Size: 50MB Seleccionar archivos" at bounding box center [641, 285] width 251 height 64
type input "C:\fakepath\ASSIGN_CASE.csv"
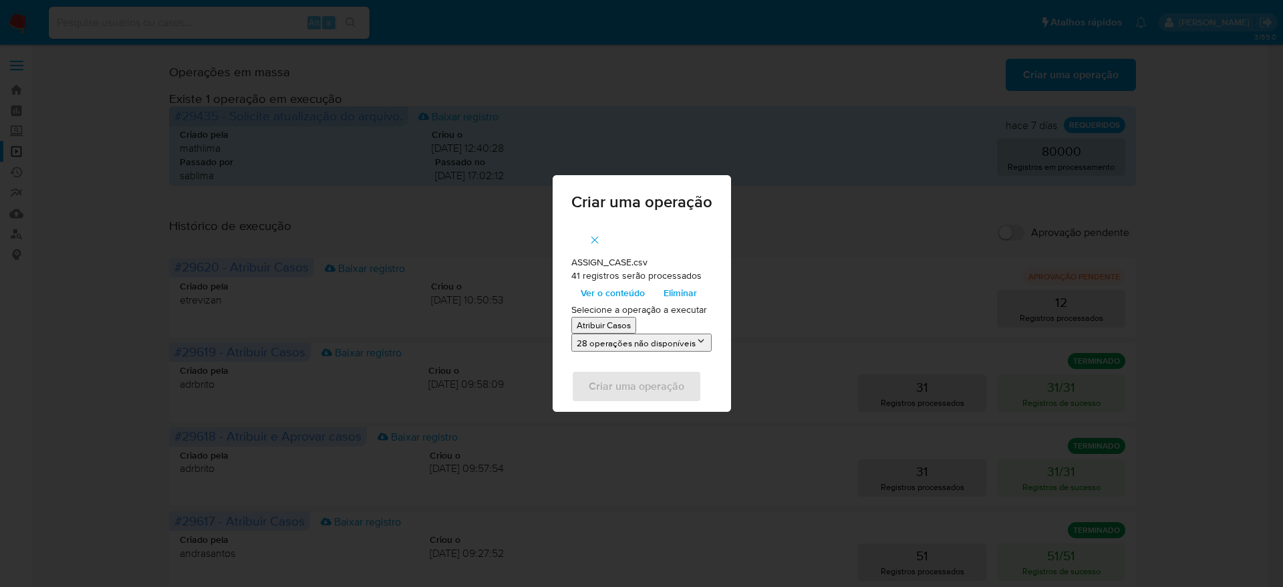
click at [636, 299] on span "Ver o conteúdo" at bounding box center [613, 292] width 64 height 19
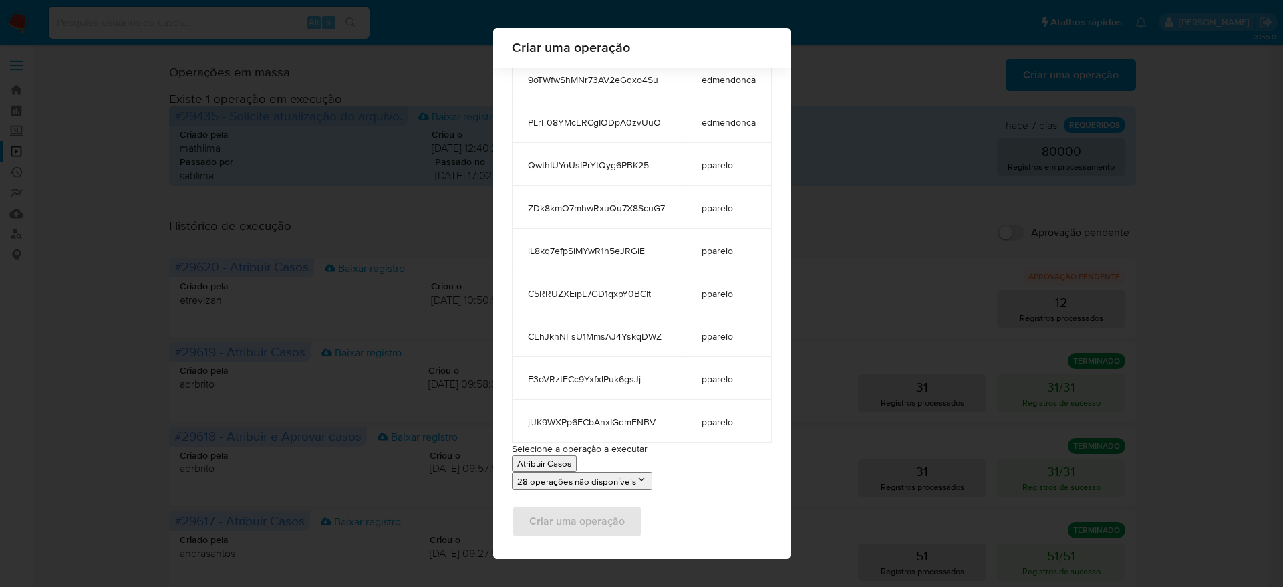
scroll to position [1495, 0]
click at [557, 459] on p "Atribuir Casos" at bounding box center [544, 460] width 54 height 13
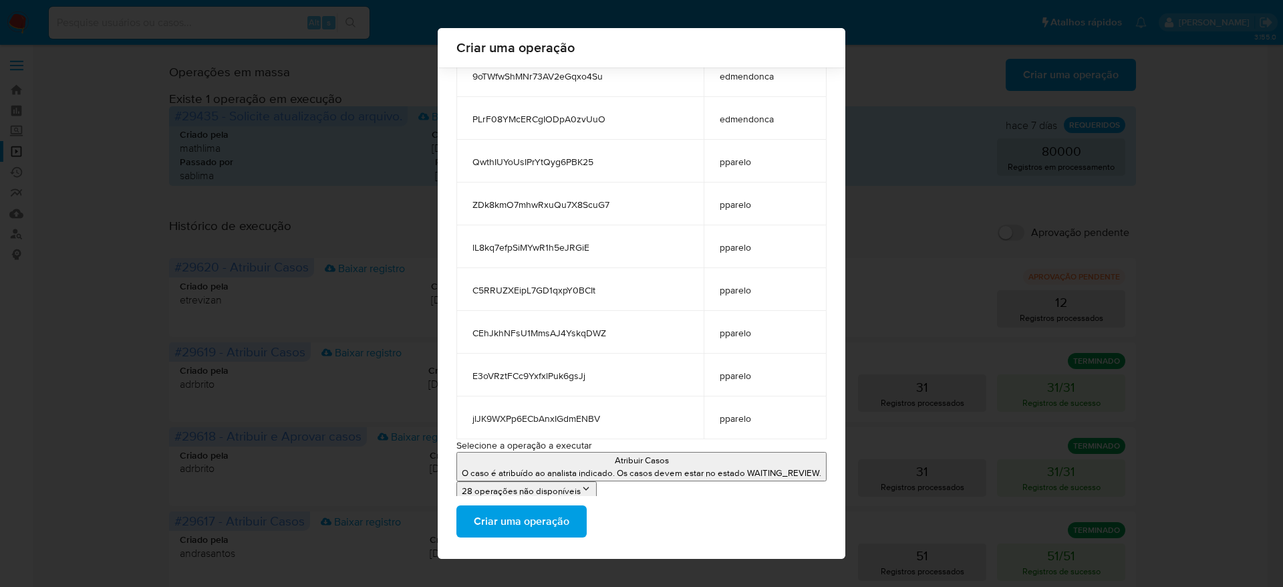
click at [532, 523] on span "Criar uma operação" at bounding box center [522, 521] width 96 height 29
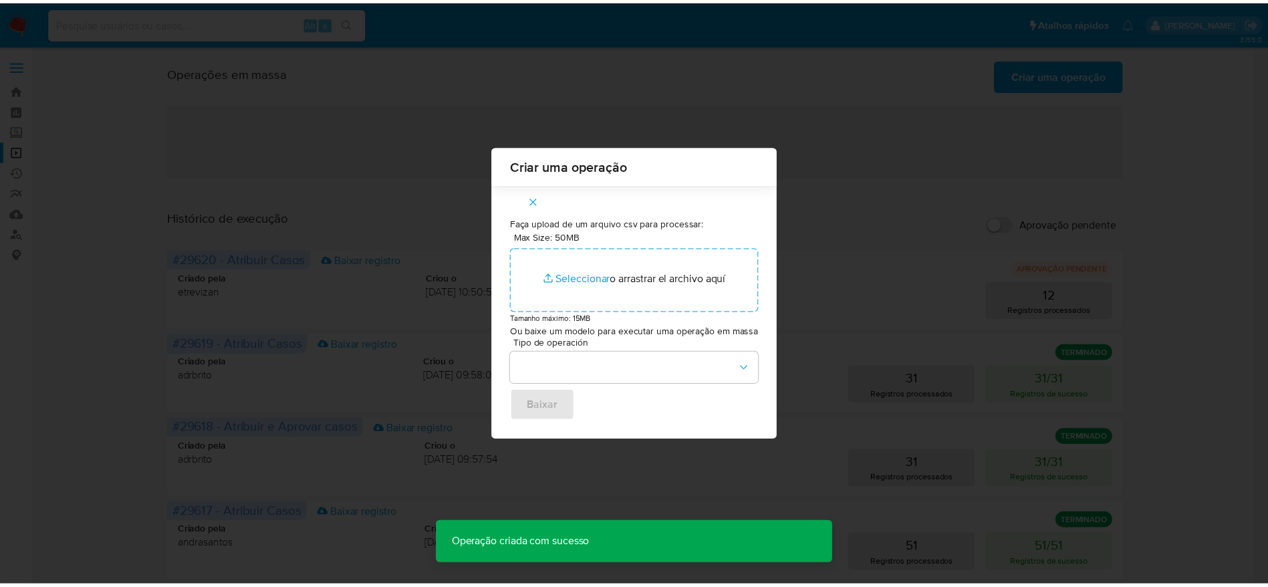
scroll to position [0, 0]
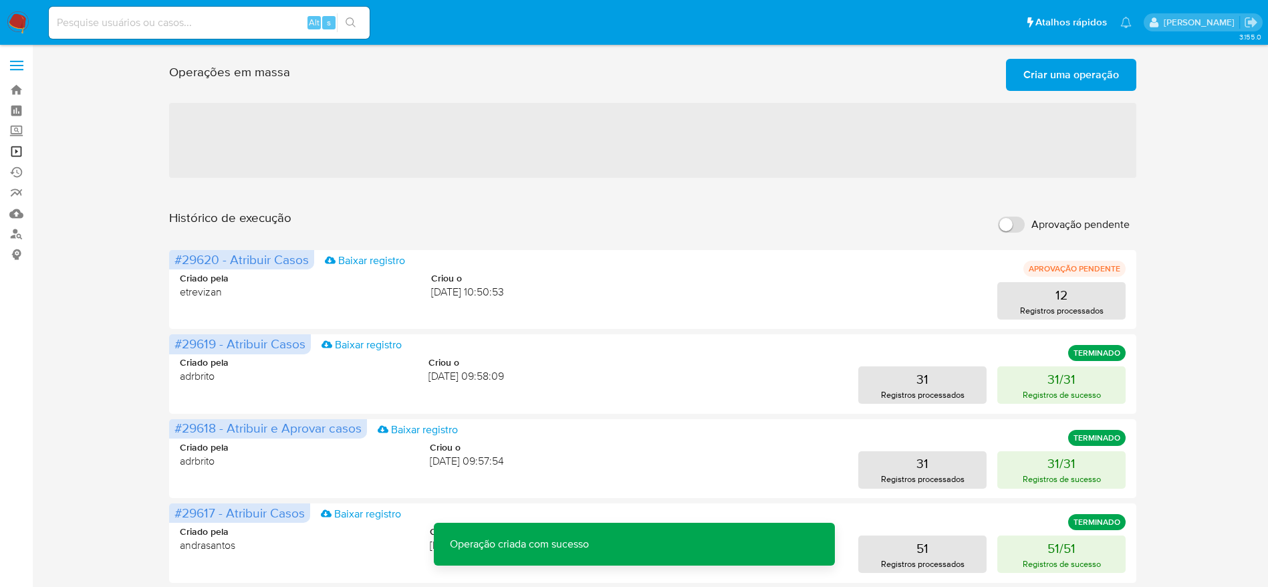
click at [21, 151] on link "Operações em massa" at bounding box center [79, 151] width 159 height 21
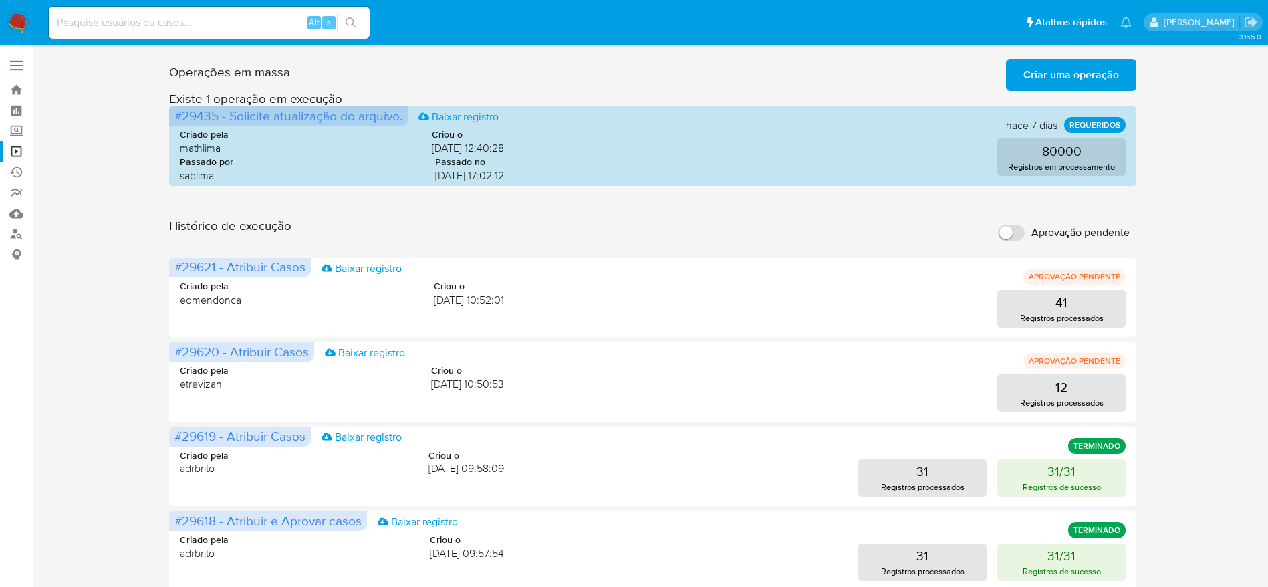
click at [96, 220] on div "Operações em massa Criar uma operação Só pode haver no máximo 5 recursos colado…" at bounding box center [652, 596] width 1209 height 1087
